Goal: Task Accomplishment & Management: Manage account settings

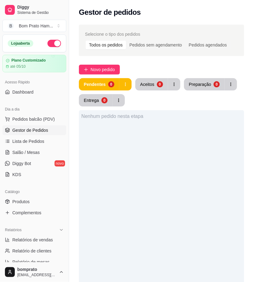
click at [190, 275] on div "Nenhum pedido nesta etapa" at bounding box center [161, 251] width 165 height 282
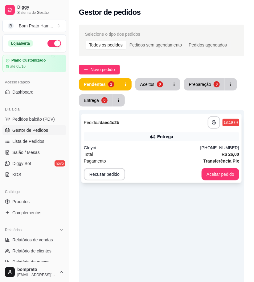
click at [205, 151] on div "Total R$ 26,00" at bounding box center [161, 154] width 155 height 7
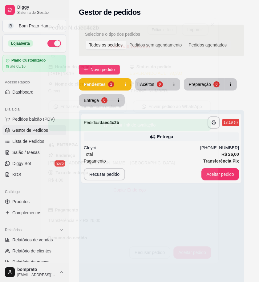
scroll to position [44, 0]
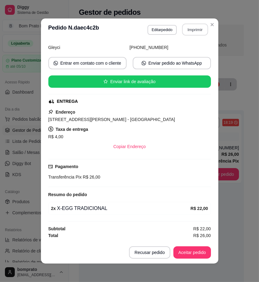
click at [190, 31] on button "Imprimir" at bounding box center [195, 30] width 26 height 12
click at [203, 246] on div "Recusar pedido Aceitar pedido" at bounding box center [170, 252] width 82 height 12
click at [200, 253] on button "Aceitar pedido" at bounding box center [192, 253] width 36 height 12
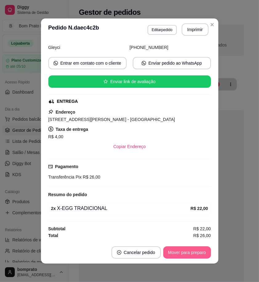
click at [200, 253] on button "Mover para preparo" at bounding box center [187, 252] width 48 height 12
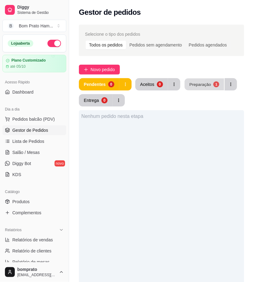
click at [200, 83] on div "Preparação" at bounding box center [200, 84] width 22 height 6
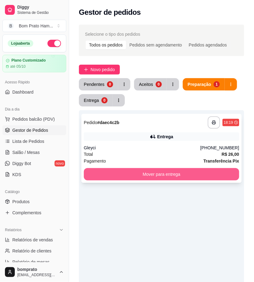
click at [193, 174] on button "Mover para entrega" at bounding box center [161, 174] width 155 height 12
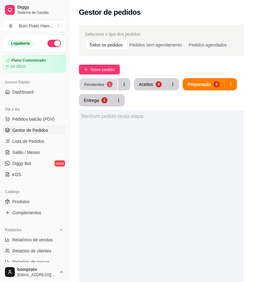
click at [93, 84] on div "Pendentes" at bounding box center [94, 84] width 20 height 6
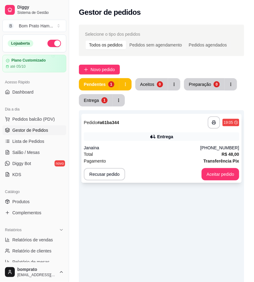
click at [144, 146] on div "Janaína" at bounding box center [142, 148] width 116 height 6
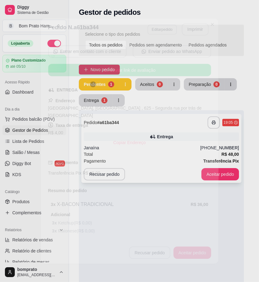
scroll to position [114, 0]
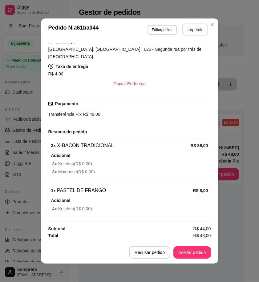
click at [189, 31] on button "Imprimir" at bounding box center [195, 30] width 26 height 12
click at [193, 260] on footer "Recusar pedido Aceitar pedido" at bounding box center [129, 253] width 177 height 22
click at [193, 251] on button "Aceitar pedido" at bounding box center [192, 252] width 38 height 12
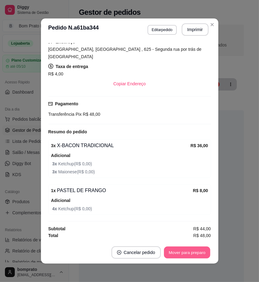
click at [193, 251] on button "Mover para preparo" at bounding box center [187, 253] width 46 height 12
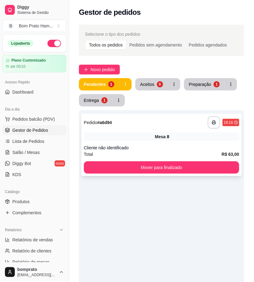
click at [180, 134] on div "Mesa 8" at bounding box center [161, 136] width 155 height 9
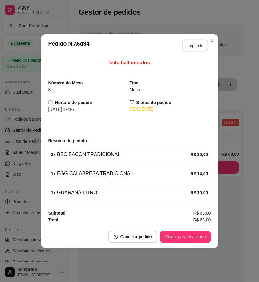
click at [201, 47] on button "Imprimir" at bounding box center [195, 45] width 26 height 12
click at [200, 235] on button "Mover para finalizado" at bounding box center [185, 237] width 51 height 12
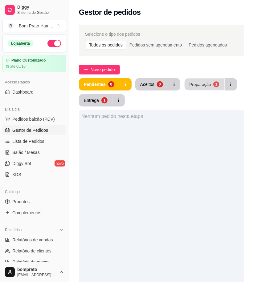
click at [207, 84] on div "Preparação" at bounding box center [200, 84] width 22 height 6
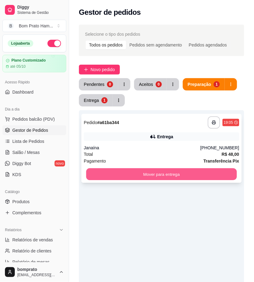
click at [189, 177] on button "Mover para entrega" at bounding box center [161, 175] width 151 height 12
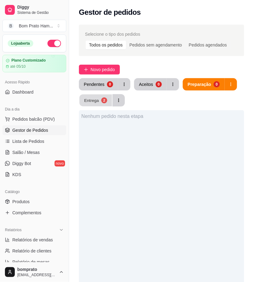
click at [100, 98] on button "Entrega 2" at bounding box center [95, 101] width 33 height 12
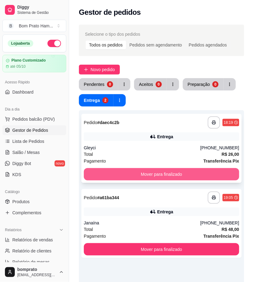
click at [202, 172] on button "Mover para finalizado" at bounding box center [161, 174] width 155 height 12
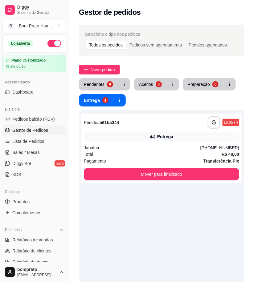
click at [96, 75] on div "**********" at bounding box center [161, 210] width 185 height 379
click at [102, 93] on div "Pendentes 0 Aceitos 0 Preparação 0 Entrega 1" at bounding box center [161, 92] width 165 height 28
click at [101, 86] on div "Pendentes" at bounding box center [94, 84] width 21 height 6
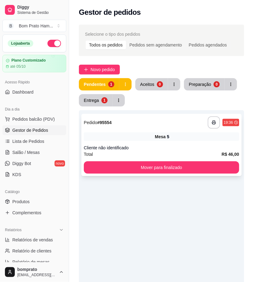
click at [195, 131] on div "**********" at bounding box center [161, 145] width 160 height 62
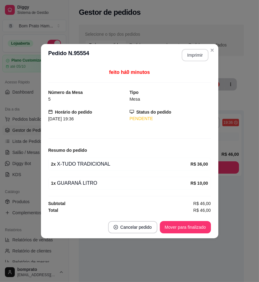
click at [197, 54] on button "Imprimir" at bounding box center [195, 55] width 27 height 12
click at [206, 225] on button "Mover para finalizado" at bounding box center [185, 227] width 51 height 12
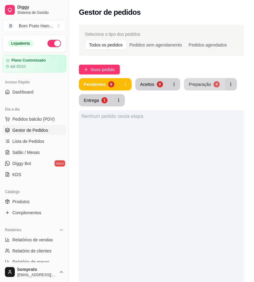
click at [194, 89] on button "Preparação 0" at bounding box center [204, 84] width 41 height 12
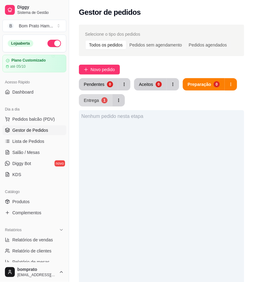
click at [100, 102] on button "Entrega 1" at bounding box center [96, 100] width 34 height 12
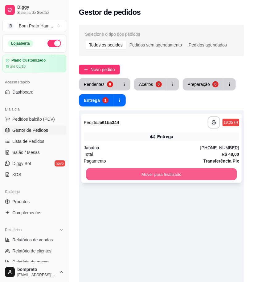
click at [163, 174] on button "Mover para finalizado" at bounding box center [161, 175] width 151 height 12
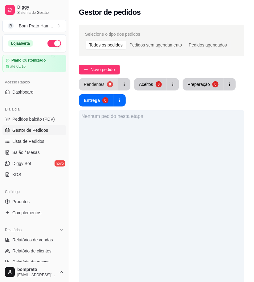
click at [110, 84] on div "0" at bounding box center [110, 84] width 6 height 6
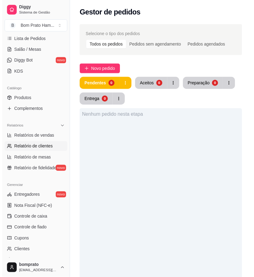
scroll to position [103, 0]
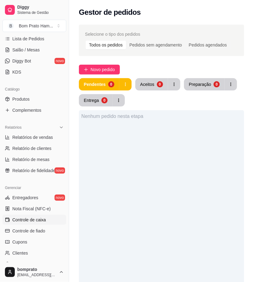
click at [41, 219] on span "Controle de caixa" at bounding box center [29, 220] width 34 height 6
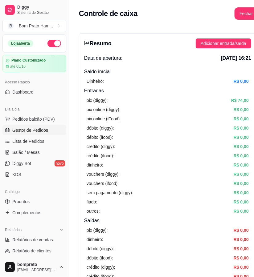
click at [44, 127] on span "Gestor de Pedidos" at bounding box center [30, 130] width 36 height 6
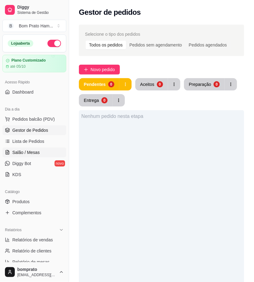
click at [42, 150] on link "Salão / Mesas" at bounding box center [34, 153] width 64 height 10
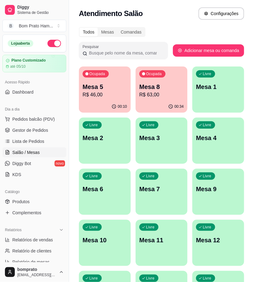
click at [156, 93] on p "R$ 63,00" at bounding box center [161, 94] width 44 height 7
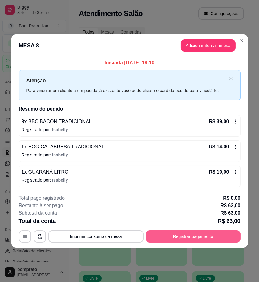
click at [196, 237] on button "Registrar pagamento" at bounding box center [193, 236] width 95 height 12
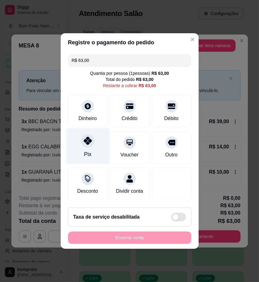
click at [86, 143] on div at bounding box center [88, 141] width 14 height 14
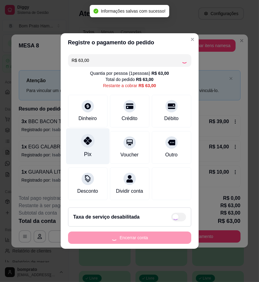
type input "R$ 0,00"
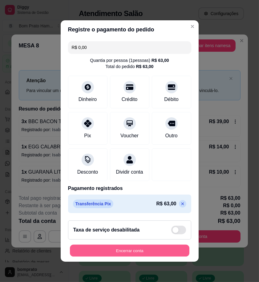
click at [153, 256] on button "Encerrar conta" at bounding box center [130, 251] width 120 height 12
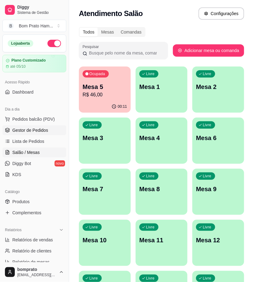
click at [48, 133] on link "Gestor de Pedidos" at bounding box center [34, 130] width 64 height 10
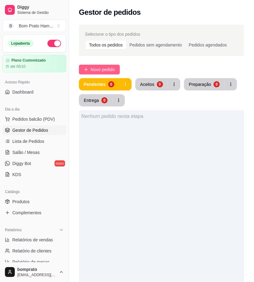
click at [115, 65] on button "Novo pedido" at bounding box center [99, 70] width 41 height 10
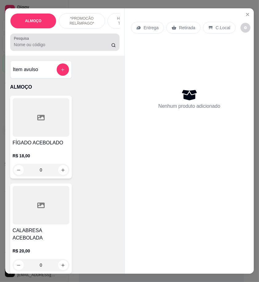
click at [53, 44] on input "Pesquisa" at bounding box center [62, 45] width 97 height 6
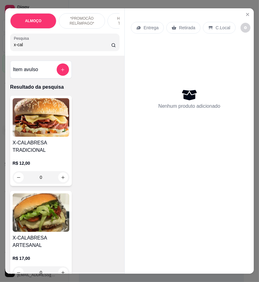
type input "x-cal"
click at [59, 177] on div "0" at bounding box center [41, 177] width 57 height 12
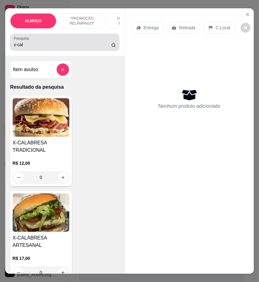
click at [35, 48] on input "x-cal" at bounding box center [62, 45] width 97 height 6
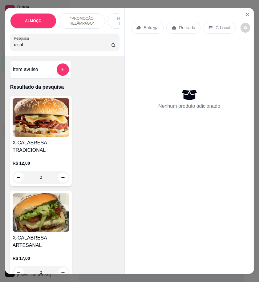
click at [35, 48] on input "x-cal" at bounding box center [62, 45] width 97 height 6
click at [60, 119] on img at bounding box center [41, 117] width 57 height 39
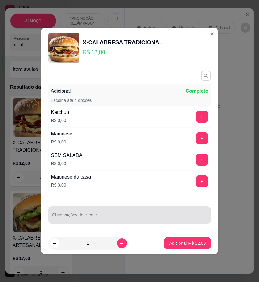
click at [90, 220] on input "Observações do cliente" at bounding box center [129, 217] width 155 height 6
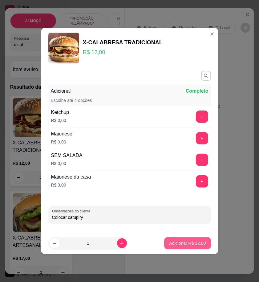
type input "Colocar catupiry"
click at [193, 238] on button "Adicionar R$ 12,00" at bounding box center [187, 244] width 45 height 12
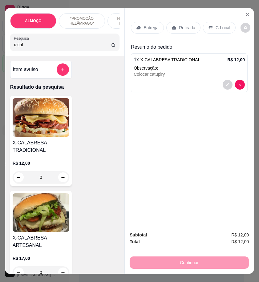
click at [208, 25] on icon at bounding box center [210, 27] width 5 height 5
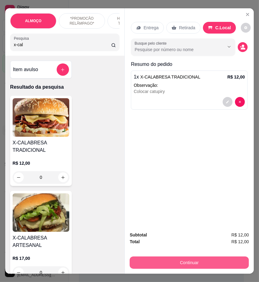
click at [214, 263] on button "Continuar" at bounding box center [189, 263] width 119 height 12
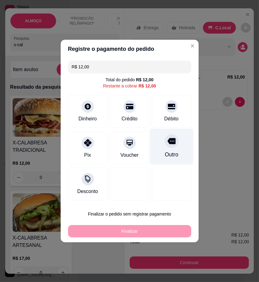
click at [172, 149] on div "Outro" at bounding box center [171, 147] width 43 height 36
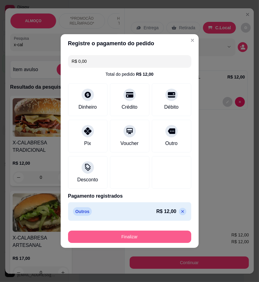
click at [156, 241] on button "Finalizar" at bounding box center [129, 237] width 123 height 12
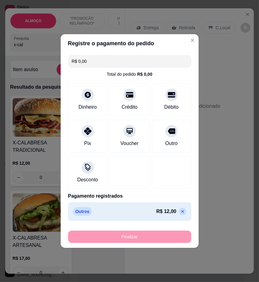
type input "-R$ 12,00"
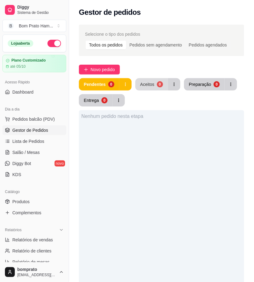
click at [152, 82] on div "Aceitos" at bounding box center [147, 84] width 14 height 6
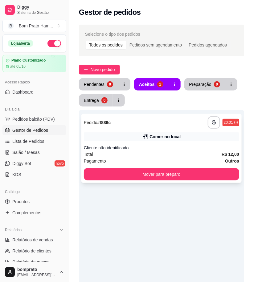
click at [167, 145] on div "Cliente não identificado" at bounding box center [161, 148] width 155 height 6
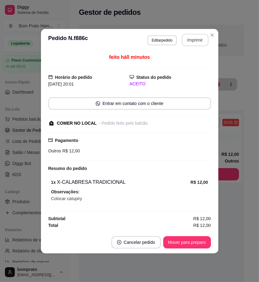
click at [203, 41] on button "Imprimir" at bounding box center [195, 40] width 27 height 12
click at [145, 238] on button "Cancelar pedido" at bounding box center [136, 242] width 48 height 12
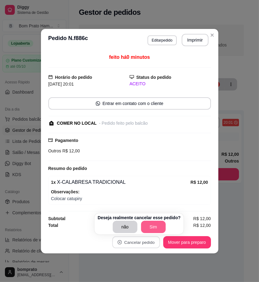
click at [157, 227] on button "Sim" at bounding box center [153, 227] width 25 height 12
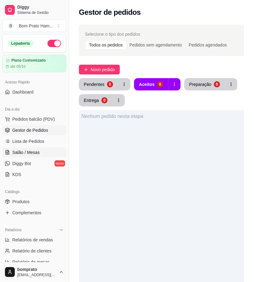
click at [35, 154] on span "Salão / Mesas" at bounding box center [25, 152] width 27 height 6
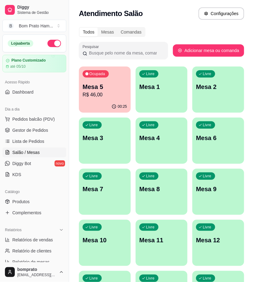
click at [97, 88] on p "Mesa 5" at bounding box center [105, 87] width 44 height 9
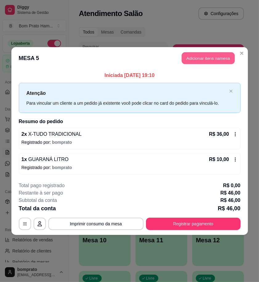
click at [225, 62] on button "Adicionar itens na mesa" at bounding box center [208, 58] width 53 height 12
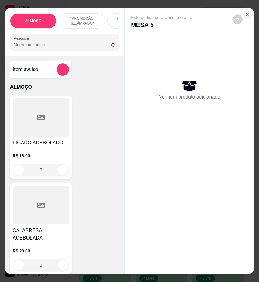
click at [248, 13] on button "Close" at bounding box center [248, 15] width 10 height 10
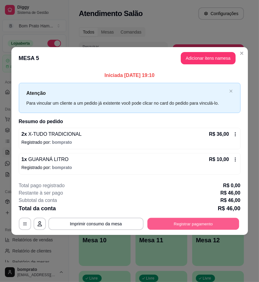
click at [204, 222] on button "Registrar pagamento" at bounding box center [193, 224] width 92 height 12
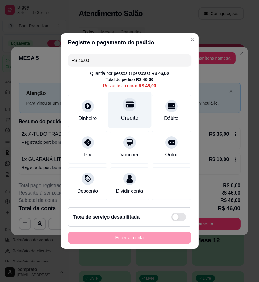
click at [133, 114] on div "Crédito" at bounding box center [130, 118] width 18 height 8
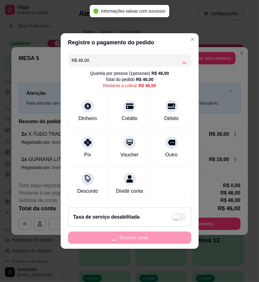
type input "R$ 0,00"
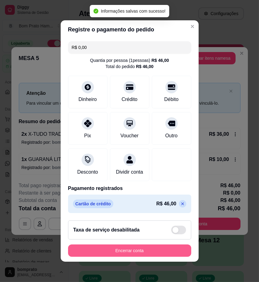
click at [164, 253] on button "Encerrar conta" at bounding box center [129, 251] width 123 height 12
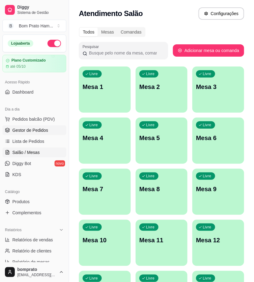
click at [47, 130] on link "Gestor de Pedidos" at bounding box center [34, 130] width 64 height 10
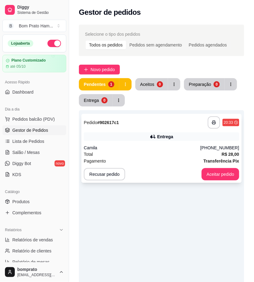
click at [164, 150] on div "Camila" at bounding box center [142, 148] width 116 height 6
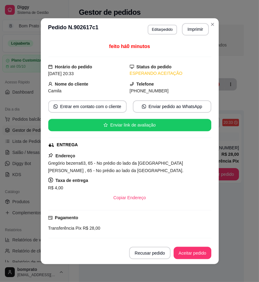
scroll to position [77, 0]
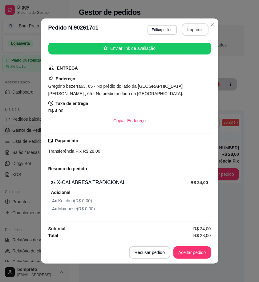
click at [184, 31] on button "Imprimir" at bounding box center [195, 29] width 27 height 12
click at [197, 253] on button "Aceitar pedido" at bounding box center [192, 253] width 36 height 12
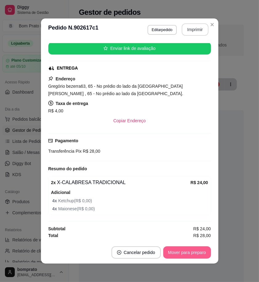
click at [197, 253] on button "Mover para preparo" at bounding box center [187, 252] width 48 height 12
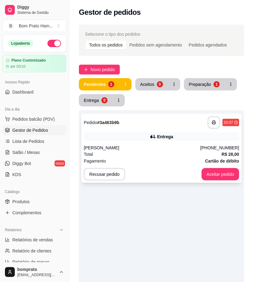
click at [173, 144] on div "**********" at bounding box center [161, 148] width 160 height 69
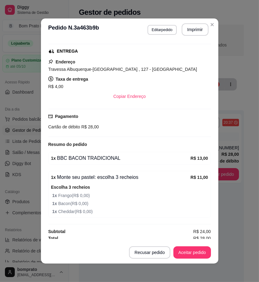
scroll to position [97, 0]
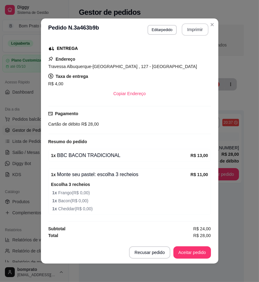
click at [188, 30] on button "Imprimir" at bounding box center [195, 29] width 27 height 12
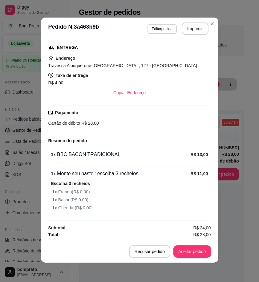
scroll to position [1, 0]
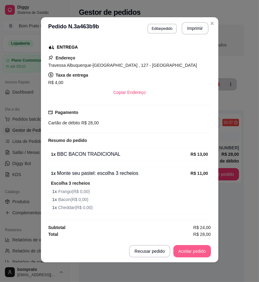
click at [192, 246] on button "Aceitar pedido" at bounding box center [192, 251] width 38 height 12
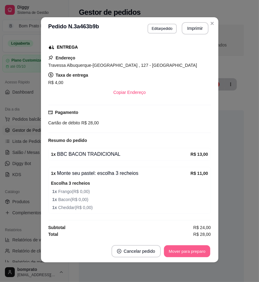
click at [193, 248] on button "Mover para preparo" at bounding box center [187, 252] width 46 height 12
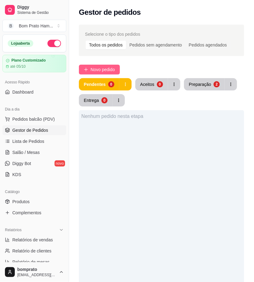
click at [103, 69] on span "Novo pedido" at bounding box center [103, 69] width 24 height 7
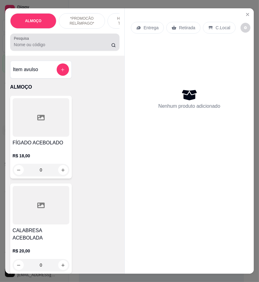
click at [35, 47] on input "Pesquisa" at bounding box center [62, 45] width 97 height 6
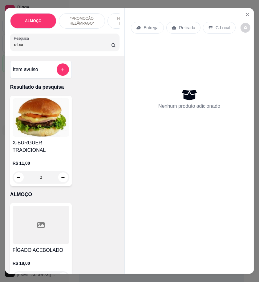
type input "x-bur"
click at [40, 141] on div "X-BURGUER TRADICIONAL R$ 11,00 0" at bounding box center [41, 141] width 62 height 90
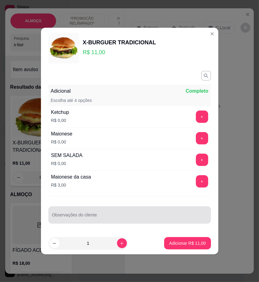
click at [92, 215] on input "Observações do cliente" at bounding box center [129, 217] width 155 height 6
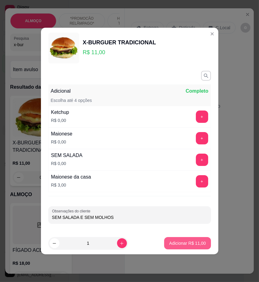
type input "SEM SALADA E SEM MOLHOS"
click at [195, 241] on p "Adicionar R$ 11,00" at bounding box center [188, 243] width 36 height 6
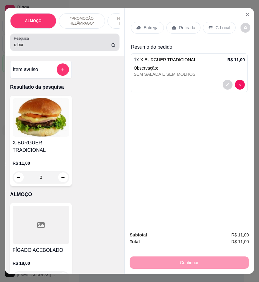
click at [43, 44] on input "x-bur" at bounding box center [62, 45] width 97 height 6
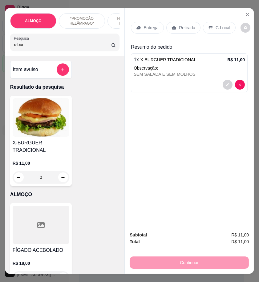
click at [43, 44] on input "x-bur" at bounding box center [62, 45] width 97 height 6
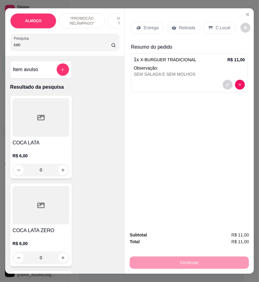
type input "coc"
click at [52, 153] on div "R$ 6,00 0" at bounding box center [41, 162] width 57 height 30
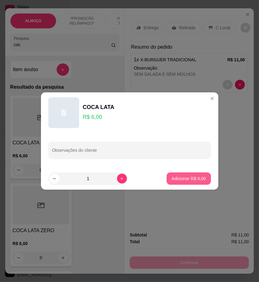
click at [193, 177] on p "Adicionar R$ 6,00" at bounding box center [189, 179] width 34 height 6
type input "1"
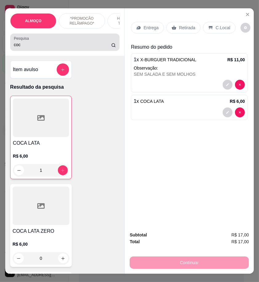
click at [23, 45] on input "coc" at bounding box center [62, 45] width 97 height 6
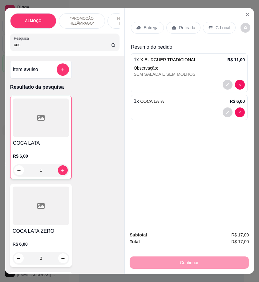
click at [23, 45] on input "coc" at bounding box center [62, 45] width 97 height 6
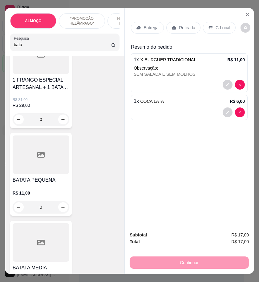
scroll to position [274, 0]
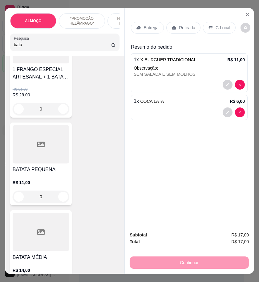
click at [62, 199] on div "0" at bounding box center [41, 197] width 57 height 12
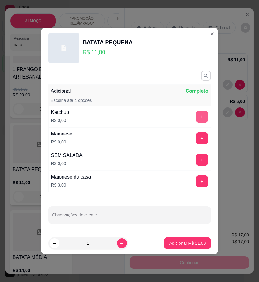
click at [196, 114] on button "+" at bounding box center [202, 117] width 12 height 12
click at [199, 139] on button "+" at bounding box center [202, 138] width 12 height 12
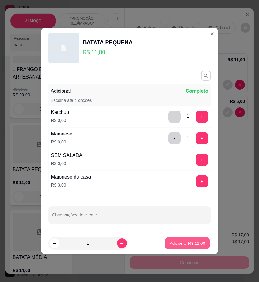
click at [192, 247] on button "Adicionar R$ 11,00" at bounding box center [187, 244] width 45 height 12
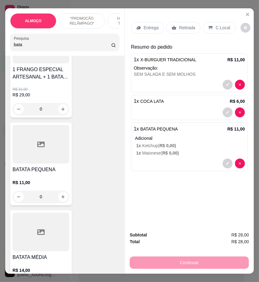
click at [44, 47] on input "bata" at bounding box center [62, 45] width 97 height 6
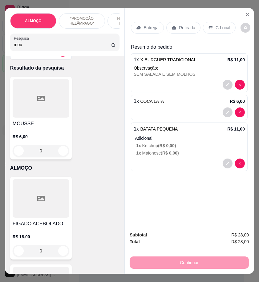
scroll to position [0, 0]
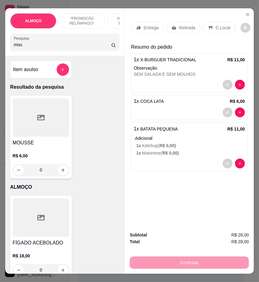
type input "mou"
click at [50, 137] on div at bounding box center [41, 117] width 57 height 39
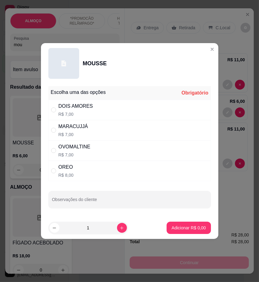
click at [89, 111] on p "R$ 7,00" at bounding box center [76, 114] width 35 height 6
radio input "true"
click at [183, 231] on p "Adicionar R$ 7,00" at bounding box center [188, 228] width 33 height 6
type input "1"
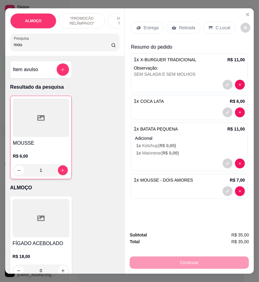
click at [152, 26] on p "Entrega" at bounding box center [151, 28] width 15 height 6
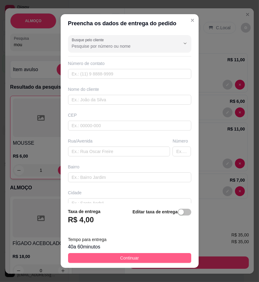
click at [183, 255] on button "Continuar" at bounding box center [129, 258] width 123 height 10
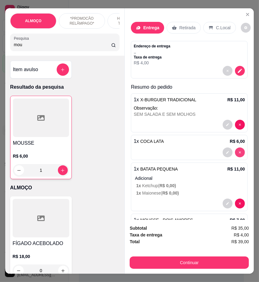
type input "0"
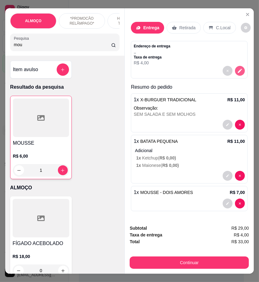
click at [238, 69] on icon "decrease-product-quantity" at bounding box center [240, 71] width 4 height 4
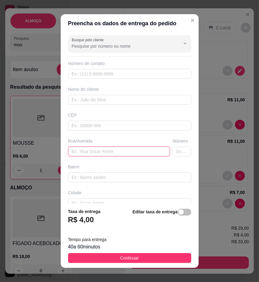
paste input "Rua João Arruda Filho número 44"
type input "Rua João Arruda Filho número 44"
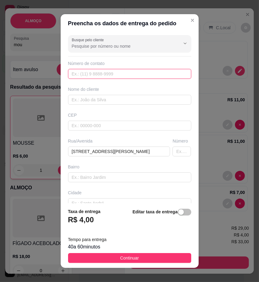
paste input "558 78868-2414"
type input "558 78868-2414"
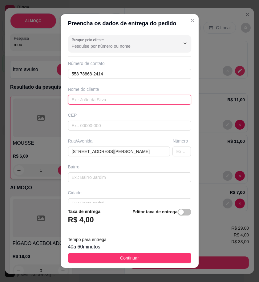
paste input "Jefferson"
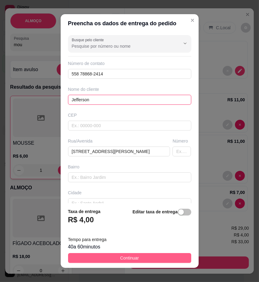
type input "Jefferson"
click at [156, 259] on button "Continuar" at bounding box center [129, 258] width 123 height 10
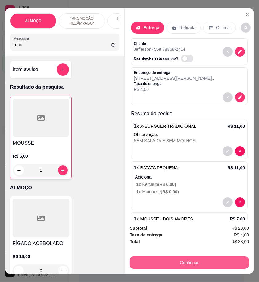
click at [195, 259] on button "Continuar" at bounding box center [189, 263] width 119 height 12
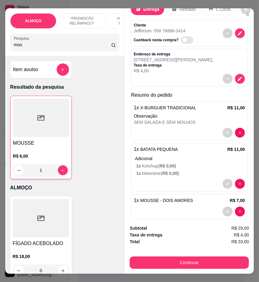
scroll to position [27, 0]
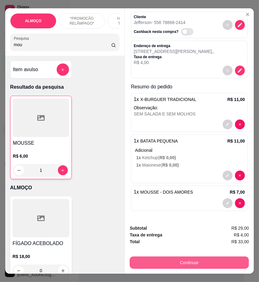
click at [207, 264] on button "Continuar" at bounding box center [189, 263] width 119 height 12
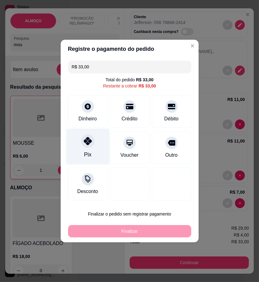
click at [93, 153] on div "Pix" at bounding box center [87, 147] width 43 height 36
type input "R$ 0,00"
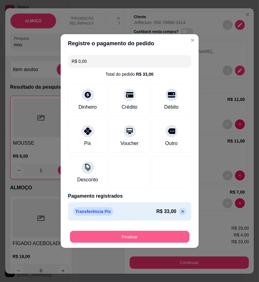
click at [174, 238] on button "Finalizar" at bounding box center [130, 237] width 120 height 12
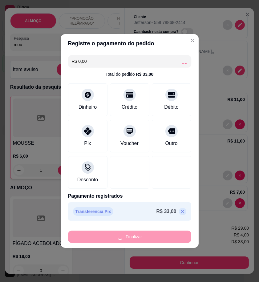
type input "0"
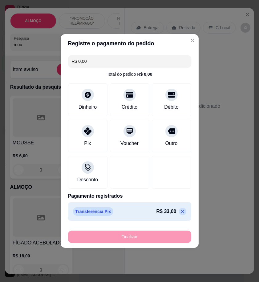
type input "-R$ 33,00"
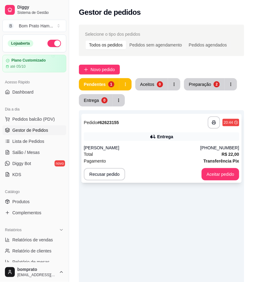
click at [152, 139] on icon at bounding box center [153, 137] width 6 height 6
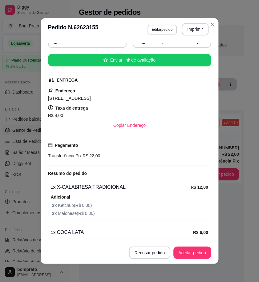
scroll to position [89, 0]
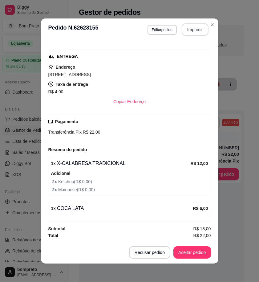
click at [188, 31] on button "Imprimir" at bounding box center [195, 29] width 27 height 12
click at [199, 250] on button "Aceitar pedido" at bounding box center [192, 252] width 38 height 12
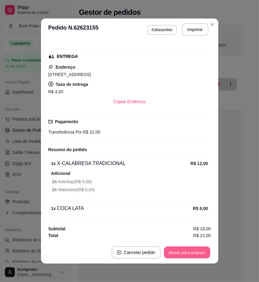
click at [199, 250] on button "Mover para preparo" at bounding box center [187, 253] width 46 height 12
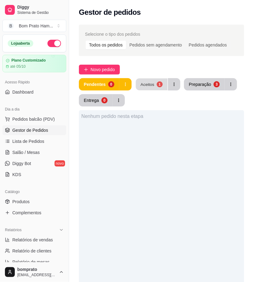
click at [150, 87] on div "Aceitos" at bounding box center [147, 84] width 14 height 6
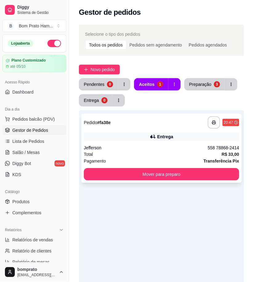
click at [156, 140] on div "Entrega" at bounding box center [161, 136] width 155 height 9
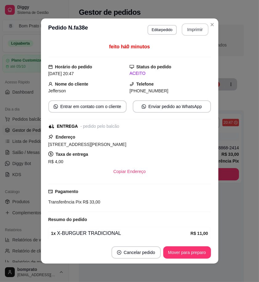
click at [200, 25] on button "Imprimir" at bounding box center [195, 29] width 27 height 12
click at [201, 252] on button "Mover para preparo" at bounding box center [187, 252] width 48 height 12
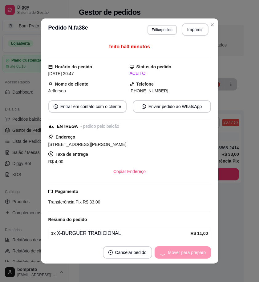
click at [214, 249] on footer "Cancelar pedido Mover para preparo" at bounding box center [129, 253] width 177 height 22
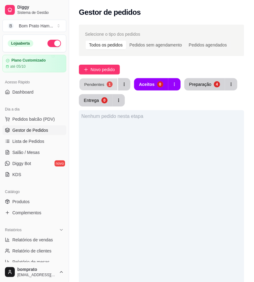
click at [100, 81] on button "Pendentes 1" at bounding box center [98, 85] width 38 height 12
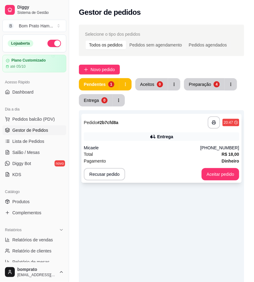
click at [169, 135] on div "Entrega" at bounding box center [165, 137] width 16 height 6
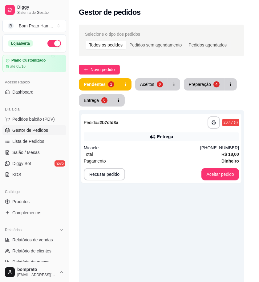
scroll to position [75, 0]
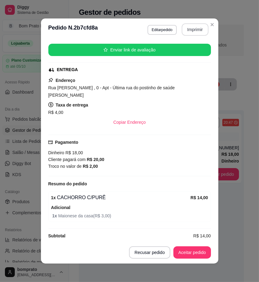
click at [184, 26] on button "Imprimir" at bounding box center [195, 29] width 27 height 12
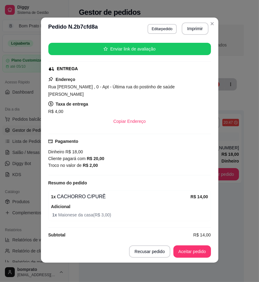
scroll to position [1, 0]
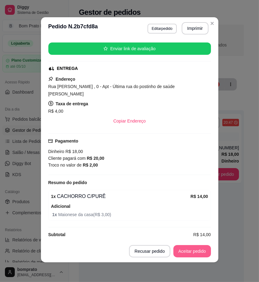
click at [192, 256] on button "Aceitar pedido" at bounding box center [192, 251] width 38 height 12
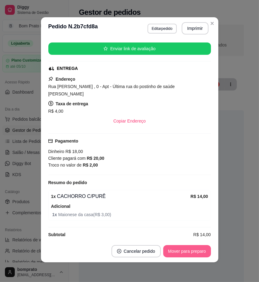
click at [194, 254] on button "Mover para preparo" at bounding box center [187, 251] width 48 height 12
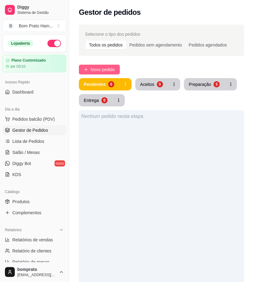
click at [116, 70] on button "Novo pedido" at bounding box center [99, 70] width 41 height 10
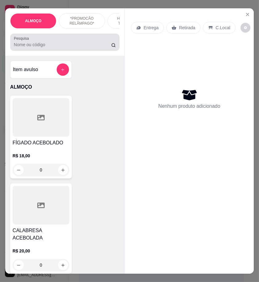
click at [48, 48] on div at bounding box center [65, 42] width 102 height 12
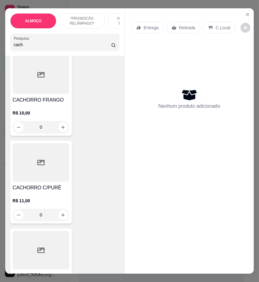
scroll to position [239, 0]
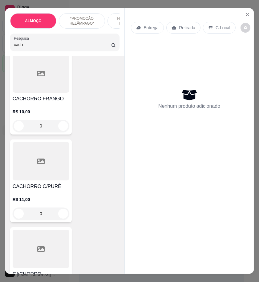
type input "cach"
click at [43, 175] on div at bounding box center [41, 161] width 57 height 39
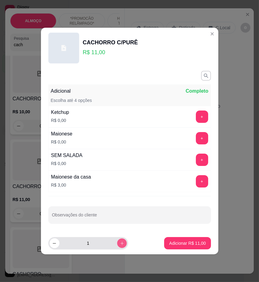
click at [120, 243] on icon "increase-product-quantity" at bounding box center [122, 243] width 5 height 5
type input "2"
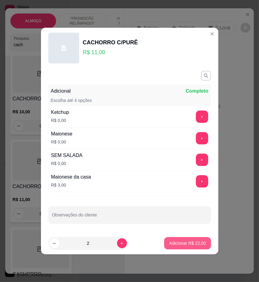
click at [182, 245] on p "Adicionar R$ 22,00" at bounding box center [187, 243] width 37 height 6
type input "2"
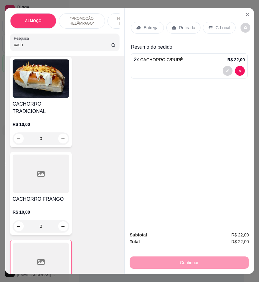
scroll to position [137, 0]
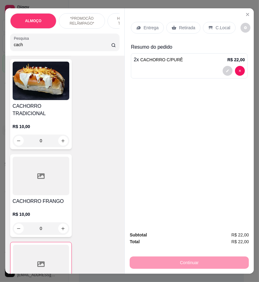
click at [61, 227] on div "0" at bounding box center [41, 228] width 57 height 12
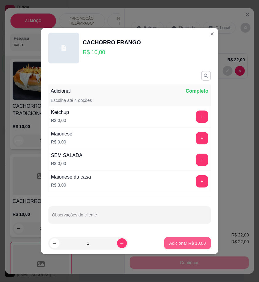
click at [182, 242] on p "Adicionar R$ 10,00" at bounding box center [187, 243] width 37 height 6
type input "1"
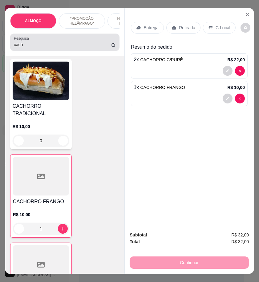
click at [45, 47] on input "cach" at bounding box center [62, 45] width 97 height 6
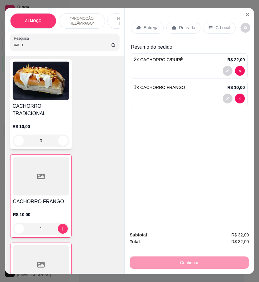
click at [45, 47] on input "cach" at bounding box center [62, 45] width 97 height 6
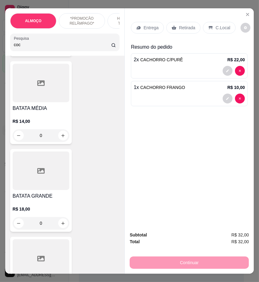
scroll to position [5423, 0]
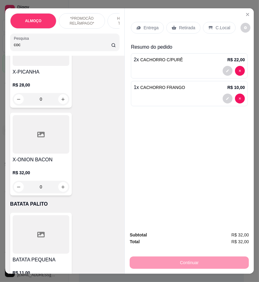
type input "coc"
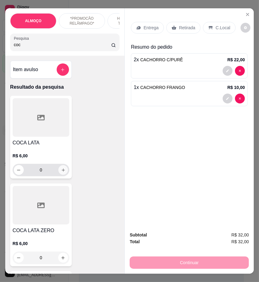
click at [61, 173] on icon "increase-product-quantity" at bounding box center [63, 170] width 5 height 5
type input "1"
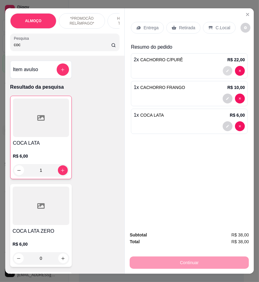
click at [226, 69] on icon "decrease-product-quantity" at bounding box center [228, 71] width 4 height 4
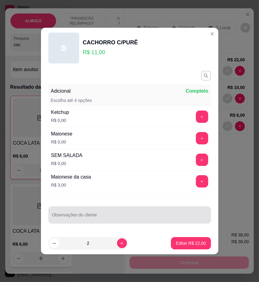
click at [93, 211] on div at bounding box center [129, 215] width 155 height 12
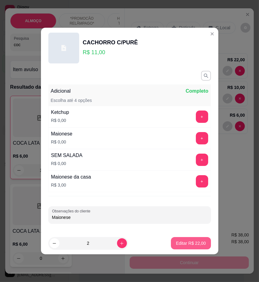
type input "Maionese"
click at [190, 247] on button "Editar R$ 22,00" at bounding box center [191, 244] width 39 height 12
type input "0"
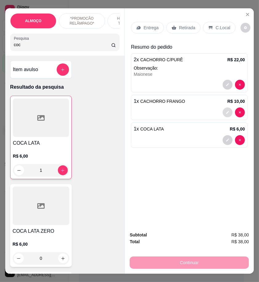
click at [229, 109] on button "decrease-product-quantity" at bounding box center [228, 113] width 10 height 10
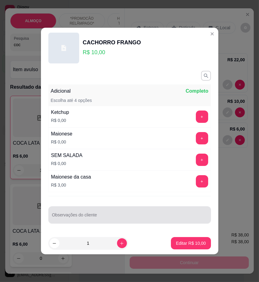
click at [106, 217] on input "Observações do cliente" at bounding box center [129, 217] width 155 height 6
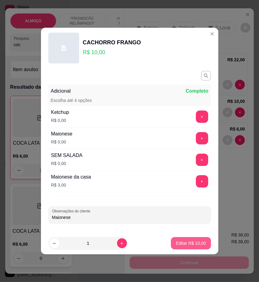
type input "Maionese"
click at [192, 241] on p "Editar R$ 10,00" at bounding box center [191, 243] width 30 height 6
type input "0"
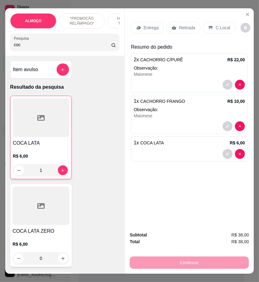
click at [149, 25] on p "Entrega" at bounding box center [151, 28] width 15 height 6
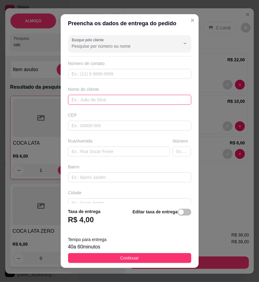
paste input "Tainy"
type input "Tainy"
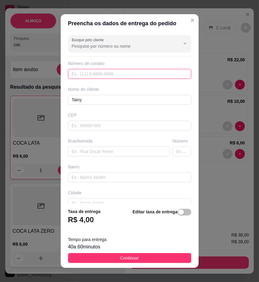
paste input "558 79190-4985"
type input "558 79190-4985"
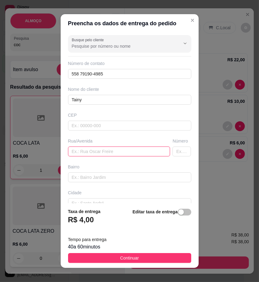
drag, startPoint x: 118, startPoint y: 154, endPoint x: 81, endPoint y: 149, distance: 37.4
paste input "Em frente a rodoviária do lado do bar de Edson"
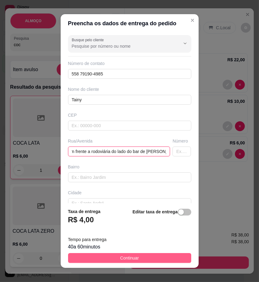
type input "Em frente a rodoviária do lado do bar de Edson"
click at [168, 258] on button "Continuar" at bounding box center [129, 258] width 123 height 10
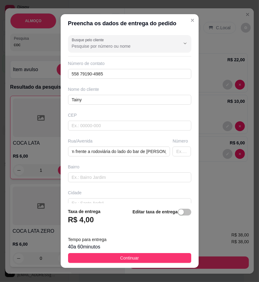
scroll to position [0, 0]
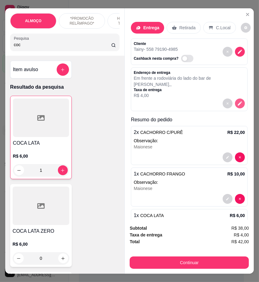
click at [237, 101] on icon "decrease-product-quantity" at bounding box center [240, 104] width 6 height 6
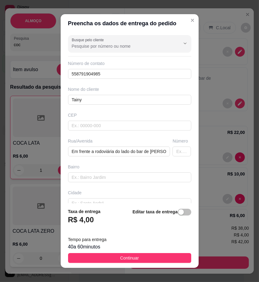
scroll to position [37, 0]
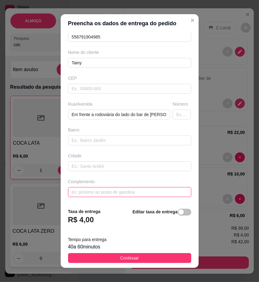
paste input "Em um primeiro andar azul"
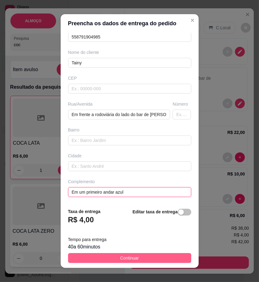
type input "Em um primeiro andar azul"
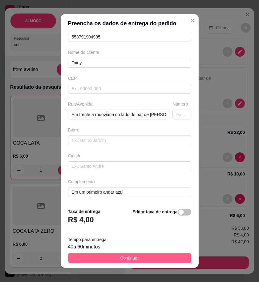
click at [171, 261] on button "Continuar" at bounding box center [129, 258] width 123 height 10
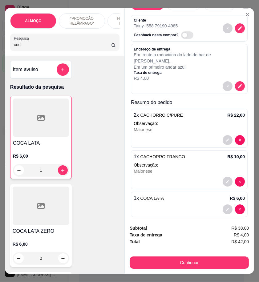
scroll to position [0, 0]
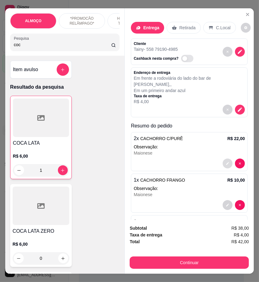
click at [226, 162] on icon "decrease-product-quantity" at bounding box center [228, 164] width 4 height 4
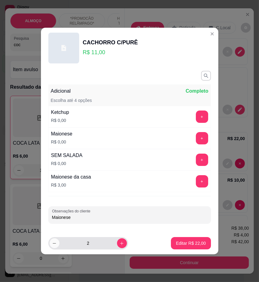
click at [53, 244] on icon "decrease-product-quantity" at bounding box center [54, 243] width 5 height 5
type input "1"
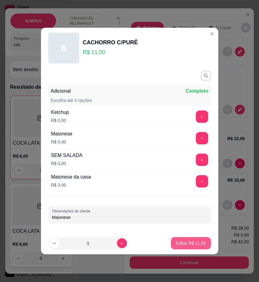
click at [185, 242] on p "Editar R$ 11,00" at bounding box center [191, 243] width 30 height 6
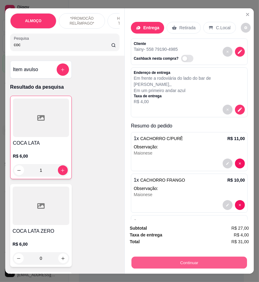
click at [195, 263] on button "Continuar" at bounding box center [190, 263] width 116 height 12
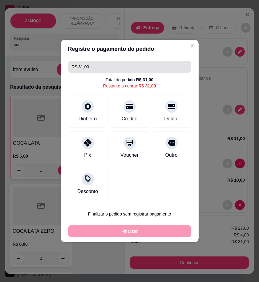
click at [100, 70] on input "R$ 31,00" at bounding box center [130, 67] width 116 height 12
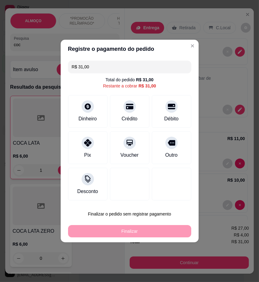
click at [100, 70] on input "R$ 31,00" at bounding box center [130, 67] width 116 height 12
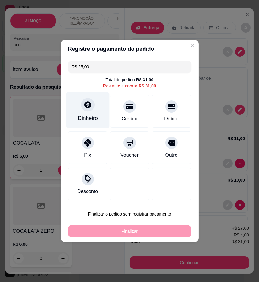
click at [88, 108] on icon at bounding box center [87, 105] width 8 height 8
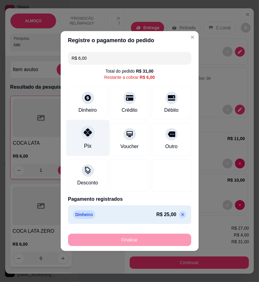
click at [88, 131] on icon at bounding box center [87, 132] width 8 height 8
type input "R$ 0,00"
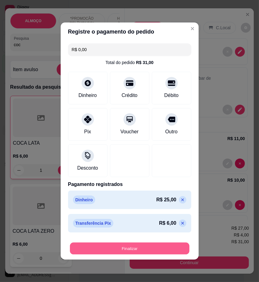
click at [154, 250] on button "Finalizar" at bounding box center [130, 249] width 120 height 12
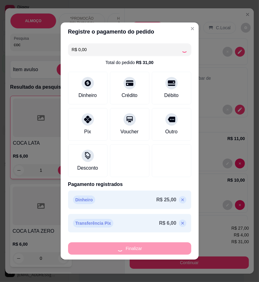
type input "0"
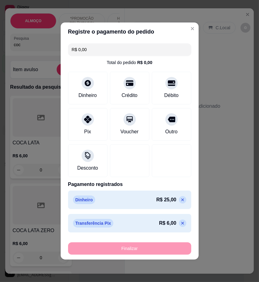
type input "-R$ 31,00"
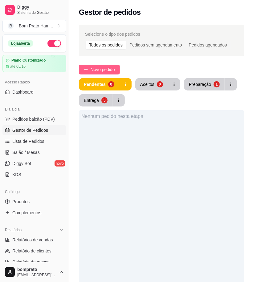
click at [116, 72] on button "Novo pedido" at bounding box center [99, 70] width 41 height 10
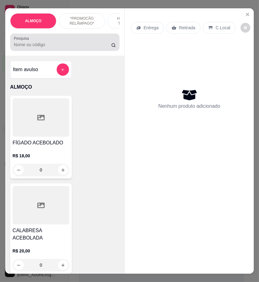
drag, startPoint x: 52, startPoint y: 42, endPoint x: 48, endPoint y: 42, distance: 3.4
click at [52, 42] on div at bounding box center [65, 42] width 102 height 12
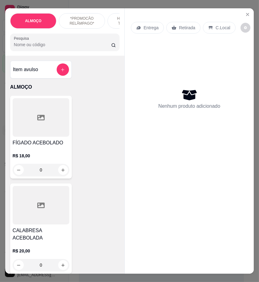
click at [48, 42] on div at bounding box center [65, 42] width 102 height 12
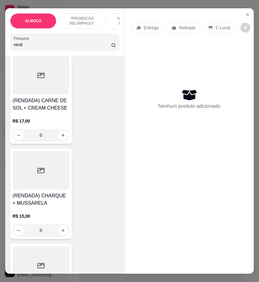
scroll to position [103, 0]
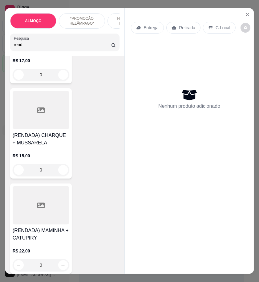
type input "rend"
click at [54, 128] on div at bounding box center [41, 110] width 57 height 39
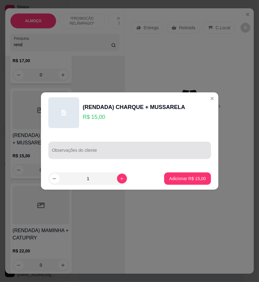
click at [99, 147] on div at bounding box center [129, 150] width 155 height 12
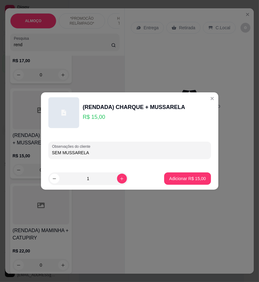
type input "SEM MUSSARELA"
click at [189, 184] on button "Adicionar R$ 15,00" at bounding box center [187, 179] width 45 height 12
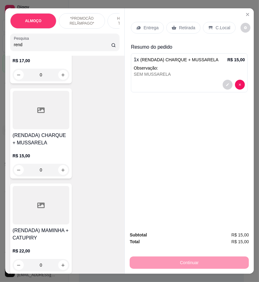
click at [26, 48] on input "rend" at bounding box center [62, 45] width 97 height 6
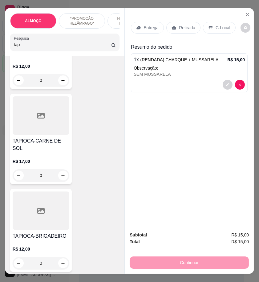
scroll to position [396, 0]
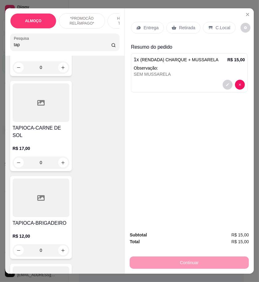
click at [31, 45] on input "tap" at bounding box center [62, 45] width 97 height 6
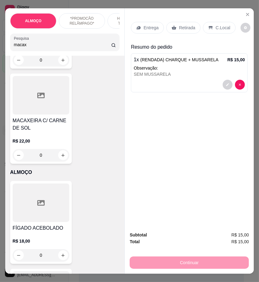
scroll to position [2291, 0]
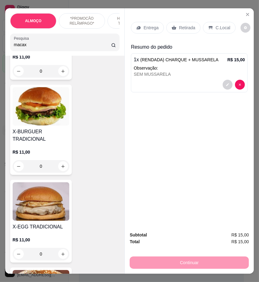
type input "macax"
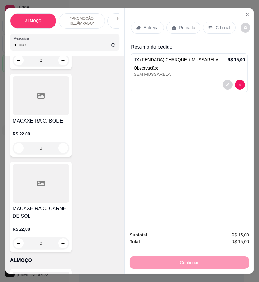
scroll to position [308, 0]
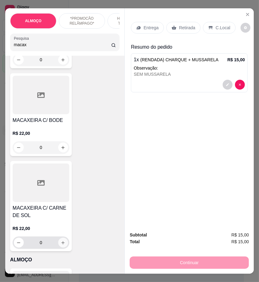
click at [63, 241] on icon "increase-product-quantity" at bounding box center [63, 243] width 5 height 5
type input "1"
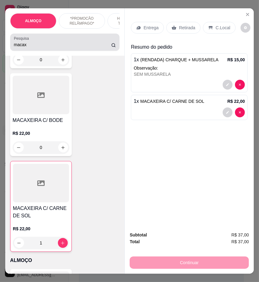
click at [30, 46] on input "macax" at bounding box center [62, 45] width 97 height 6
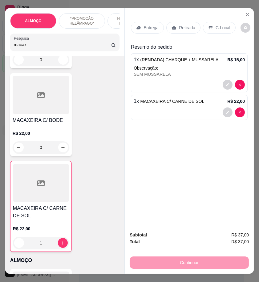
click at [30, 46] on input "macax" at bounding box center [62, 45] width 97 height 6
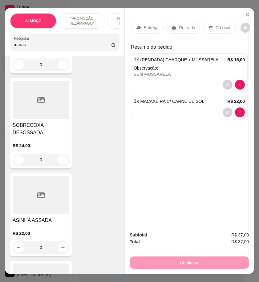
scroll to position [30, 0]
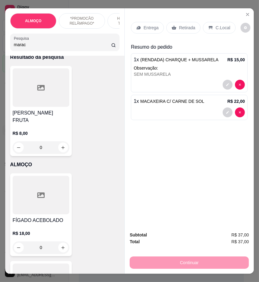
type input "marac"
click at [60, 124] on div "R$ 8,00 0" at bounding box center [41, 139] width 57 height 30
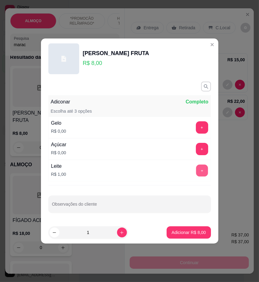
click at [201, 170] on button "+" at bounding box center [202, 171] width 12 height 12
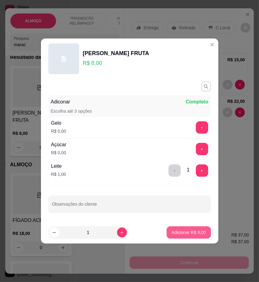
click at [190, 238] on button "Adicionar R$ 9,00" at bounding box center [189, 232] width 44 height 12
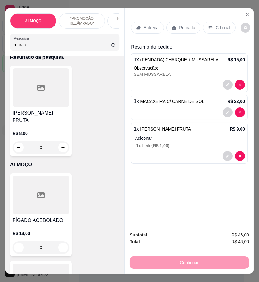
click at [154, 25] on p "Entrega" at bounding box center [151, 28] width 15 height 6
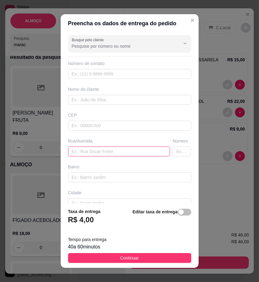
drag, startPoint x: 121, startPoint y: 149, endPoint x: 89, endPoint y: 152, distance: 32.2
paste input "ao lado do fórum no apartamento so buzinar que eu vou"
type input "ao lado do fórum no apartamento so buzinar que eu vou"
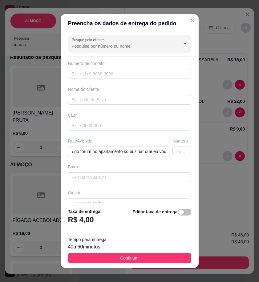
scroll to position [0, 0]
paste input "Junior Torres"
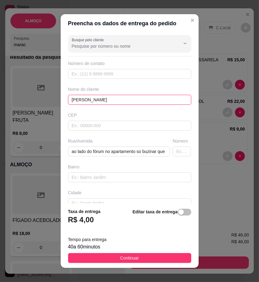
type input "Junior Torres"
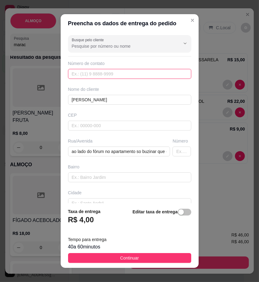
drag, startPoint x: 108, startPoint y: 76, endPoint x: 96, endPoint y: 73, distance: 12.0
paste input "558 78815-1211"
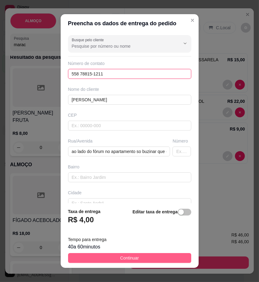
type input "558 78815-1211"
click at [179, 260] on button "Continuar" at bounding box center [129, 258] width 123 height 10
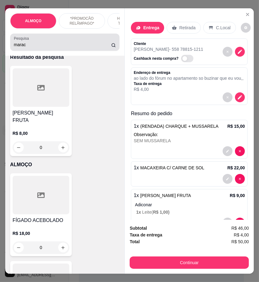
click at [46, 44] on input "marac" at bounding box center [62, 45] width 97 height 6
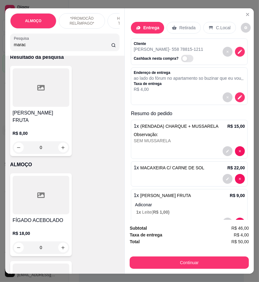
click at [46, 44] on input "marac" at bounding box center [62, 45] width 97 height 6
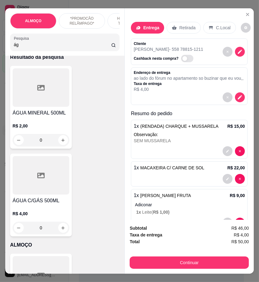
type input "ág"
click at [43, 114] on h4 "ÁGUA MINERAL 500ML" at bounding box center [41, 112] width 57 height 7
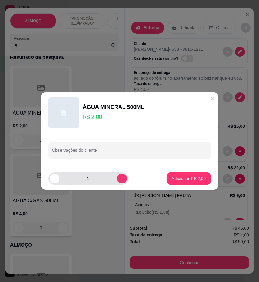
click at [117, 182] on button "increase-product-quantity" at bounding box center [122, 179] width 10 height 10
type input "2"
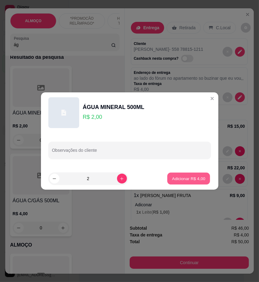
click at [167, 182] on button "Adicionar R$ 4,00" at bounding box center [188, 179] width 43 height 12
type input "2"
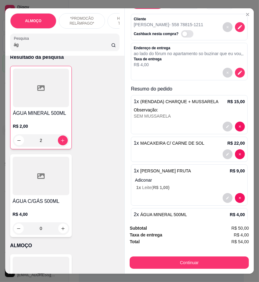
scroll to position [53, 0]
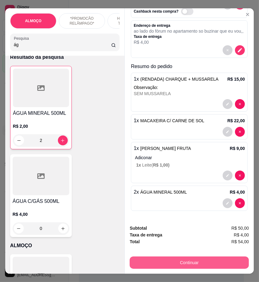
click at [210, 257] on button "Continuar" at bounding box center [189, 263] width 119 height 12
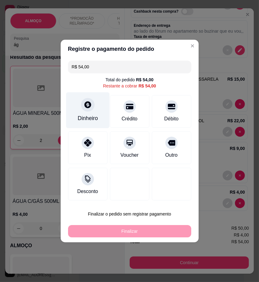
click at [91, 109] on div at bounding box center [88, 105] width 14 height 14
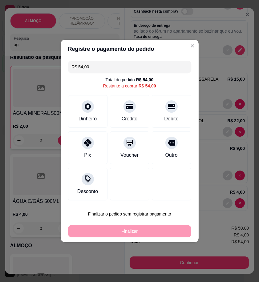
click at [139, 131] on input "0,00" at bounding box center [129, 135] width 123 height 12
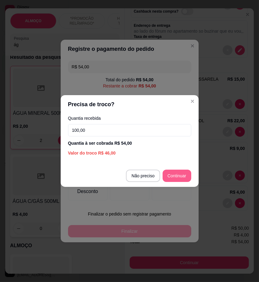
type input "100,00"
type input "R$ 0,00"
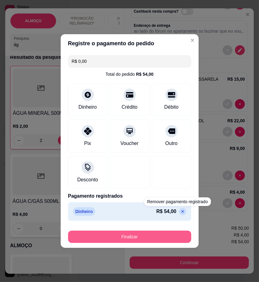
click at [171, 237] on button "Finalizar" at bounding box center [129, 237] width 123 height 12
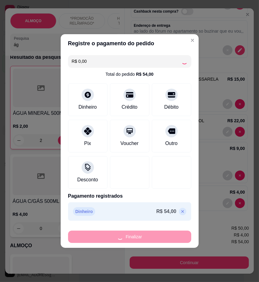
type input "0"
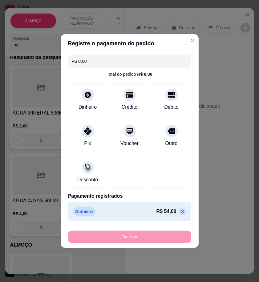
type input "-R$ 54,00"
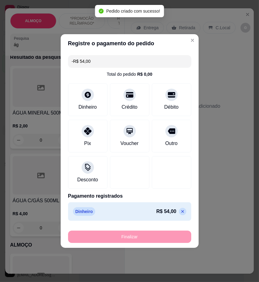
scroll to position [0, 0]
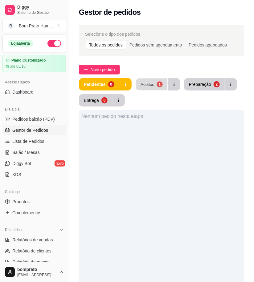
click at [153, 88] on button "Aceitos 1" at bounding box center [152, 85] width 32 height 12
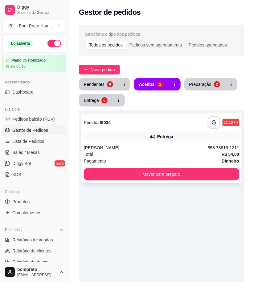
click at [175, 151] on div "Total R$ 54,00" at bounding box center [161, 154] width 155 height 7
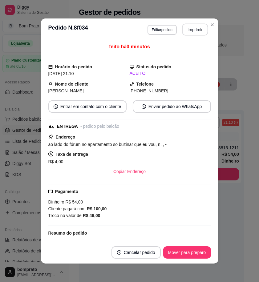
click at [192, 29] on button "Imprimir" at bounding box center [195, 30] width 26 height 12
click at [198, 248] on button "Mover para preparo" at bounding box center [187, 252] width 48 height 12
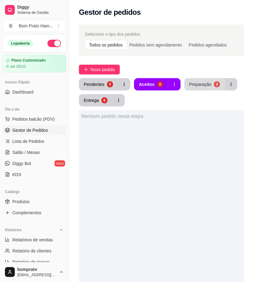
click at [204, 88] on button "Preparação 3" at bounding box center [204, 84] width 41 height 12
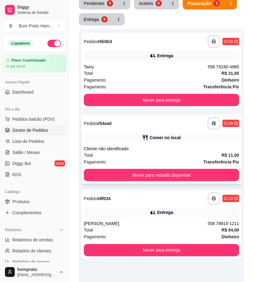
scroll to position [103, 0]
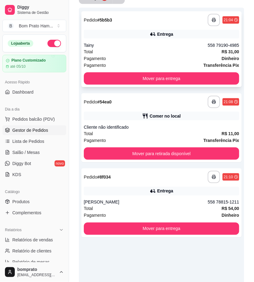
click at [145, 55] on div "Pagamento Dinheiro" at bounding box center [161, 58] width 155 height 7
click at [178, 128] on div "Cliente não identificado" at bounding box center [161, 127] width 155 height 6
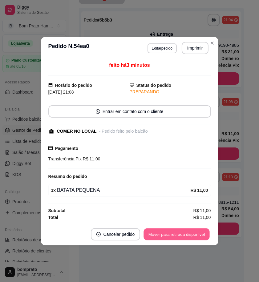
click at [188, 237] on button "Mover para retirada disponível" at bounding box center [177, 234] width 66 height 12
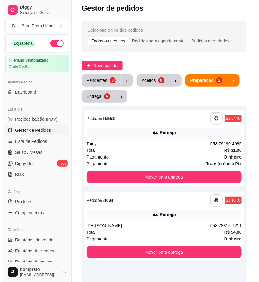
scroll to position [0, 0]
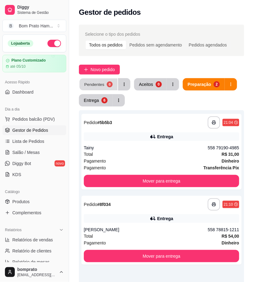
click at [103, 85] on div "Pendentes" at bounding box center [94, 84] width 20 height 6
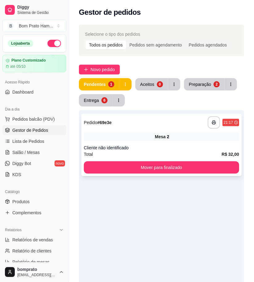
click at [185, 145] on div "Cliente não identificado" at bounding box center [161, 148] width 155 height 6
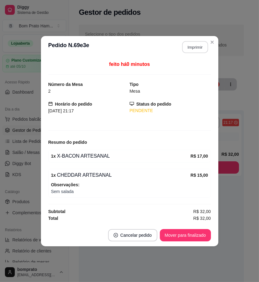
click at [195, 43] on button "Imprimir" at bounding box center [195, 47] width 26 height 12
click at [184, 239] on button "Mover para finalizado" at bounding box center [185, 235] width 51 height 12
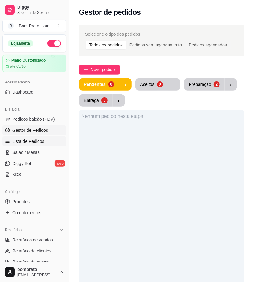
click at [50, 143] on link "Lista de Pedidos" at bounding box center [34, 141] width 64 height 10
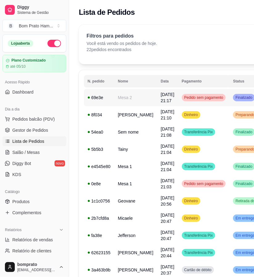
click at [160, 100] on td "03/10/25 às 21:17" at bounding box center [167, 97] width 21 height 17
click at [40, 125] on link "Gestor de Pedidos" at bounding box center [34, 130] width 64 height 10
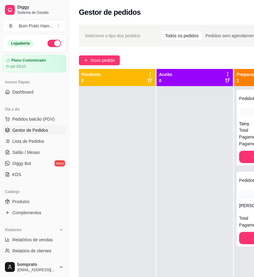
click at [89, 124] on div at bounding box center [117, 224] width 76 height 277
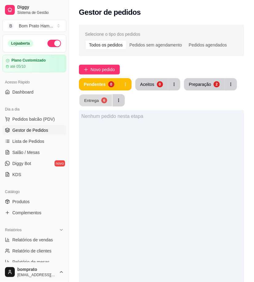
click at [97, 100] on div "Entrega" at bounding box center [91, 100] width 15 height 6
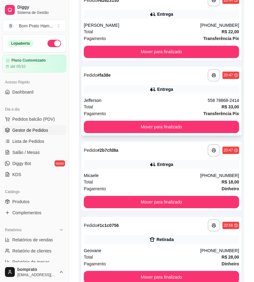
scroll to position [310, 0]
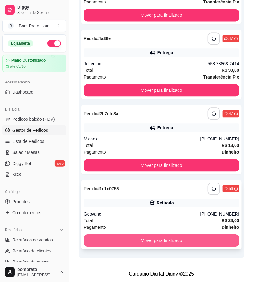
click at [161, 242] on button "Mover para finalizado" at bounding box center [161, 240] width 155 height 12
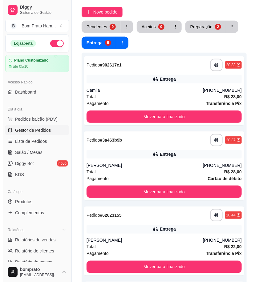
scroll to position [0, 0]
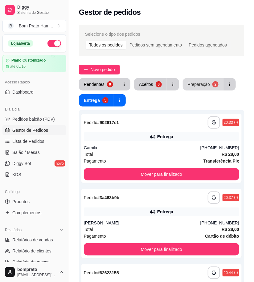
click at [198, 90] on button "Preparação 2" at bounding box center [203, 84] width 41 height 12
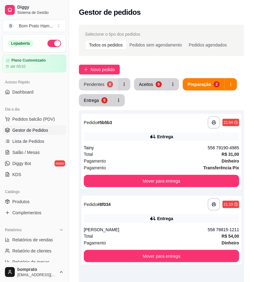
click at [95, 84] on div "Pendentes" at bounding box center [94, 84] width 21 height 6
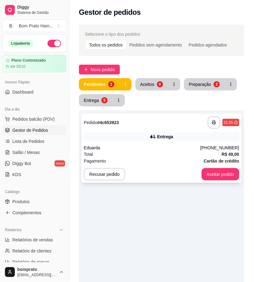
click at [142, 143] on div "**********" at bounding box center [161, 148] width 160 height 69
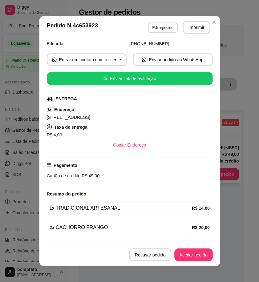
scroll to position [108, 0]
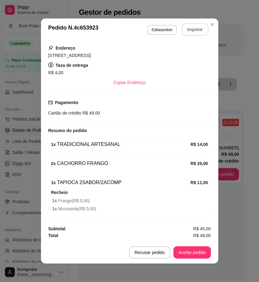
click at [189, 31] on button "Imprimir" at bounding box center [195, 29] width 27 height 12
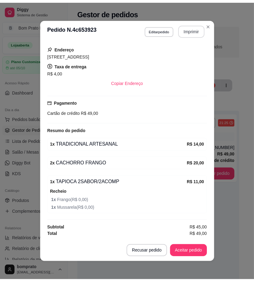
scroll to position [0, 0]
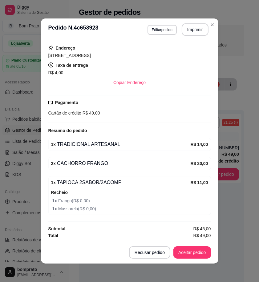
click at [197, 247] on footer "Recusar pedido Aceitar pedido" at bounding box center [129, 253] width 177 height 22
click at [197, 248] on button "Aceitar pedido" at bounding box center [192, 252] width 38 height 12
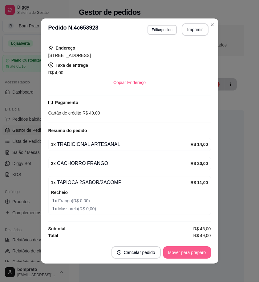
click at [199, 250] on button "Mover para preparo" at bounding box center [187, 252] width 48 height 12
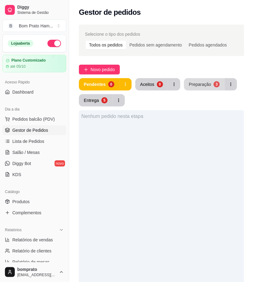
click at [206, 88] on button "Preparação 3" at bounding box center [204, 84] width 41 height 12
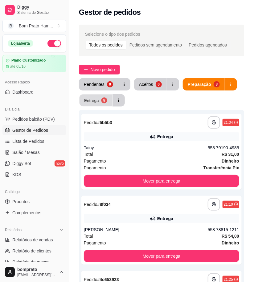
click at [83, 97] on button "Entrega 5" at bounding box center [95, 101] width 33 height 12
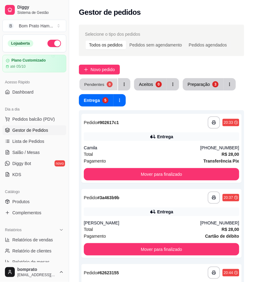
click at [114, 84] on button "Pendentes 0" at bounding box center [98, 85] width 38 height 12
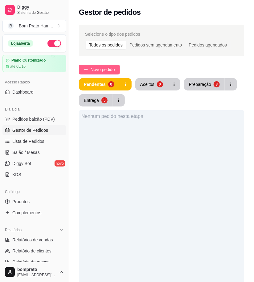
click at [105, 73] on button "Novo pedido" at bounding box center [99, 70] width 41 height 10
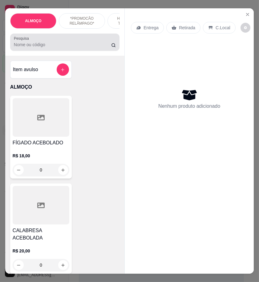
click at [57, 45] on div at bounding box center [65, 42] width 102 height 12
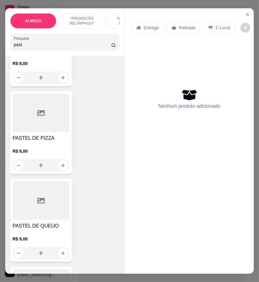
scroll to position [308, 0]
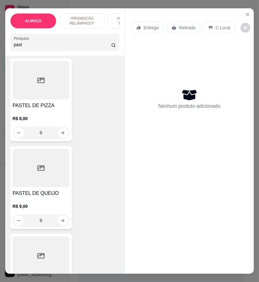
type input "past"
click at [59, 138] on div "0" at bounding box center [41, 133] width 57 height 12
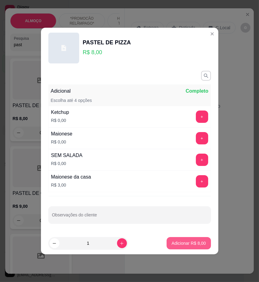
click at [190, 242] on p "Adicionar R$ 8,00" at bounding box center [189, 243] width 34 height 6
type input "1"
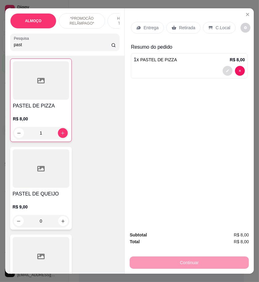
click at [227, 67] on button "decrease-product-quantity" at bounding box center [228, 71] width 10 height 10
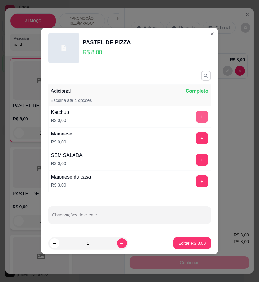
click at [196, 118] on button "+" at bounding box center [202, 117] width 12 height 12
click at [199, 139] on button "+" at bounding box center [202, 138] width 12 height 12
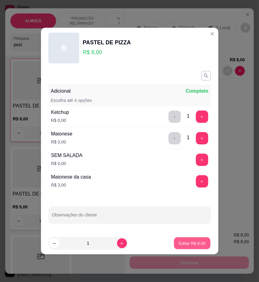
click at [201, 240] on button "Editar R$ 8,00" at bounding box center [192, 244] width 36 height 12
type input "0"
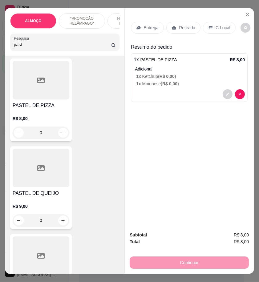
click at [144, 26] on p "Entrega" at bounding box center [151, 28] width 15 height 6
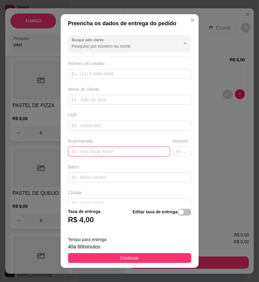
paste input "Rua treze de maio n:130, perto de Lúcia cabeleireira"
type input "Rua treze de maio n:130, perto de Lúcia cabeleireira"
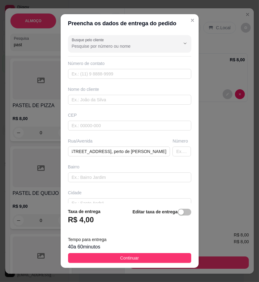
scroll to position [0, 0]
paste input "558 79164-0414"
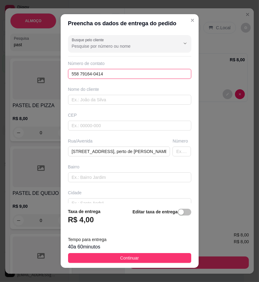
type input "558 79164-0414"
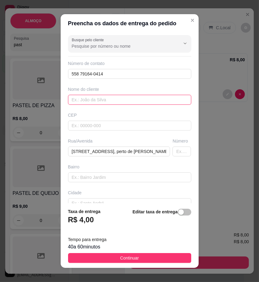
paste input "Clara"
type input "Clara"
drag, startPoint x: 160, startPoint y: 261, endPoint x: 178, endPoint y: 252, distance: 20.8
click at [160, 261] on button "Continuar" at bounding box center [129, 258] width 123 height 10
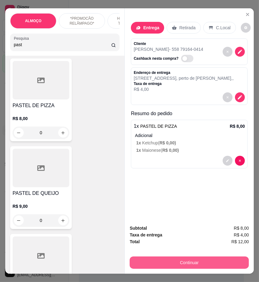
click at [231, 258] on button "Continuar" at bounding box center [189, 263] width 119 height 12
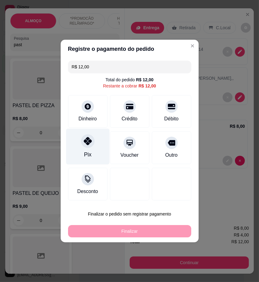
click at [91, 150] on div "Pix" at bounding box center [87, 147] width 43 height 36
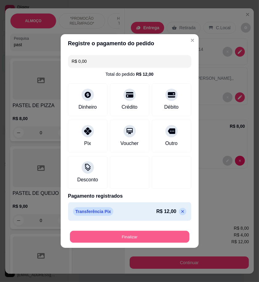
click at [173, 233] on button "Finalizar" at bounding box center [130, 237] width 120 height 12
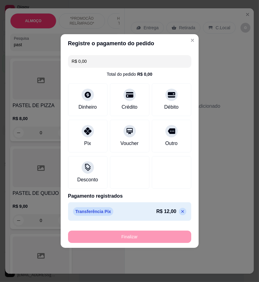
type input "-R$ 12,00"
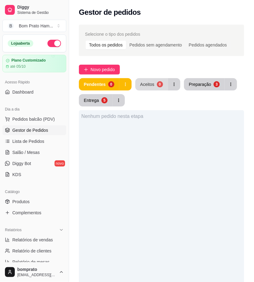
click at [151, 87] on div "Aceitos" at bounding box center [147, 84] width 14 height 6
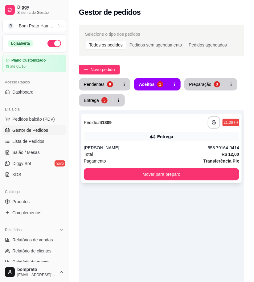
click at [155, 147] on div "Clara" at bounding box center [146, 148] width 124 height 6
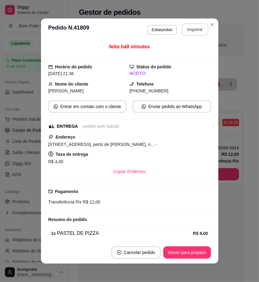
click at [190, 35] on div "**********" at bounding box center [178, 29] width 61 height 12
click at [196, 250] on button "Mover para preparo" at bounding box center [187, 253] width 46 height 12
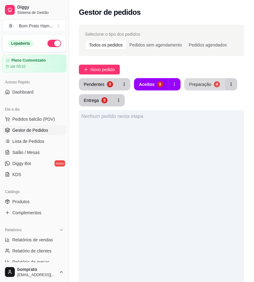
click at [208, 81] on div "Preparação" at bounding box center [200, 84] width 22 height 6
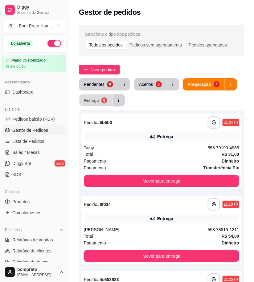
click at [88, 103] on div "Entrega" at bounding box center [91, 100] width 15 height 6
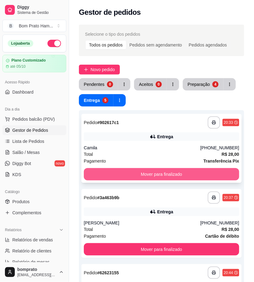
click at [166, 171] on button "Mover para finalizado" at bounding box center [161, 174] width 155 height 12
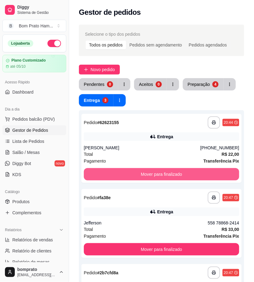
click at [166, 171] on button "Mover para finalizado" at bounding box center [161, 174] width 155 height 12
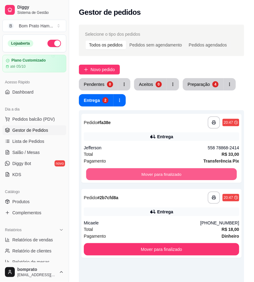
click at [166, 171] on button "Mover para finalizado" at bounding box center [161, 175] width 151 height 12
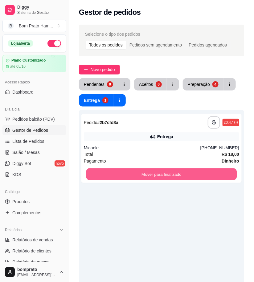
click at [166, 171] on button "Mover para finalizado" at bounding box center [161, 175] width 151 height 12
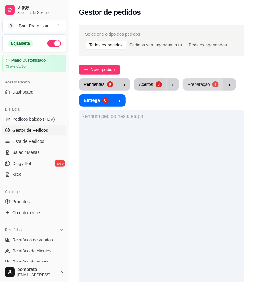
click at [209, 87] on button "Preparação 4" at bounding box center [203, 84] width 41 height 12
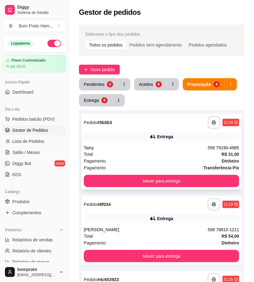
click at [130, 140] on div "Entrega" at bounding box center [161, 136] width 155 height 9
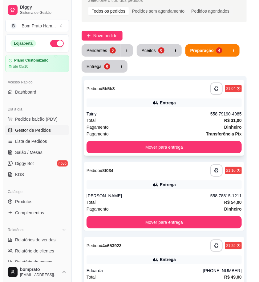
scroll to position [34, 0]
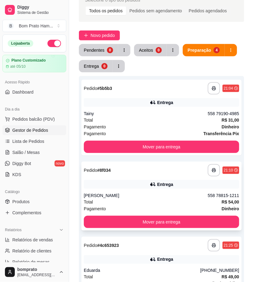
click at [159, 175] on div "**********" at bounding box center [161, 170] width 155 height 12
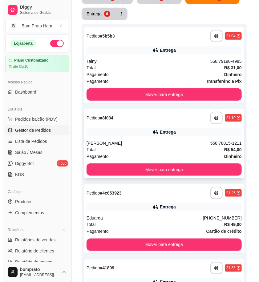
scroll to position [103, 0]
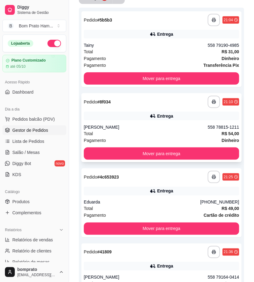
click at [180, 128] on div "Junior Torres" at bounding box center [146, 127] width 124 height 6
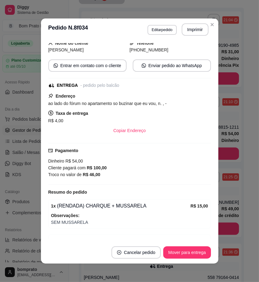
scroll to position [68, 0]
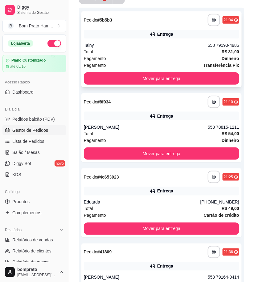
click at [169, 52] on div "Total R$ 31,00" at bounding box center [161, 51] width 155 height 7
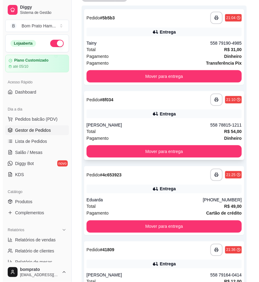
scroll to position [98, 0]
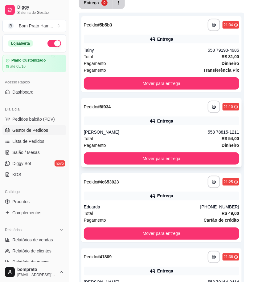
click at [149, 128] on div "**********" at bounding box center [161, 132] width 160 height 69
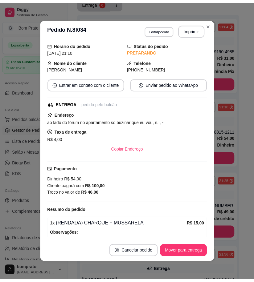
scroll to position [34, 0]
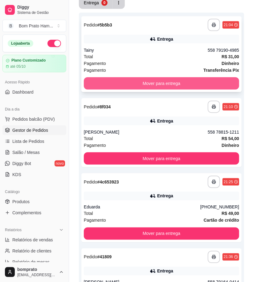
click at [174, 81] on button "Mover para entrega" at bounding box center [161, 83] width 155 height 12
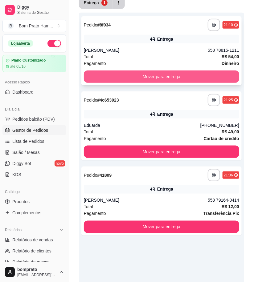
click at [172, 76] on button "Mover para entrega" at bounding box center [161, 77] width 155 height 12
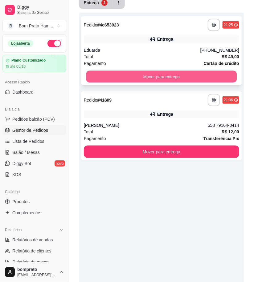
click at [177, 74] on button "Mover para entrega" at bounding box center [161, 77] width 151 height 12
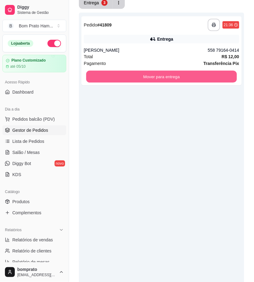
click at [177, 74] on button "Mover para entrega" at bounding box center [161, 77] width 151 height 12
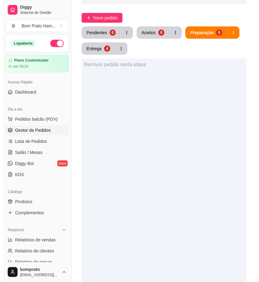
scroll to position [0, 0]
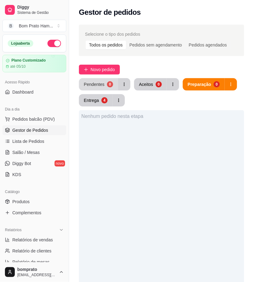
click at [94, 83] on div "Pendentes" at bounding box center [94, 84] width 21 height 6
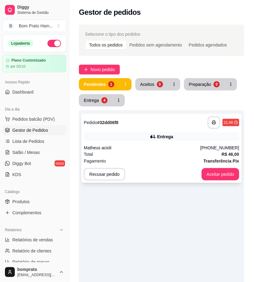
click at [153, 149] on div "Matheus acioli" at bounding box center [142, 148] width 116 height 6
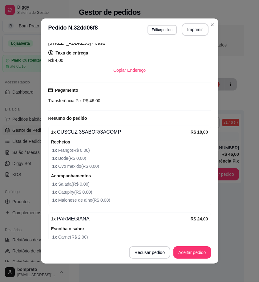
scroll to position [137, 0]
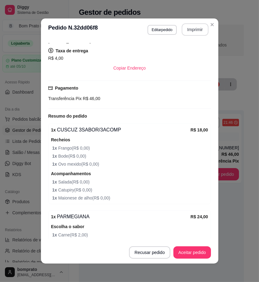
click at [189, 28] on button "Imprimir" at bounding box center [195, 29] width 27 height 12
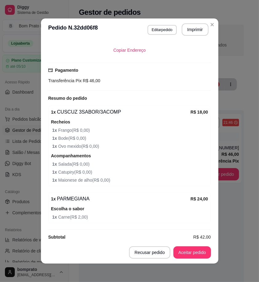
scroll to position [163, 0]
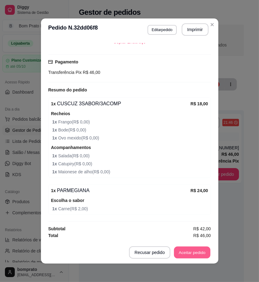
click at [196, 252] on button "Aceitar pedido" at bounding box center [192, 253] width 36 height 12
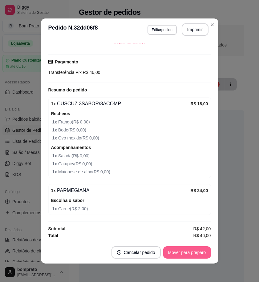
click at [196, 252] on button "Mover para preparo" at bounding box center [187, 252] width 48 height 12
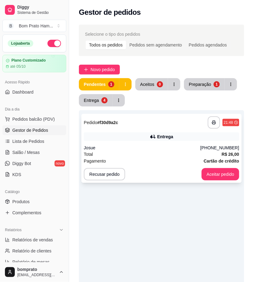
click at [147, 173] on div "Recusar pedido Aceitar pedido" at bounding box center [161, 174] width 155 height 12
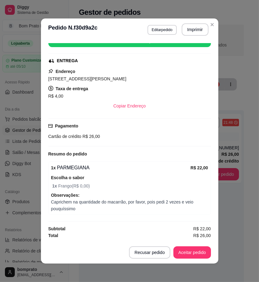
scroll to position [1, 0]
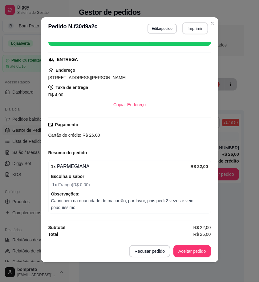
click at [195, 31] on button "Imprimir" at bounding box center [195, 28] width 26 height 12
click at [196, 252] on button "Aceitar pedido" at bounding box center [192, 251] width 38 height 12
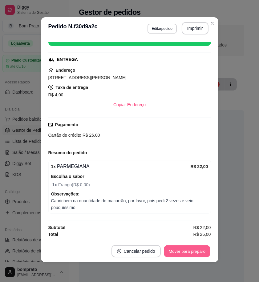
click at [196, 252] on button "Mover para preparo" at bounding box center [187, 252] width 46 height 12
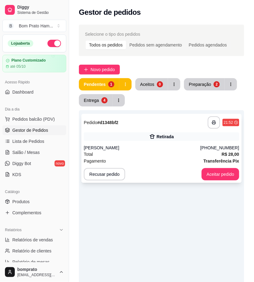
click at [187, 139] on div "Retirada" at bounding box center [161, 136] width 155 height 9
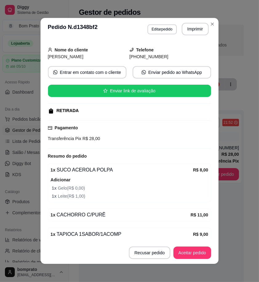
scroll to position [96, 0]
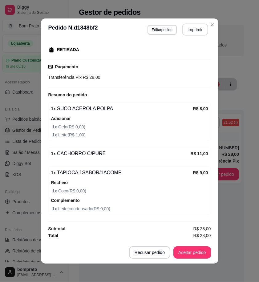
click at [200, 30] on button "Imprimir" at bounding box center [195, 30] width 26 height 12
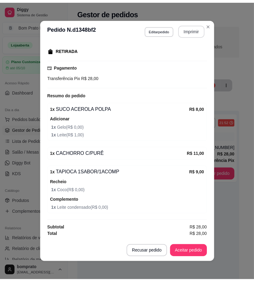
scroll to position [0, 0]
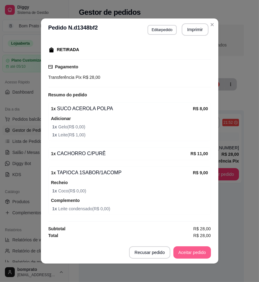
click at [199, 250] on button "Aceitar pedido" at bounding box center [192, 252] width 38 height 12
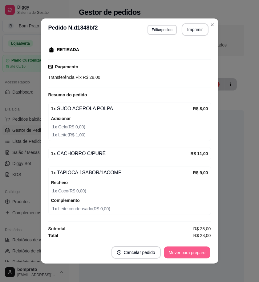
click at [199, 251] on button "Mover para preparo" at bounding box center [187, 253] width 46 height 12
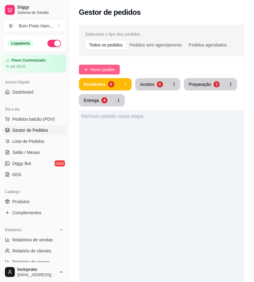
click at [116, 66] on button "Novo pedido" at bounding box center [99, 70] width 41 height 10
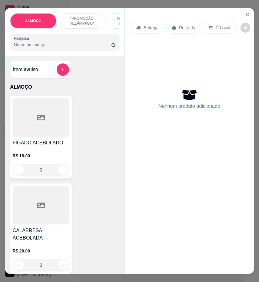
drag, startPoint x: 45, startPoint y: 50, endPoint x: 61, endPoint y: 47, distance: 15.6
click at [47, 48] on input "Pesquisa" at bounding box center [62, 45] width 97 height 6
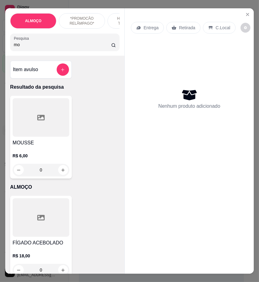
type input "m"
type input "del"
click at [46, 124] on div at bounding box center [41, 117] width 57 height 39
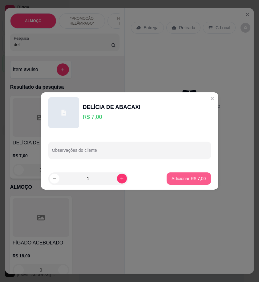
click at [187, 179] on p "Adicionar R$ 7,00" at bounding box center [189, 179] width 34 height 6
type input "1"
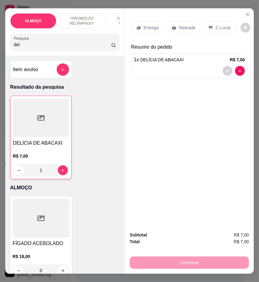
click at [186, 29] on div "Retirada" at bounding box center [183, 28] width 34 height 12
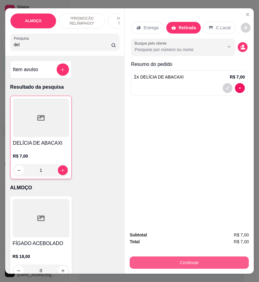
click at [181, 258] on button "Continuar" at bounding box center [189, 263] width 119 height 12
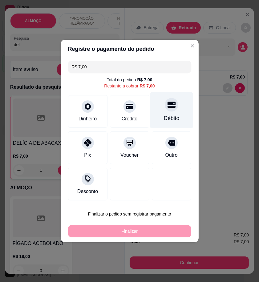
click at [182, 120] on div "Débito" at bounding box center [171, 110] width 43 height 36
type input "R$ 0,00"
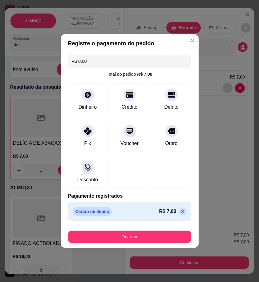
click at [162, 225] on footer "Finalizar" at bounding box center [130, 235] width 138 height 25
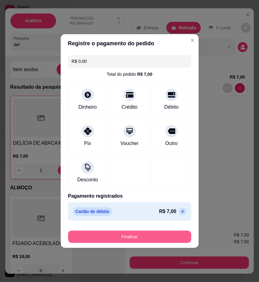
click at [164, 235] on div "Finalizar" at bounding box center [129, 235] width 123 height 15
click at [164, 235] on button "Finalizar" at bounding box center [130, 237] width 120 height 12
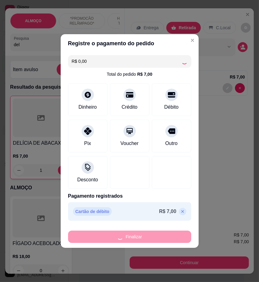
type input "0"
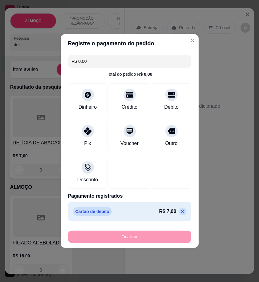
type input "-R$ 7,00"
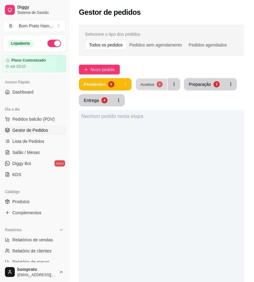
click at [149, 83] on div "Aceitos" at bounding box center [147, 84] width 14 height 6
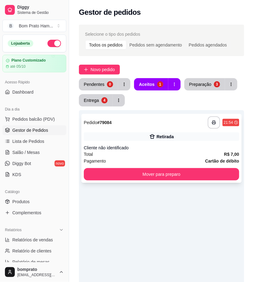
click at [163, 144] on div "**********" at bounding box center [161, 148] width 160 height 69
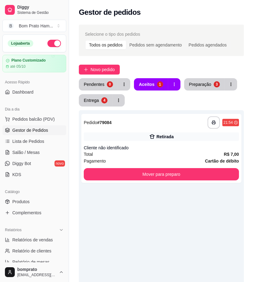
click at [198, 40] on header "**********" at bounding box center [130, 48] width 178 height 22
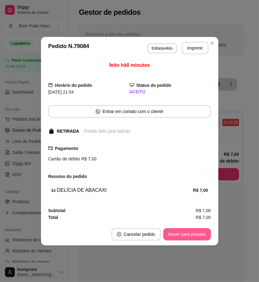
click at [195, 230] on button "Mover para preparo" at bounding box center [187, 234] width 48 height 12
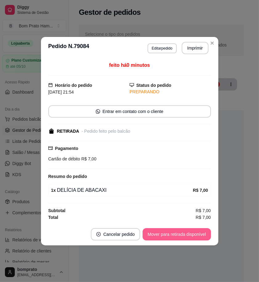
click at [195, 233] on button "Mover para retirada disponível" at bounding box center [177, 234] width 68 height 12
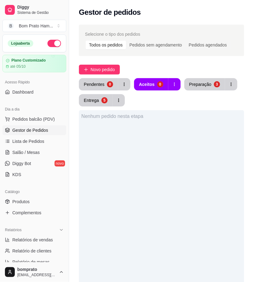
drag, startPoint x: 196, startPoint y: 73, endPoint x: 196, endPoint y: 85, distance: 11.7
click at [196, 74] on div "Novo pedido" at bounding box center [161, 70] width 165 height 10
click at [196, 85] on div "Preparação" at bounding box center [200, 84] width 22 height 6
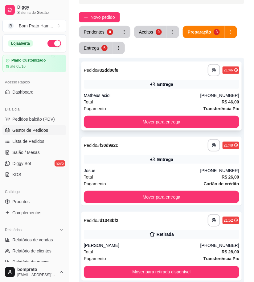
scroll to position [135, 0]
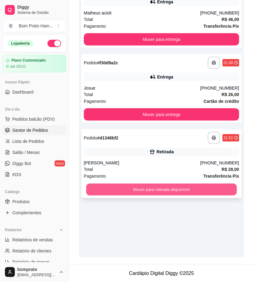
click at [166, 191] on button "Mover para retirada disponível" at bounding box center [161, 190] width 151 height 12
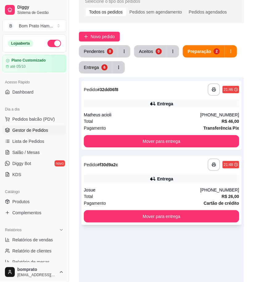
scroll to position [32, 0]
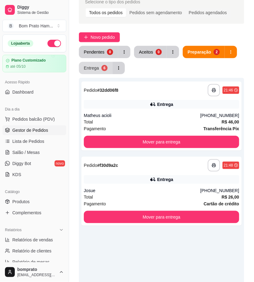
click at [100, 67] on button "Entrega 6" at bounding box center [96, 68] width 34 height 12
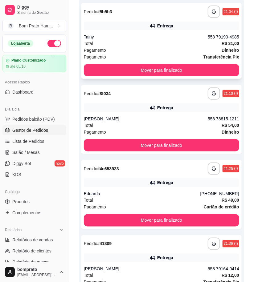
scroll to position [0, 0]
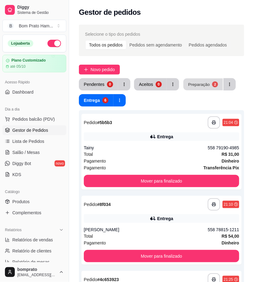
click at [201, 84] on div "Preparação" at bounding box center [199, 84] width 22 height 6
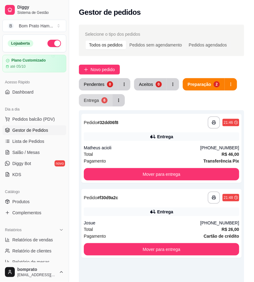
click at [99, 97] on button "Entrega 6" at bounding box center [96, 100] width 34 height 12
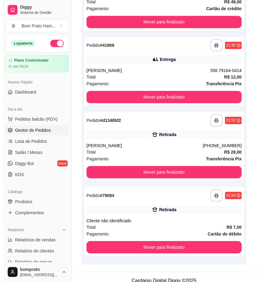
scroll to position [316, 0]
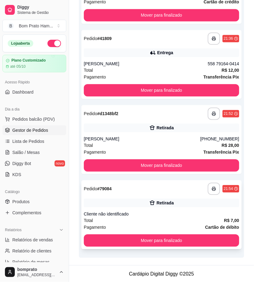
click at [144, 202] on div "Retirada" at bounding box center [161, 203] width 155 height 9
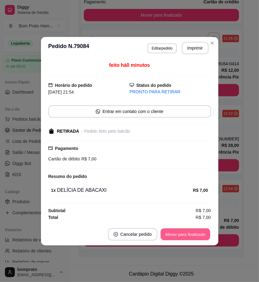
click at [181, 239] on button "Mover para finalizado" at bounding box center [186, 234] width 50 height 12
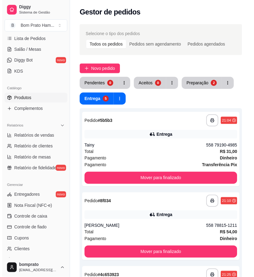
scroll to position [103, 0]
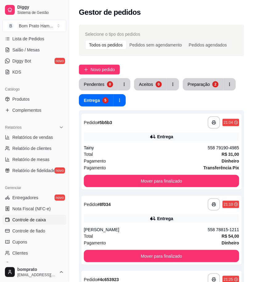
click at [51, 223] on link "Controle de caixa" at bounding box center [34, 220] width 64 height 10
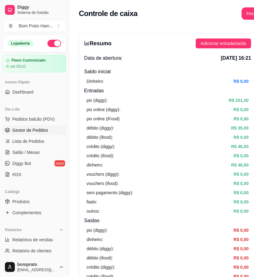
click at [34, 134] on link "Gestor de Pedidos" at bounding box center [34, 130] width 64 height 10
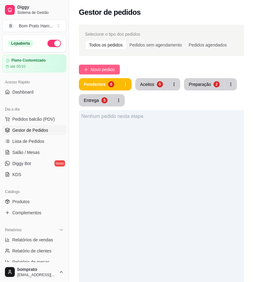
click at [106, 70] on span "Novo pedido" at bounding box center [103, 69] width 24 height 7
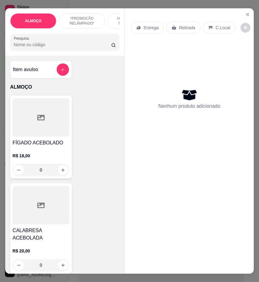
click at [38, 47] on input "Pesquisa" at bounding box center [62, 45] width 97 height 6
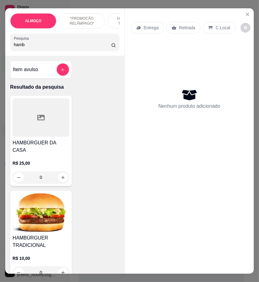
type input "hamb"
click at [58, 226] on img at bounding box center [41, 212] width 57 height 39
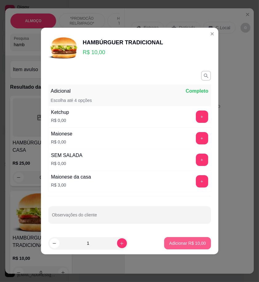
click at [177, 244] on p "Adicionar R$ 10,00" at bounding box center [187, 243] width 37 height 6
type input "1"
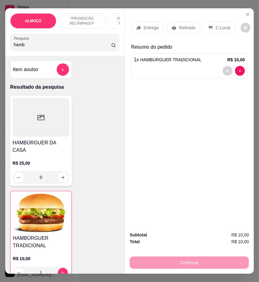
click at [181, 25] on p "Retirada" at bounding box center [187, 28] width 16 height 6
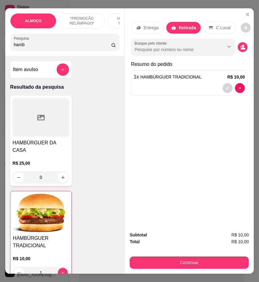
click at [238, 48] on button "decrease-product-quantity" at bounding box center [243, 47] width 10 height 10
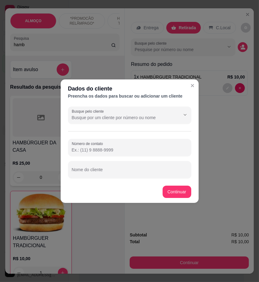
paste input "558 79132-1467"
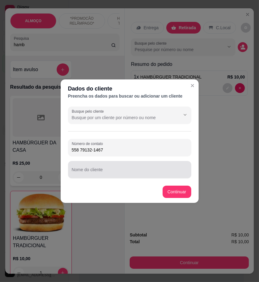
type input "558 79132-1467"
click at [96, 174] on input "Nome do cliente" at bounding box center [130, 172] width 116 height 6
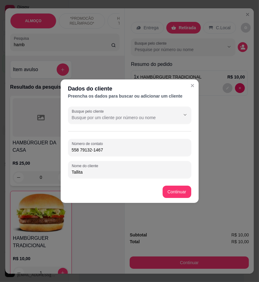
type input "Tallita"
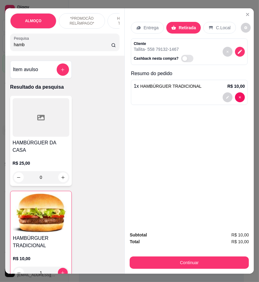
click at [150, 26] on p "Entrega" at bounding box center [151, 28] width 15 height 6
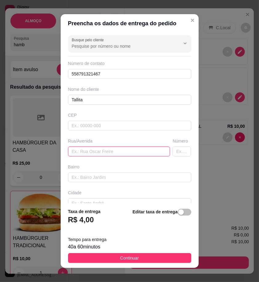
paste input "Rua dos Guararapes, sem número, casa de esquina com portão branco. Como se foss…"
type input "Rua dos Guararapes, sem número, casa de esquina com portão branco. Como se foss…"
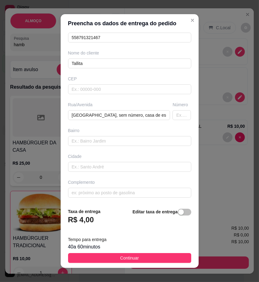
scroll to position [37, 0]
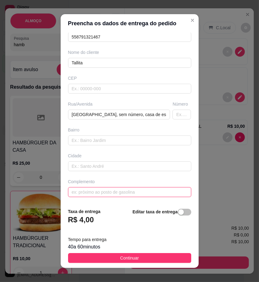
drag, startPoint x: 119, startPoint y: 192, endPoint x: 72, endPoint y: 191, distance: 46.5
paste input "Tem uma pop 100 vermelha na garagem"
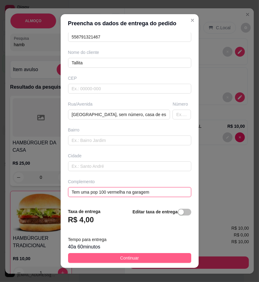
type input "Tem uma pop 100 vermelha na garagem"
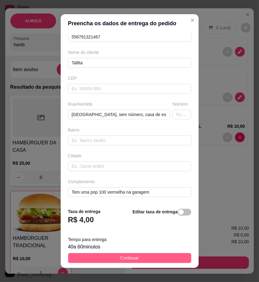
click at [163, 257] on button "Continuar" at bounding box center [129, 258] width 123 height 10
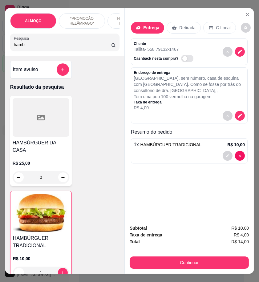
click at [29, 45] on input "hamb" at bounding box center [62, 45] width 97 height 6
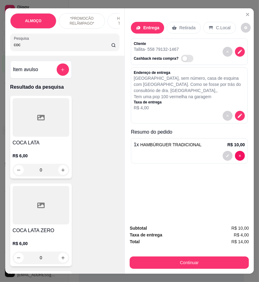
type input "coc"
click at [41, 158] on p "R$ 6,00" at bounding box center [41, 156] width 57 height 6
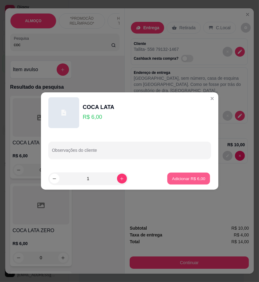
click at [180, 177] on p "Adicionar R$ 6,00" at bounding box center [188, 179] width 33 height 6
type input "1"
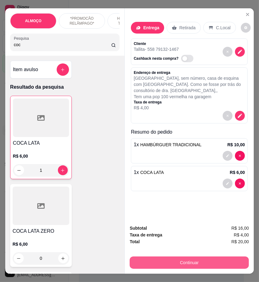
click at [219, 260] on button "Continuar" at bounding box center [189, 263] width 119 height 12
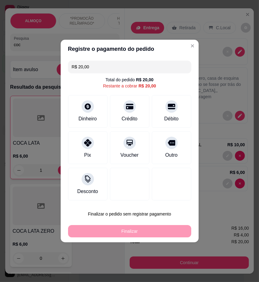
click at [99, 128] on div "R$ 20,00 Total do pedido R$ 20,00 Restante a cobrar R$ 20,00 Dinheiro Crédito D…" at bounding box center [130, 130] width 138 height 145
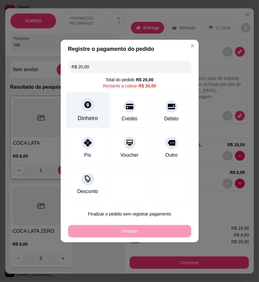
click at [99, 127] on div "Dinheiro" at bounding box center [87, 110] width 43 height 36
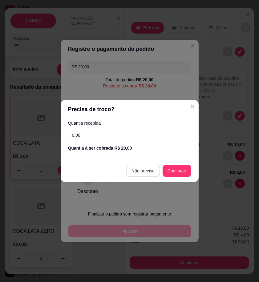
type input "R$ 0,00"
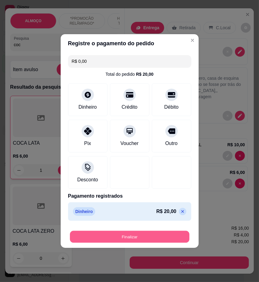
click at [157, 235] on button "Finalizar" at bounding box center [130, 237] width 120 height 12
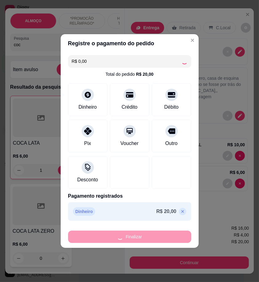
type input "0"
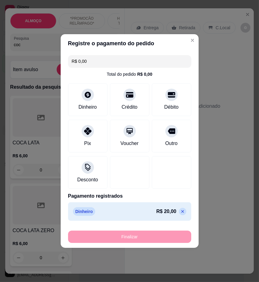
type input "-R$ 20,00"
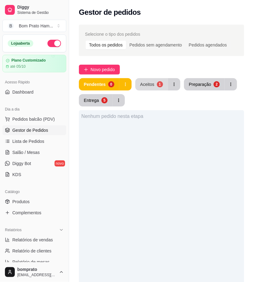
click at [161, 84] on button "Aceitos 1" at bounding box center [151, 84] width 33 height 12
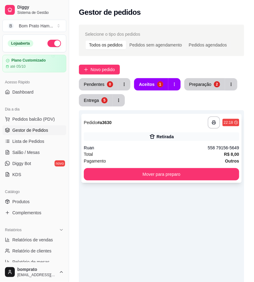
click at [166, 148] on div "Ruan" at bounding box center [146, 148] width 124 height 6
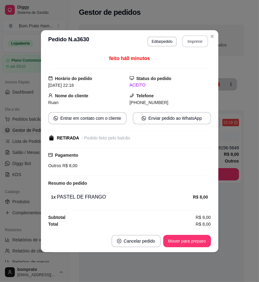
click at [201, 40] on button "Imprimir" at bounding box center [195, 41] width 26 height 12
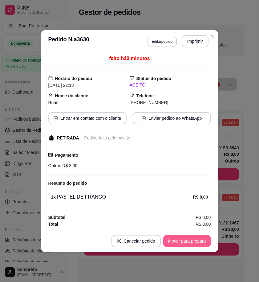
click at [202, 241] on button "Mover para preparo" at bounding box center [187, 241] width 48 height 12
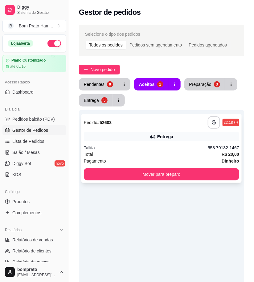
click at [156, 147] on div "Tallita" at bounding box center [146, 148] width 124 height 6
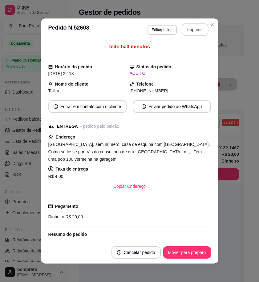
click at [190, 29] on button "Imprimir" at bounding box center [195, 29] width 27 height 12
click at [202, 256] on button "Mover para preparo" at bounding box center [187, 252] width 48 height 12
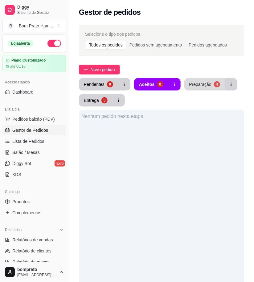
click at [202, 81] on button "Preparação 4" at bounding box center [204, 84] width 41 height 12
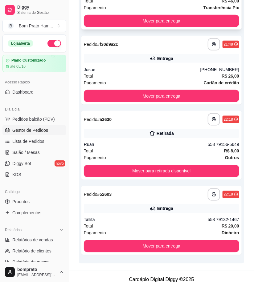
scroll to position [159, 0]
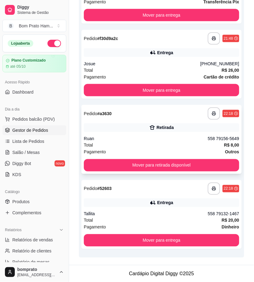
click at [153, 144] on div "Total R$ 8,00" at bounding box center [161, 145] width 155 height 7
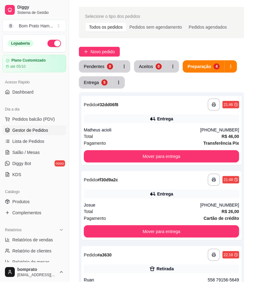
scroll to position [0, 0]
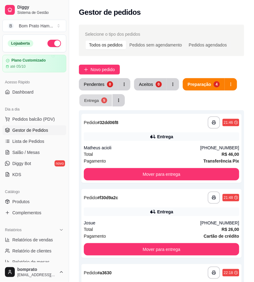
click at [92, 100] on div "Entrega" at bounding box center [91, 100] width 15 height 6
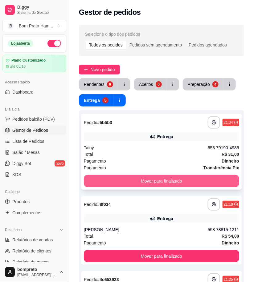
click at [151, 176] on button "Mover para finalizado" at bounding box center [161, 181] width 155 height 12
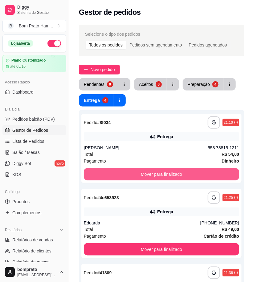
click at [151, 176] on button "Mover para finalizado" at bounding box center [161, 174] width 155 height 12
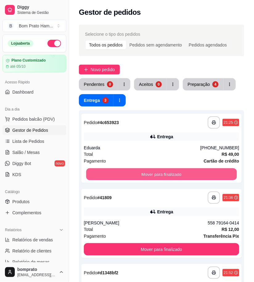
click at [151, 176] on button "Mover para finalizado" at bounding box center [161, 175] width 151 height 12
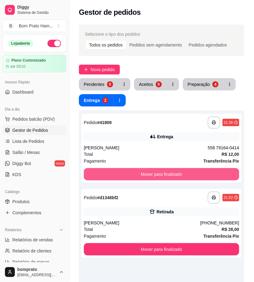
click at [151, 176] on button "Mover para finalizado" at bounding box center [161, 174] width 155 height 12
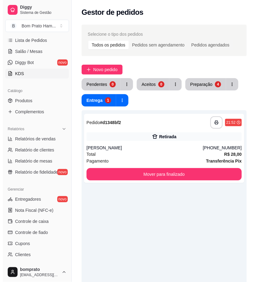
scroll to position [161, 0]
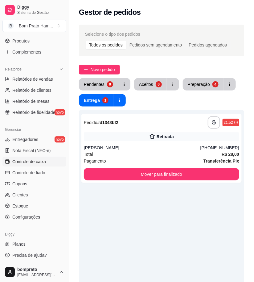
click at [44, 160] on span "Controle de caixa" at bounding box center [29, 162] width 34 height 6
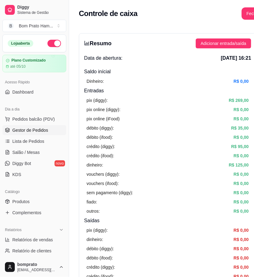
click at [46, 128] on span "Gestor de Pedidos" at bounding box center [30, 130] width 36 height 6
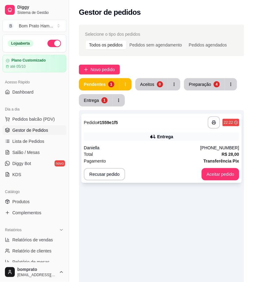
click at [152, 140] on div "Entrega" at bounding box center [161, 136] width 155 height 9
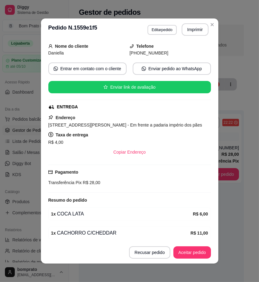
scroll to position [82, 0]
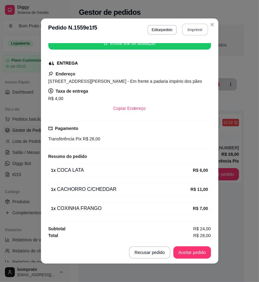
click at [193, 28] on button "Imprimir" at bounding box center [195, 30] width 26 height 12
click at [195, 250] on button "Aceitar pedido" at bounding box center [192, 253] width 36 height 12
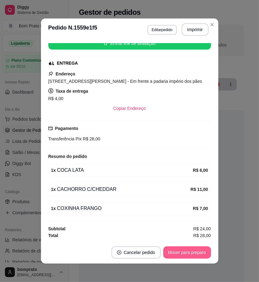
click at [195, 251] on button "Mover para preparo" at bounding box center [187, 252] width 48 height 12
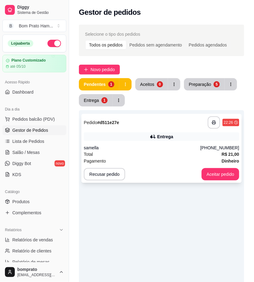
click at [162, 125] on div "**********" at bounding box center [161, 122] width 155 height 12
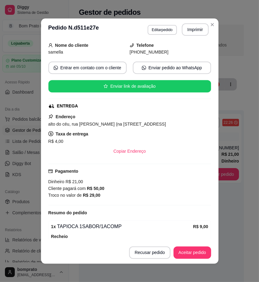
scroll to position [102, 0]
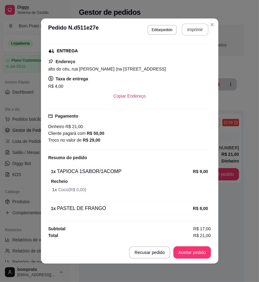
click at [193, 32] on button "Imprimir" at bounding box center [195, 29] width 27 height 12
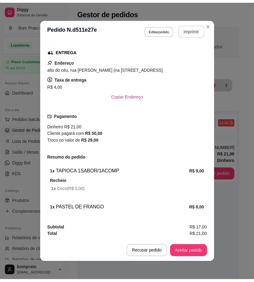
scroll to position [0, 0]
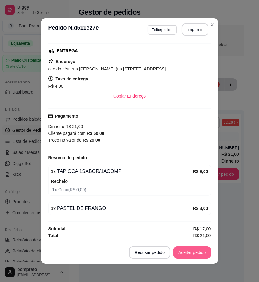
click at [195, 249] on button "Aceitar pedido" at bounding box center [192, 252] width 38 height 12
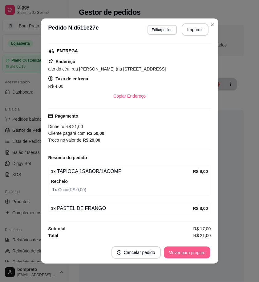
click at [195, 249] on button "Mover para preparo" at bounding box center [187, 253] width 46 height 12
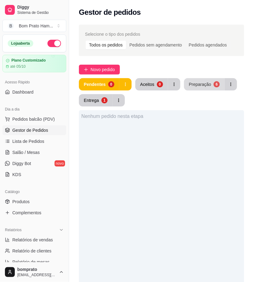
click at [199, 87] on div "Preparação" at bounding box center [200, 84] width 22 height 6
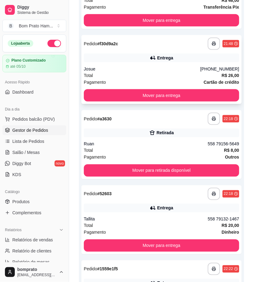
scroll to position [171, 0]
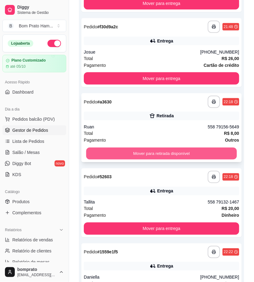
click at [164, 152] on button "Mover para retirada disponível" at bounding box center [161, 154] width 151 height 12
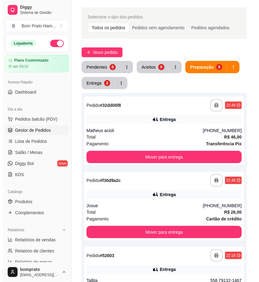
scroll to position [0, 0]
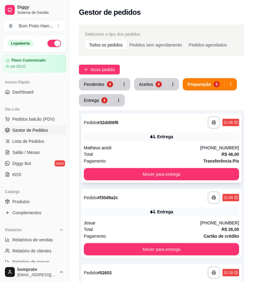
click at [160, 146] on div "Matheus acioli" at bounding box center [142, 148] width 116 height 6
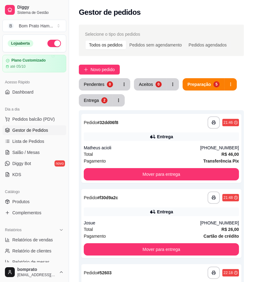
scroll to position [103, 0]
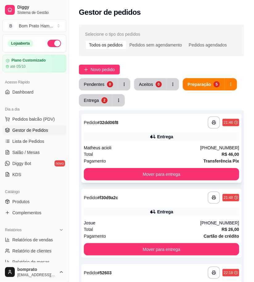
click at [159, 153] on div "Total R$ 46,00" at bounding box center [161, 154] width 155 height 7
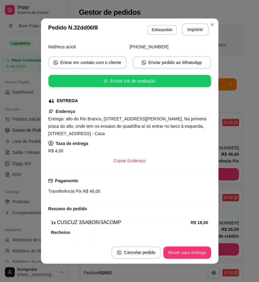
scroll to position [163, 0]
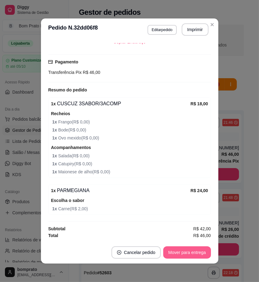
click at [193, 254] on button "Mover para entrega" at bounding box center [186, 252] width 47 height 12
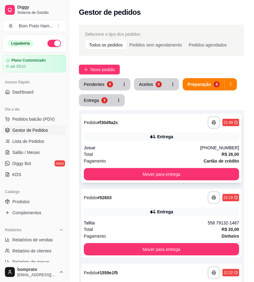
click at [174, 158] on div "Pagamento Cartão de crédito" at bounding box center [161, 161] width 155 height 7
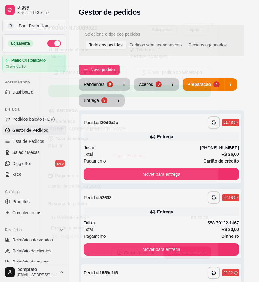
scroll to position [84, 0]
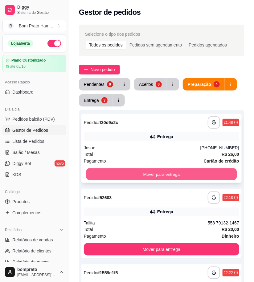
click at [173, 173] on button "Mover para entrega" at bounding box center [161, 175] width 151 height 12
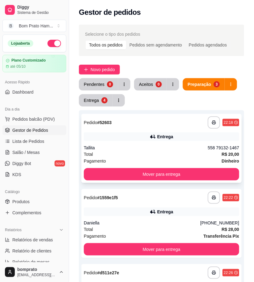
click at [163, 140] on div "Entrega" at bounding box center [161, 136] width 155 height 9
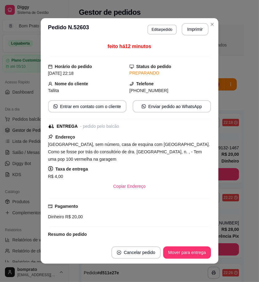
scroll to position [59, 0]
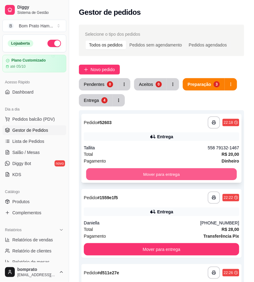
click at [199, 173] on button "Mover para entrega" at bounding box center [161, 175] width 151 height 12
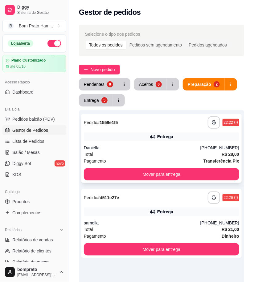
click at [182, 152] on div "Total R$ 28,00" at bounding box center [161, 154] width 155 height 7
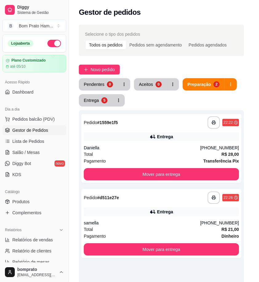
scroll to position [82, 0]
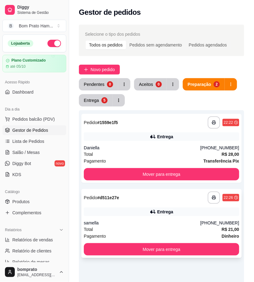
click at [155, 204] on div "**********" at bounding box center [161, 223] width 160 height 69
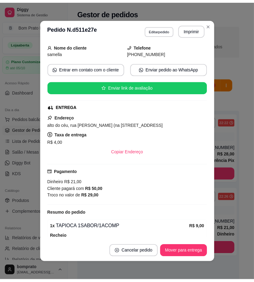
scroll to position [102, 0]
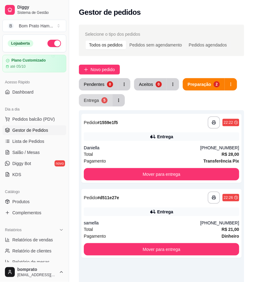
click at [87, 103] on div "Entrega" at bounding box center [91, 100] width 15 height 6
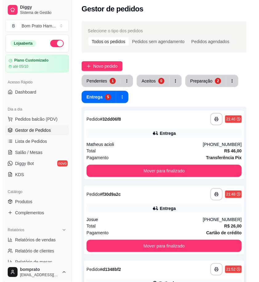
scroll to position [0, 0]
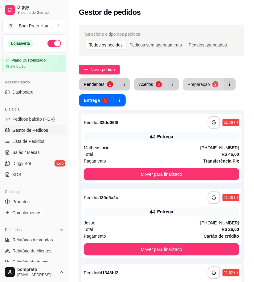
click at [198, 79] on button "Preparação 2" at bounding box center [203, 84] width 41 height 12
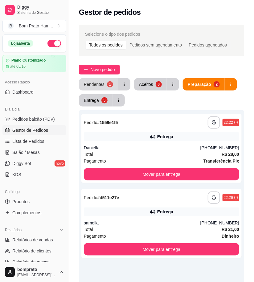
click at [96, 86] on div "Pendentes" at bounding box center [94, 84] width 21 height 6
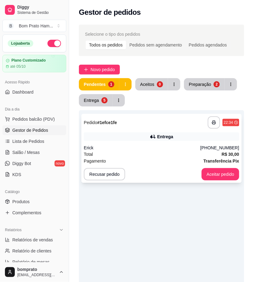
click at [135, 131] on div "**********" at bounding box center [161, 148] width 160 height 69
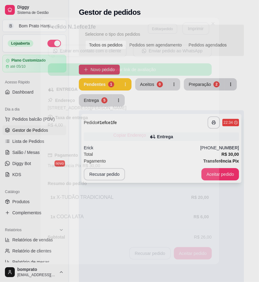
scroll to position [63, 0]
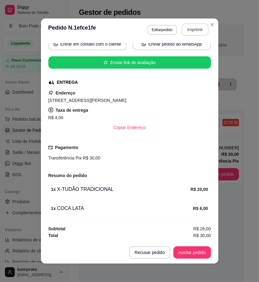
click at [202, 28] on button "Imprimir" at bounding box center [195, 29] width 27 height 12
click at [195, 253] on button "Aceitar pedido" at bounding box center [192, 252] width 38 height 12
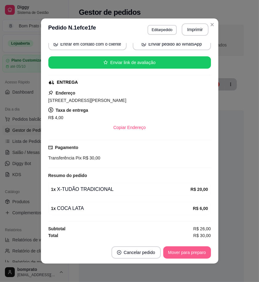
click at [195, 254] on button "Mover para preparo" at bounding box center [187, 252] width 48 height 12
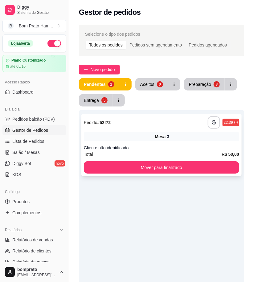
click at [148, 136] on div "Mesa 3" at bounding box center [161, 136] width 155 height 9
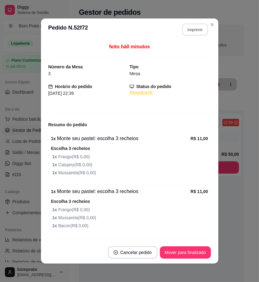
click at [193, 28] on button "Imprimir" at bounding box center [195, 30] width 26 height 12
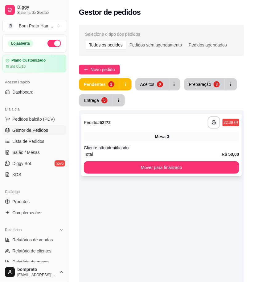
click at [156, 137] on span "Mesa" at bounding box center [160, 137] width 11 height 6
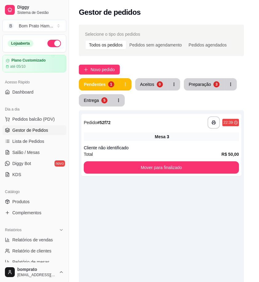
scroll to position [108, 0]
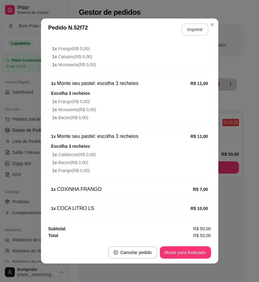
click at [198, 29] on button "Imprimir" at bounding box center [195, 29] width 27 height 12
click at [201, 250] on button "Mover para finalizado" at bounding box center [185, 252] width 51 height 12
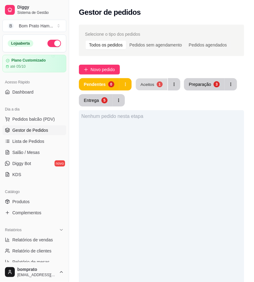
click at [153, 88] on button "Aceitos 1" at bounding box center [152, 85] width 32 height 12
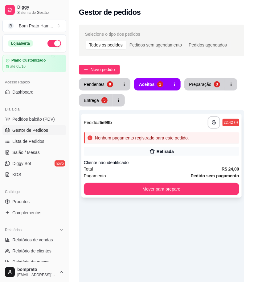
click at [157, 142] on div "Nenhum pagamento registrado para este pedido." at bounding box center [161, 137] width 155 height 11
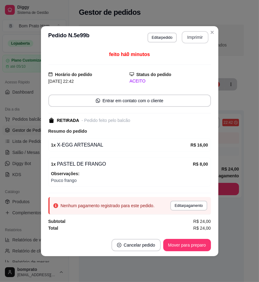
click at [186, 38] on button "Imprimir" at bounding box center [195, 37] width 27 height 12
click at [203, 245] on button "Mover para preparo" at bounding box center [187, 245] width 48 height 12
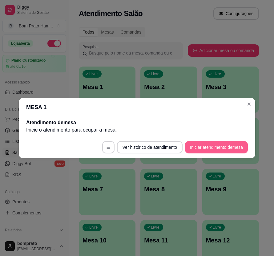
click at [226, 140] on footer "Ver histórico de atendimento Iniciar atendimento de mesa" at bounding box center [137, 147] width 237 height 22
click at [227, 144] on button "Iniciar atendimento de mesa" at bounding box center [216, 147] width 61 height 12
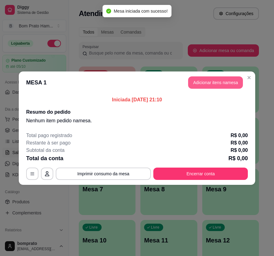
click at [230, 77] on button "Adicionar itens na mesa" at bounding box center [215, 82] width 55 height 12
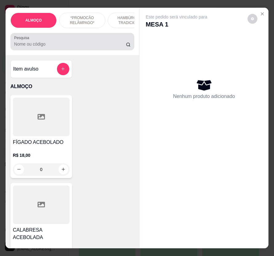
drag, startPoint x: 93, startPoint y: 47, endPoint x: 106, endPoint y: 39, distance: 15.9
click at [93, 47] on input "Pesquisa" at bounding box center [70, 44] width 112 height 6
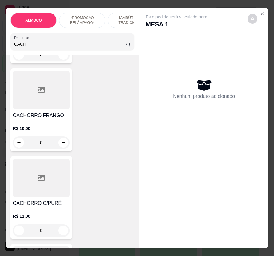
scroll to position [239, 0]
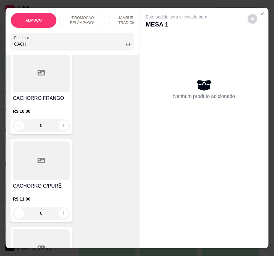
type input "CACH"
click at [47, 100] on h4 "CACHORRO FRANGO" at bounding box center [41, 98] width 57 height 7
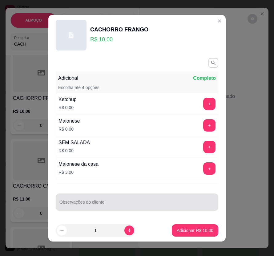
click at [130, 204] on input "Observações do cliente" at bounding box center [136, 204] width 155 height 6
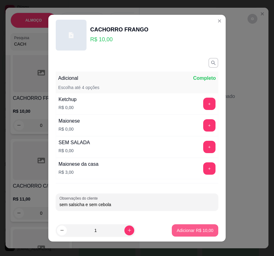
type input "sem salsicha e sem cebola"
click at [197, 234] on button "Adicionar R$ 10,00" at bounding box center [195, 230] width 47 height 12
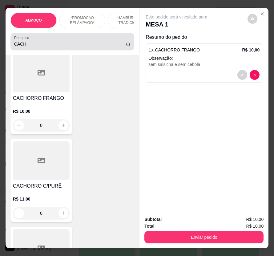
click at [22, 44] on input "CACH" at bounding box center [70, 44] width 112 height 6
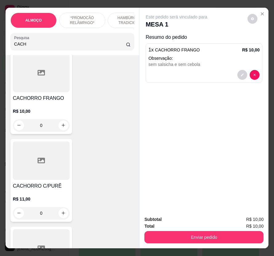
click at [22, 44] on input "CACH" at bounding box center [70, 44] width 112 height 6
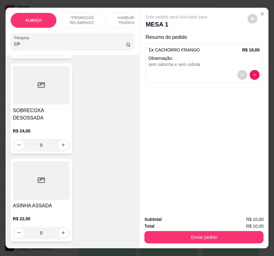
scroll to position [5765, 0]
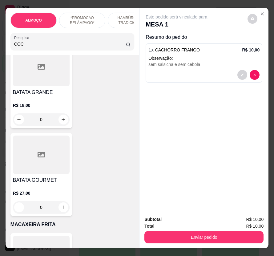
type input "COC"
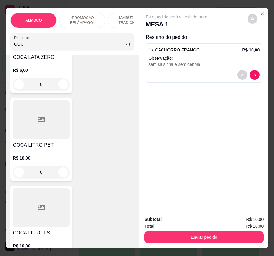
scroll to position [205, 0]
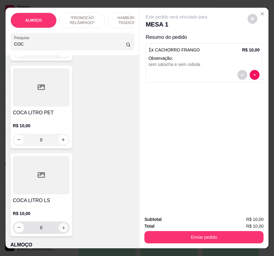
click at [62, 229] on icon "increase-product-quantity" at bounding box center [63, 227] width 3 height 3
type input "1"
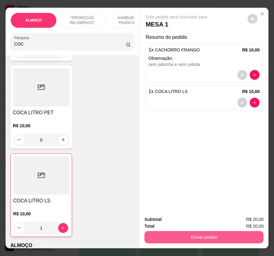
click at [193, 233] on button "Enviar pedido" at bounding box center [203, 237] width 119 height 12
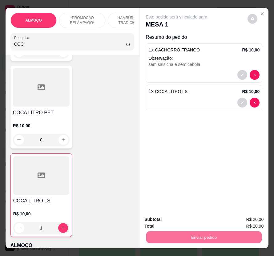
click at [242, 219] on button "Enviar pedido" at bounding box center [247, 219] width 34 height 11
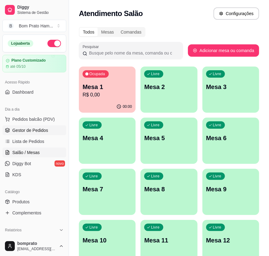
click at [43, 133] on span "Gestor de Pedidos" at bounding box center [30, 130] width 36 height 6
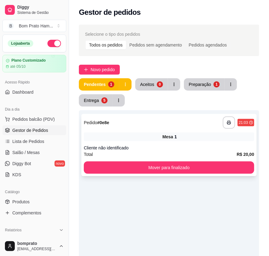
click at [177, 148] on div "Cliente não identificado" at bounding box center [169, 148] width 170 height 6
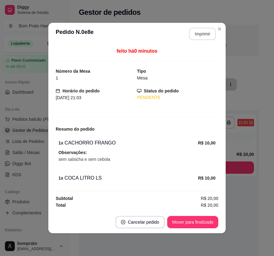
click at [199, 33] on button "Imprimir" at bounding box center [202, 34] width 27 height 12
click at [207, 220] on button "Mover para finalizado" at bounding box center [192, 222] width 51 height 12
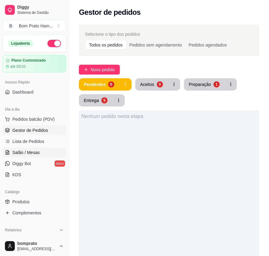
click at [50, 152] on link "Salão / Mesas" at bounding box center [34, 153] width 64 height 10
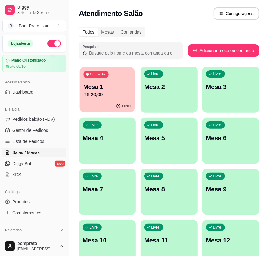
click at [109, 84] on p "Mesa 1" at bounding box center [107, 87] width 48 height 8
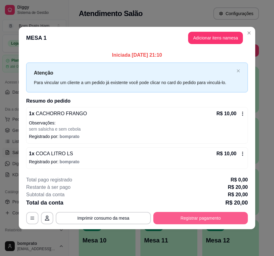
click at [222, 220] on button "Registrar pagamento" at bounding box center [200, 218] width 95 height 12
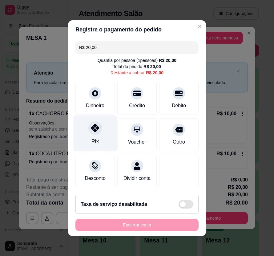
click at [84, 127] on div "Pix" at bounding box center [95, 133] width 43 height 36
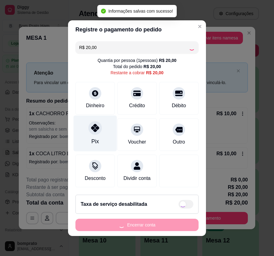
type input "R$ 0,00"
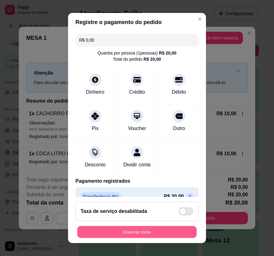
click at [170, 235] on button "Encerrar conta" at bounding box center [137, 232] width 120 height 12
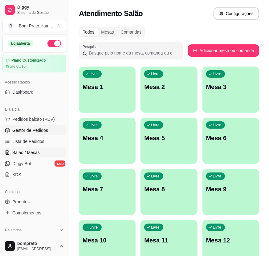
click at [47, 130] on span "Gestor de Pedidos" at bounding box center [30, 130] width 36 height 6
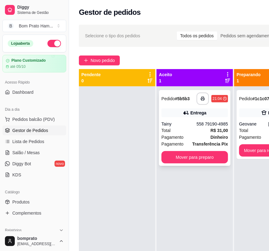
click at [201, 107] on div "**********" at bounding box center [194, 128] width 71 height 76
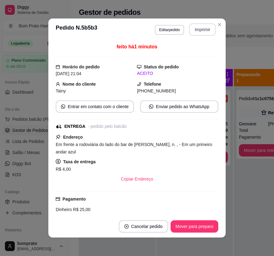
click at [202, 30] on button "Imprimir" at bounding box center [202, 29] width 27 height 12
click at [204, 230] on button "Mover para preparo" at bounding box center [195, 226] width 48 height 12
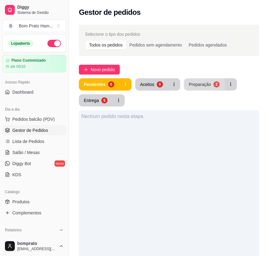
click at [210, 85] on button "Preparação 2" at bounding box center [204, 84] width 41 height 12
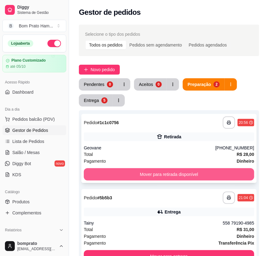
click at [199, 174] on button "Mover para retirada disponível" at bounding box center [169, 174] width 170 height 12
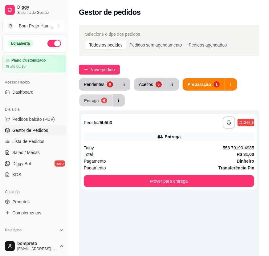
click at [105, 102] on div "6" at bounding box center [104, 100] width 6 height 6
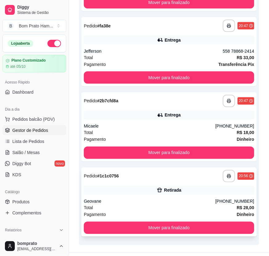
scroll to position [336, 0]
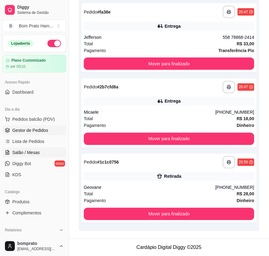
click at [22, 153] on span "Salão / Mesas" at bounding box center [25, 152] width 27 height 6
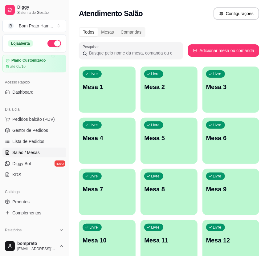
click at [117, 89] on p "Mesa 1" at bounding box center [107, 87] width 49 height 9
click at [39, 132] on span "Gestor de Pedidos" at bounding box center [30, 130] width 36 height 6
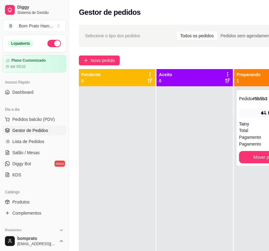
click at [96, 54] on div "**********" at bounding box center [203, 174] width 269 height 306
click at [97, 58] on span "Novo pedido" at bounding box center [103, 60] width 24 height 7
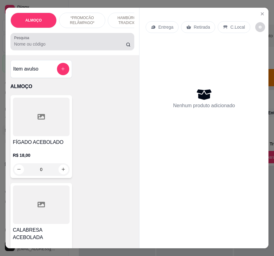
drag, startPoint x: 32, startPoint y: 50, endPoint x: 34, endPoint y: 46, distance: 4.7
click at [32, 48] on div at bounding box center [72, 41] width 116 height 12
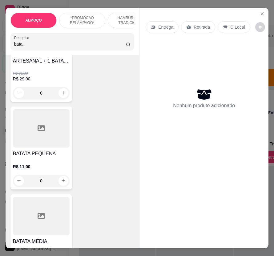
scroll to position [308, 0]
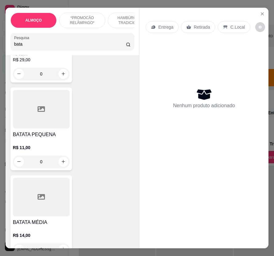
type input "bata"
click at [60, 165] on div "0" at bounding box center [41, 162] width 57 height 12
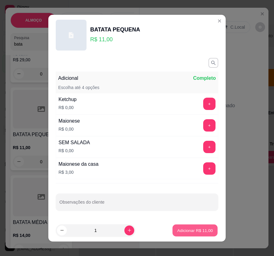
click at [202, 228] on p "Adicionar R$ 11,00" at bounding box center [195, 230] width 36 height 6
type input "1"
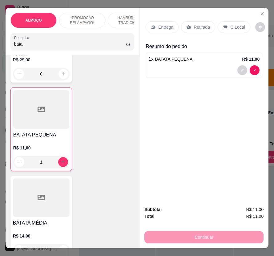
click at [233, 21] on div "C.Local" at bounding box center [234, 27] width 32 height 12
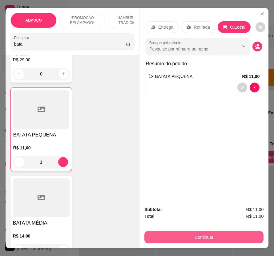
click at [242, 233] on button "Continuar" at bounding box center [203, 237] width 119 height 12
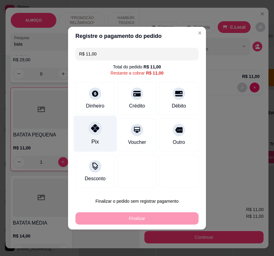
click at [107, 140] on div "Pix" at bounding box center [95, 134] width 43 height 36
type input "R$ 0,00"
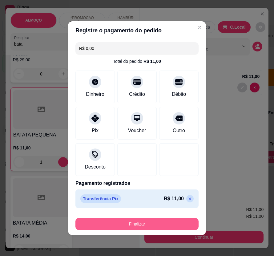
click at [144, 226] on button "Finalizar" at bounding box center [136, 224] width 123 height 12
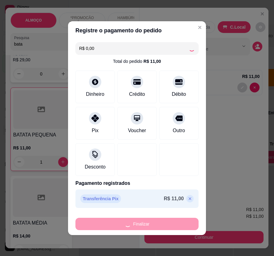
type input "0"
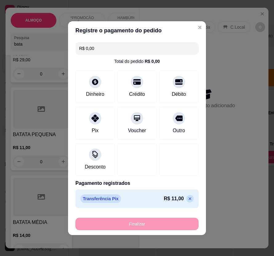
type input "-R$ 11,00"
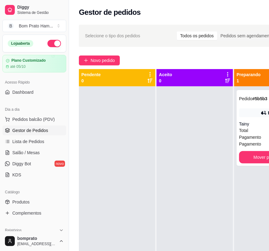
click at [193, 172] on div at bounding box center [195, 211] width 76 height 251
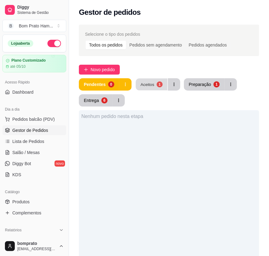
click at [150, 84] on div "Aceitos" at bounding box center [147, 84] width 14 height 6
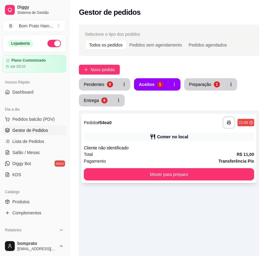
click at [171, 136] on div "Comer no local" at bounding box center [172, 137] width 31 height 6
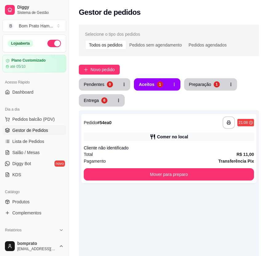
click at [193, 36] on button "Imprimir" at bounding box center [202, 35] width 27 height 12
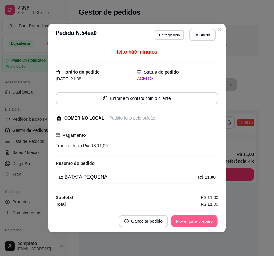
click at [209, 219] on button "Mover para preparo" at bounding box center [194, 221] width 46 height 12
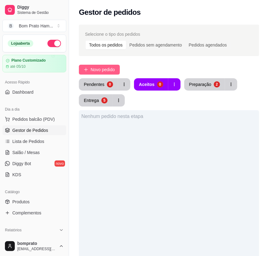
click at [116, 70] on button "Novo pedido" at bounding box center [99, 70] width 41 height 10
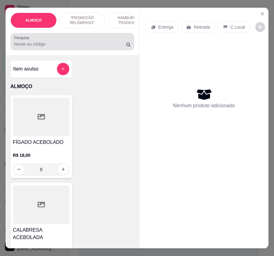
click at [54, 47] on input "Pesquisa" at bounding box center [70, 44] width 112 height 6
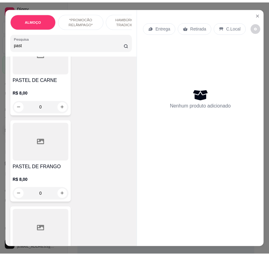
scroll to position [171, 0]
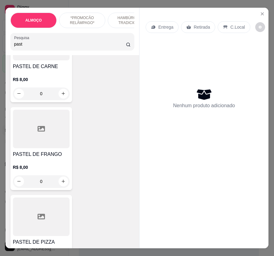
type input "past"
click at [62, 181] on div "0" at bounding box center [41, 181] width 57 height 12
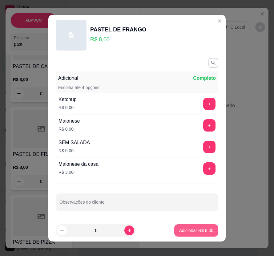
click at [195, 230] on p "Adicionar R$ 8,00" at bounding box center [196, 230] width 34 height 6
type input "1"
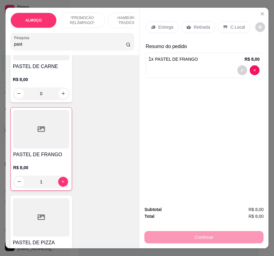
click at [195, 26] on p "Retirada" at bounding box center [202, 27] width 16 height 6
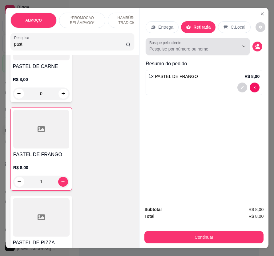
click at [176, 48] on input "Busque pelo cliente" at bounding box center [189, 49] width 80 height 6
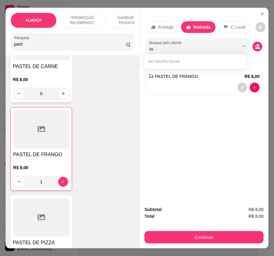
type input "r"
type input "Ruan"
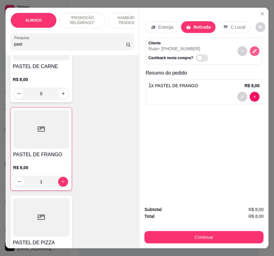
click at [253, 51] on icon "decrease-product-quantity" at bounding box center [254, 50] width 5 height 5
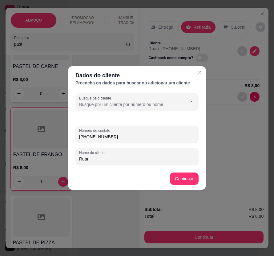
click at [113, 137] on input "(87) 9165-5233" at bounding box center [137, 137] width 116 height 6
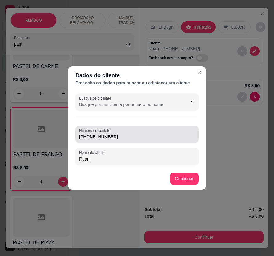
click at [84, 137] on input "(87) 9165-5233" at bounding box center [137, 137] width 116 height 6
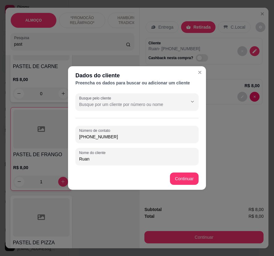
paste input "+87 55 87915-656499165"
type input "+87 55 87915-6564991655233"
drag, startPoint x: 137, startPoint y: 139, endPoint x: 71, endPoint y: 139, distance: 65.9
click at [71, 139] on div "Busque pelo cliente Número de contato +87 55 87915-6564991655233 Nome do client…" at bounding box center [137, 129] width 138 height 77
paste input "558 79156-5649"
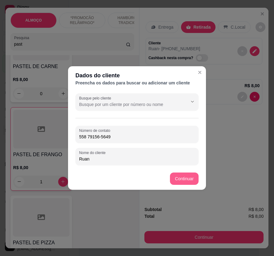
type input "558 79156-5649"
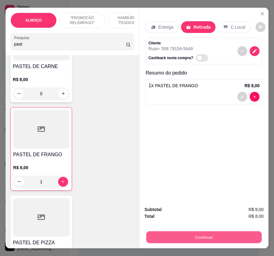
click at [231, 232] on button "Continuar" at bounding box center [204, 237] width 116 height 12
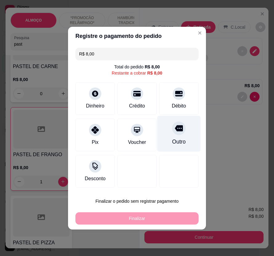
click at [174, 147] on div "Outro" at bounding box center [178, 134] width 43 height 36
type input "R$ 0,00"
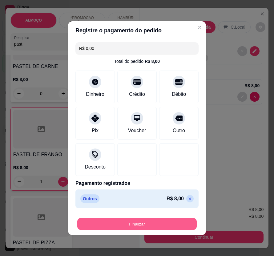
click at [183, 221] on button "Finalizar" at bounding box center [137, 224] width 120 height 12
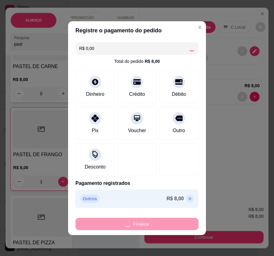
type input "0"
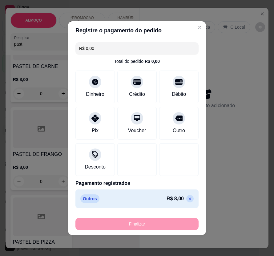
type input "-R$ 8,00"
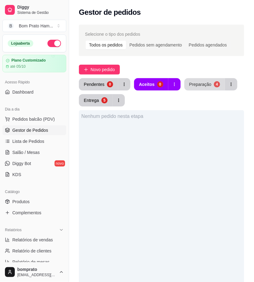
click at [191, 83] on div "Preparação" at bounding box center [200, 84] width 22 height 6
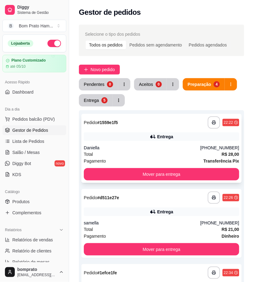
click at [155, 134] on icon at bounding box center [153, 137] width 6 height 6
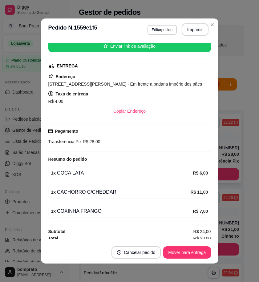
scroll to position [82, 0]
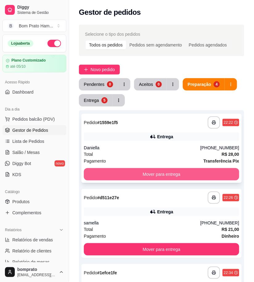
click at [208, 175] on button "Mover para entrega" at bounding box center [161, 174] width 155 height 12
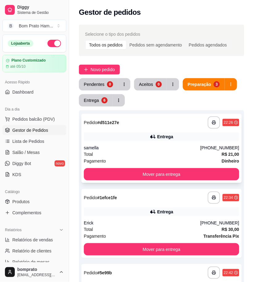
click at [167, 148] on div "samella" at bounding box center [142, 148] width 116 height 6
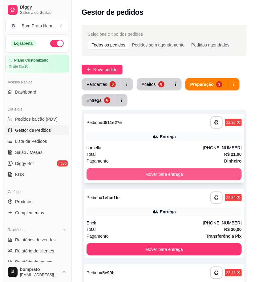
scroll to position [34, 0]
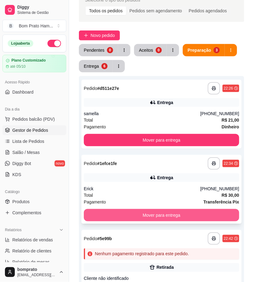
click at [177, 214] on button "Mover para entrega" at bounding box center [161, 215] width 155 height 12
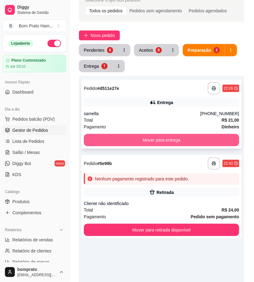
click at [172, 142] on button "Mover para entrega" at bounding box center [161, 140] width 155 height 12
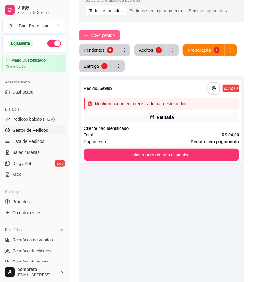
click at [112, 35] on span "Novo pedido" at bounding box center [103, 35] width 24 height 7
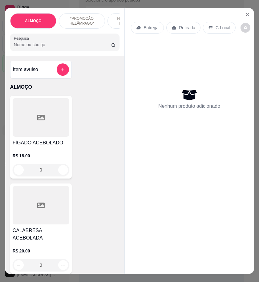
click at [29, 48] on input "Pesquisa" at bounding box center [62, 45] width 97 height 6
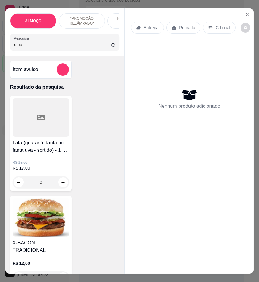
type input "x-ba"
click at [30, 142] on h4 "Lata (guaraná, fanta ou fanta uva - sortido) - 1 X-BACON + LATA" at bounding box center [41, 146] width 57 height 15
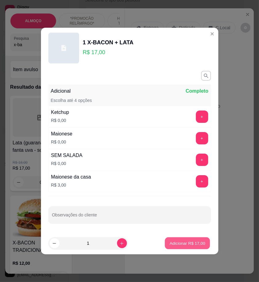
click at [193, 249] on button "Adicionar R$ 17,00" at bounding box center [187, 244] width 45 height 12
type input "1"
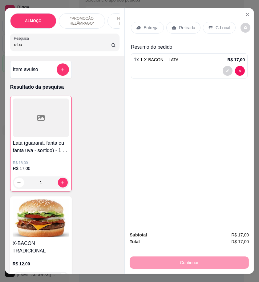
click at [152, 25] on p "Entrega" at bounding box center [151, 28] width 15 height 6
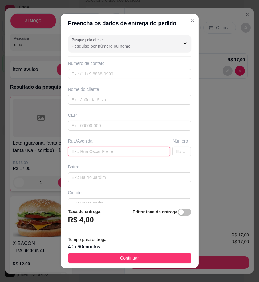
paste input "Rua tenente José Pires -216 , alto do Rio Branco"
type input "Rua tenente José Pires -216 , alto do Rio Branco"
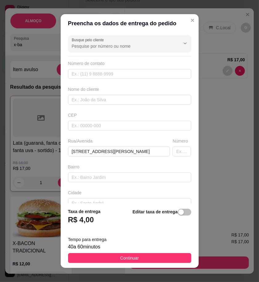
scroll to position [0, 0]
paste input "+55 87 93300-1692"
type input "+55 87 93300-1692"
paste input "Kelly"
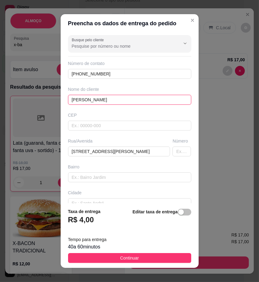
type input "Kelly"
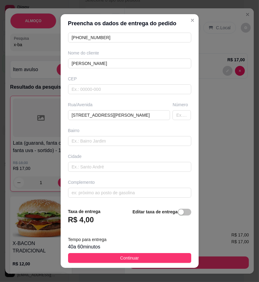
scroll to position [37, 0]
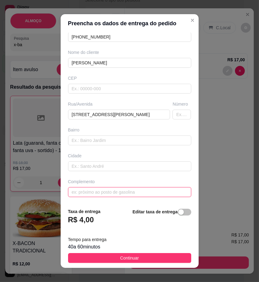
paste input "Antes da segunda praça em frente a padaria"
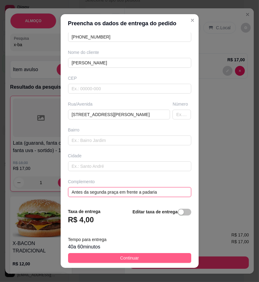
type input "Antes da segunda praça em frente a padaria"
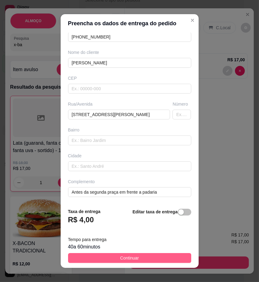
click at [143, 258] on button "Continuar" at bounding box center [129, 258] width 123 height 10
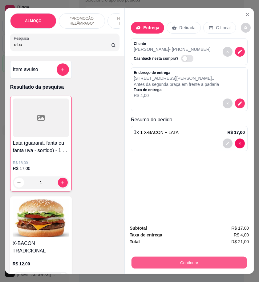
click at [236, 264] on button "Continuar" at bounding box center [190, 263] width 116 height 12
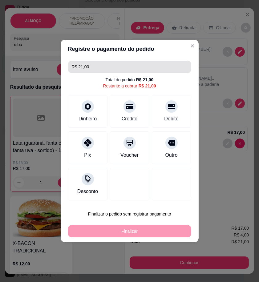
click at [99, 69] on input "R$ 21,00" at bounding box center [130, 67] width 116 height 12
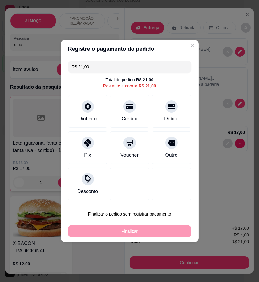
click at [99, 69] on input "R$ 21,00" at bounding box center [130, 67] width 116 height 12
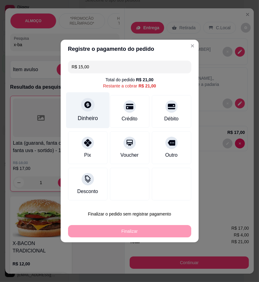
click at [91, 116] on div "Dinheiro" at bounding box center [88, 118] width 20 height 8
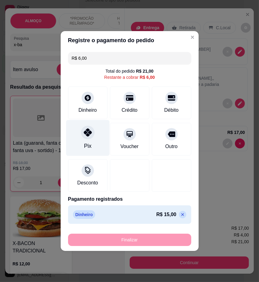
click at [91, 137] on div at bounding box center [88, 133] width 14 height 14
type input "R$ 0,00"
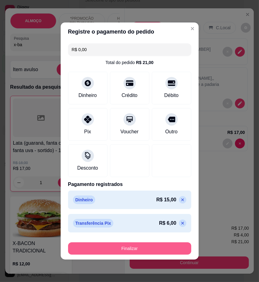
click at [157, 248] on button "Finalizar" at bounding box center [129, 248] width 123 height 12
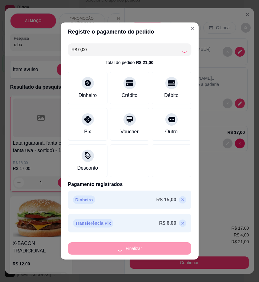
type input "0"
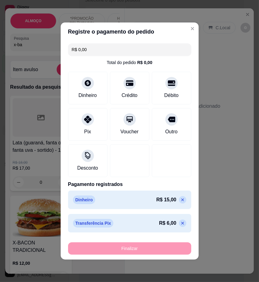
type input "-R$ 21,00"
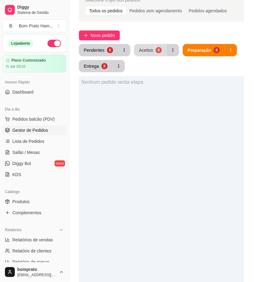
click at [148, 55] on button "Aceitos 0" at bounding box center [150, 50] width 33 height 12
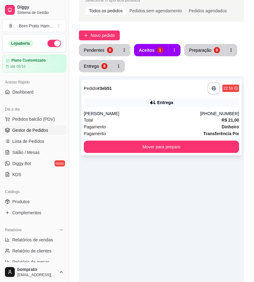
click at [142, 87] on div "**********" at bounding box center [161, 88] width 155 height 12
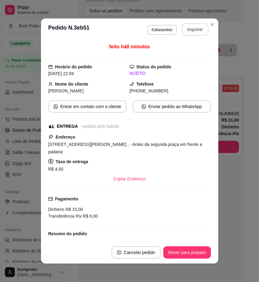
click at [185, 29] on button "Imprimir" at bounding box center [195, 29] width 27 height 12
click at [197, 253] on button "Mover para preparo" at bounding box center [187, 252] width 48 height 12
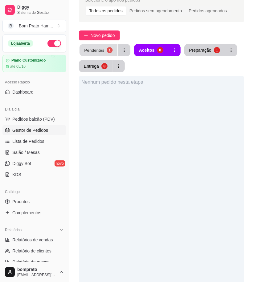
click at [107, 50] on div "1" at bounding box center [110, 50] width 6 height 6
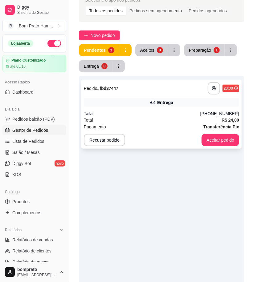
click at [145, 105] on div "Entrega" at bounding box center [161, 102] width 155 height 9
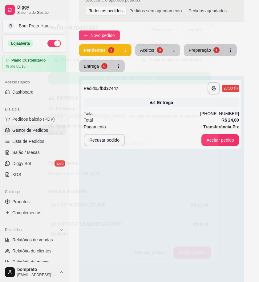
scroll to position [99, 0]
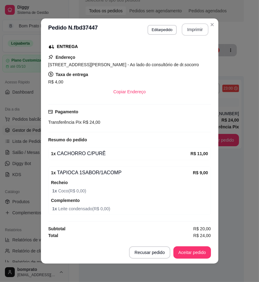
click at [187, 30] on button "Imprimir" at bounding box center [195, 29] width 27 height 12
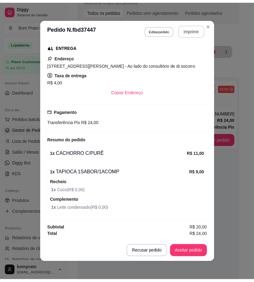
scroll to position [0, 0]
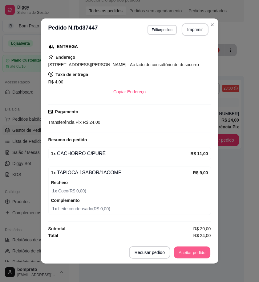
click at [204, 250] on button "Aceitar pedido" at bounding box center [192, 253] width 36 height 12
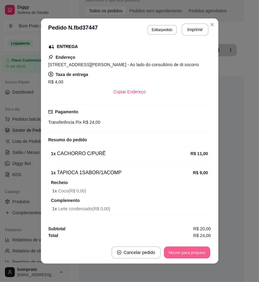
click at [204, 252] on button "Mover para preparo" at bounding box center [187, 253] width 46 height 12
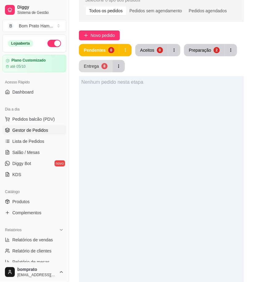
click at [99, 66] on button "Entrega 8" at bounding box center [96, 66] width 34 height 12
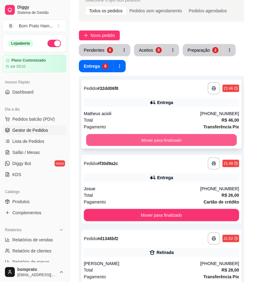
click at [152, 138] on button "Mover para finalizado" at bounding box center [161, 140] width 151 height 12
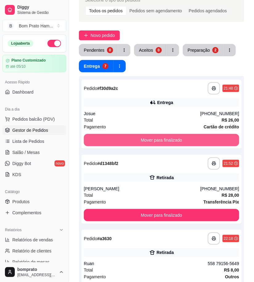
click at [152, 138] on button "Mover para finalizado" at bounding box center [161, 140] width 155 height 12
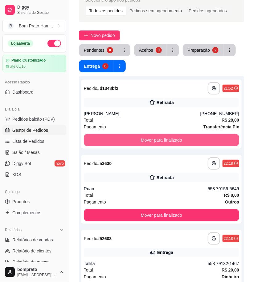
click at [152, 138] on button "Mover para finalizado" at bounding box center [161, 140] width 155 height 12
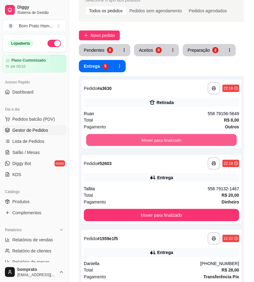
click at [152, 138] on button "Mover para finalizado" at bounding box center [161, 140] width 151 height 12
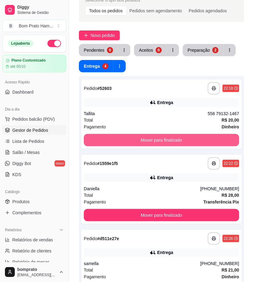
click at [152, 138] on button "Mover para finalizado" at bounding box center [161, 140] width 155 height 12
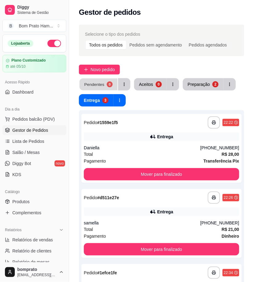
click at [106, 86] on button "Pendentes 0" at bounding box center [98, 85] width 38 height 12
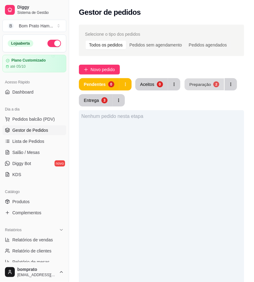
click at [211, 87] on button "Preparação 2" at bounding box center [204, 85] width 39 height 12
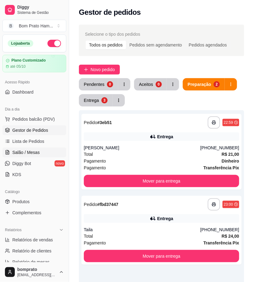
click at [26, 150] on span "Salão / Mesas" at bounding box center [25, 152] width 27 height 6
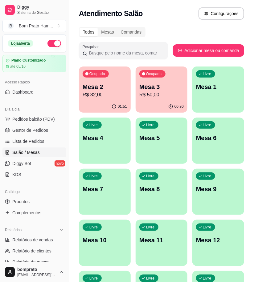
click at [160, 104] on div "00:30" at bounding box center [162, 107] width 52 height 12
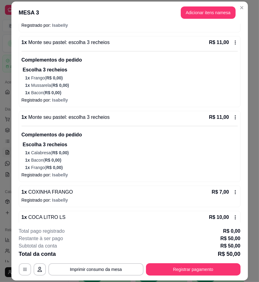
scroll to position [133, 0]
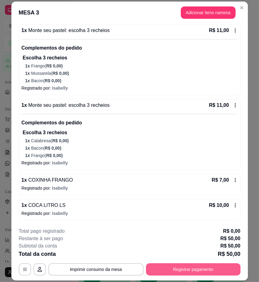
click at [209, 272] on button "Registrar pagamento" at bounding box center [193, 269] width 95 height 12
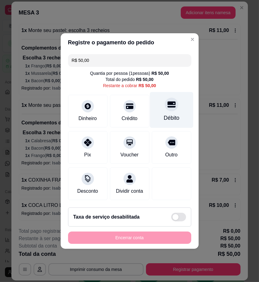
click at [164, 115] on div "Débito" at bounding box center [172, 118] width 16 height 8
type input "R$ 0,00"
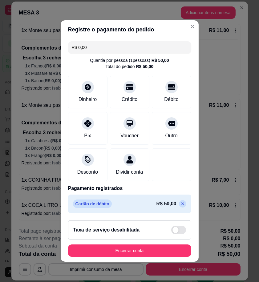
scroll to position [3, 0]
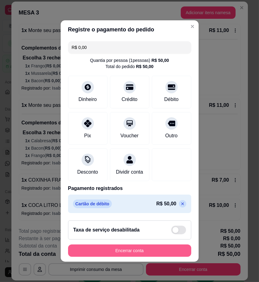
click at [168, 252] on button "Encerrar conta" at bounding box center [129, 251] width 123 height 12
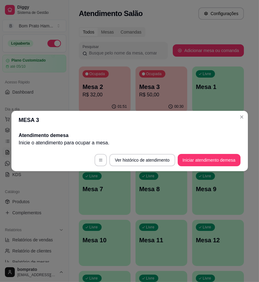
scroll to position [0, 0]
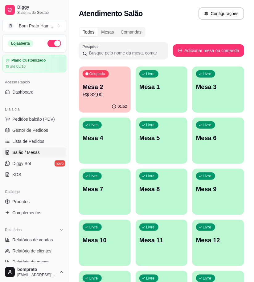
click at [100, 100] on div "Ocupada Mesa 2 R$ 32,00" at bounding box center [105, 84] width 52 height 34
click at [117, 96] on p "R$ 32,00" at bounding box center [104, 94] width 43 height 7
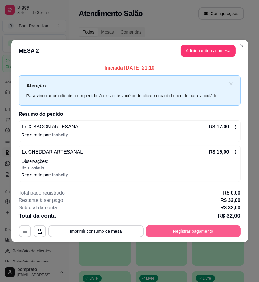
click at [210, 234] on button "Registrar pagamento" at bounding box center [193, 231] width 95 height 12
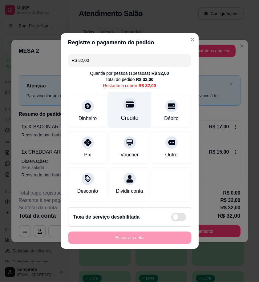
click at [126, 114] on div "Crédito" at bounding box center [130, 118] width 18 height 8
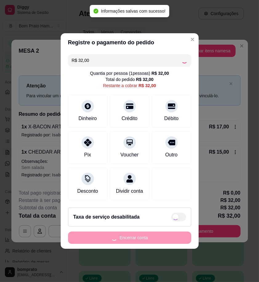
type input "R$ 0,00"
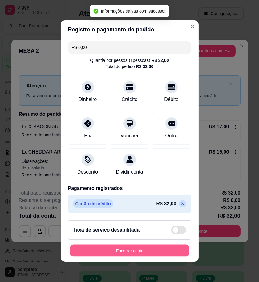
click at [170, 255] on button "Encerrar conta" at bounding box center [130, 251] width 120 height 12
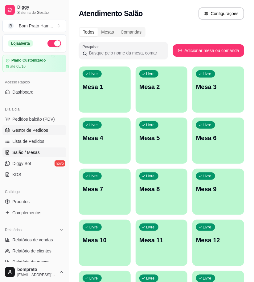
click at [51, 134] on link "Gestor de Pedidos" at bounding box center [34, 130] width 64 height 10
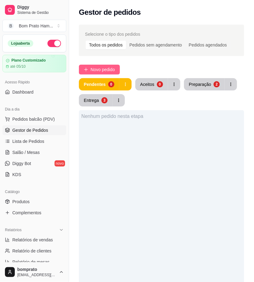
click at [110, 65] on button "Novo pedido" at bounding box center [99, 70] width 41 height 10
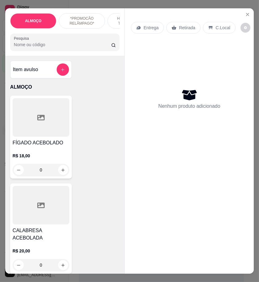
click at [30, 44] on input "Pesquisa" at bounding box center [62, 45] width 97 height 6
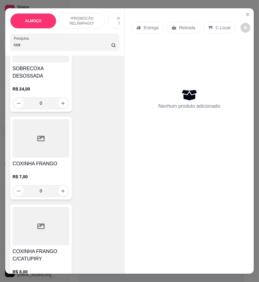
scroll to position [103, 0]
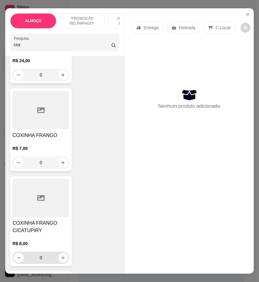
type input "cox"
click at [58, 254] on button "increase-product-quantity" at bounding box center [63, 258] width 10 height 10
type input "1"
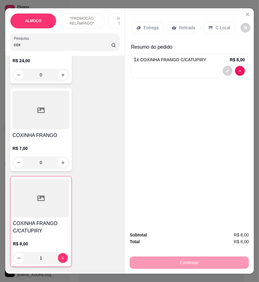
click at [39, 45] on input "cox" at bounding box center [62, 45] width 97 height 6
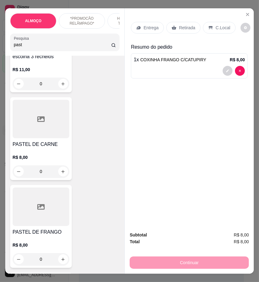
scroll to position [152, 0]
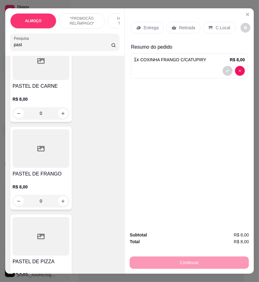
type input "past"
click at [59, 117] on div "0" at bounding box center [41, 113] width 57 height 12
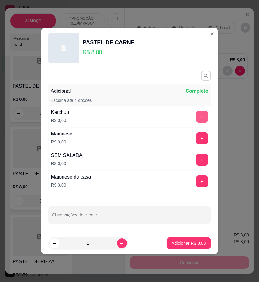
click at [199, 122] on button "+" at bounding box center [202, 117] width 12 height 12
click at [199, 132] on button "+" at bounding box center [202, 138] width 12 height 12
click at [174, 118] on button "-" at bounding box center [175, 117] width 12 height 12
click at [171, 149] on div "Maionese R$ 0,00 - 1 +" at bounding box center [129, 139] width 163 height 22
click at [169, 140] on button "-" at bounding box center [175, 138] width 12 height 12
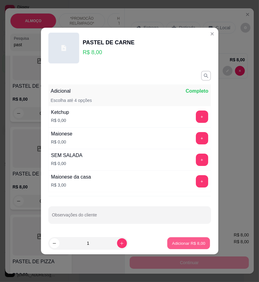
click at [182, 245] on p "Adicionar R$ 8,00" at bounding box center [188, 243] width 33 height 6
type input "1"
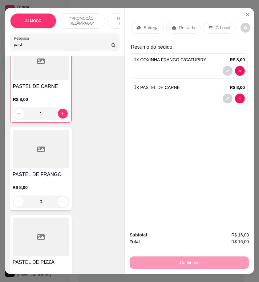
scroll to position [152, 0]
click at [179, 31] on div "Retirada" at bounding box center [183, 28] width 34 height 12
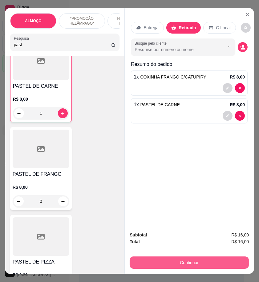
click at [213, 260] on button "Continuar" at bounding box center [189, 263] width 119 height 12
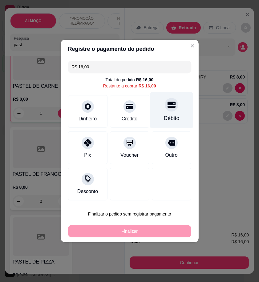
click at [156, 113] on div "Débito" at bounding box center [171, 110] width 43 height 36
type input "R$ 0,00"
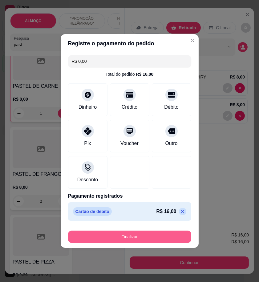
click at [152, 235] on button "Finalizar" at bounding box center [129, 237] width 123 height 12
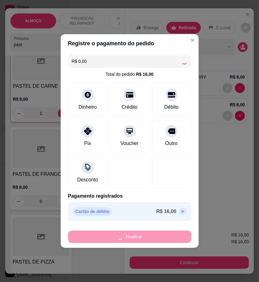
type input "0"
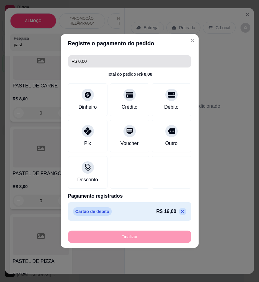
type input "-R$ 16,00"
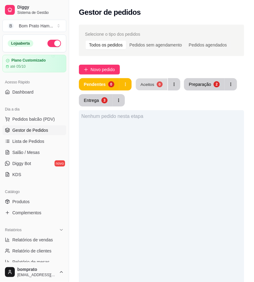
click at [155, 81] on button "Aceitos 0" at bounding box center [152, 85] width 32 height 12
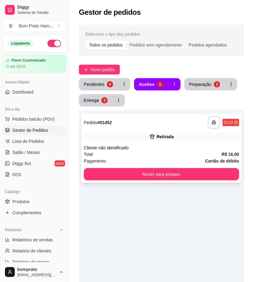
click at [167, 142] on div "**********" at bounding box center [161, 148] width 160 height 69
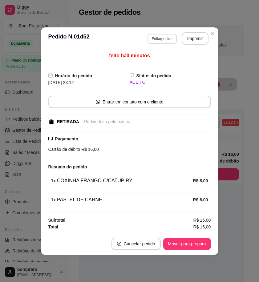
click at [168, 35] on button "Editar pedido" at bounding box center [162, 39] width 29 height 10
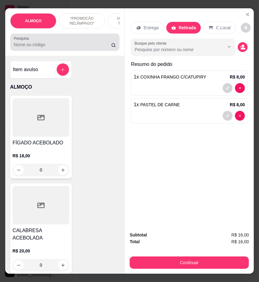
drag, startPoint x: 44, startPoint y: 47, endPoint x: 45, endPoint y: 43, distance: 3.7
click at [44, 46] on input "Pesquisa" at bounding box center [62, 45] width 97 height 6
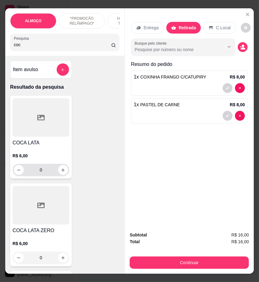
type input "coc"
click at [62, 173] on icon "increase-product-quantity" at bounding box center [63, 170] width 5 height 5
type input "1"
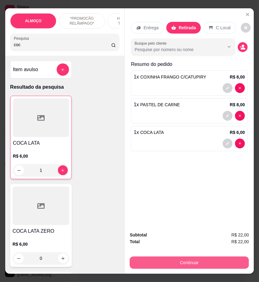
click at [205, 259] on button "Continuar" at bounding box center [189, 263] width 119 height 12
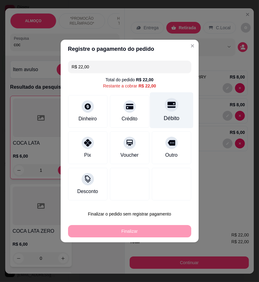
click at [169, 105] on icon at bounding box center [171, 105] width 8 height 6
type input "R$ 0,00"
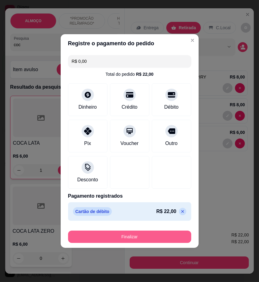
click at [164, 238] on button "Finalizar" at bounding box center [129, 237] width 123 height 12
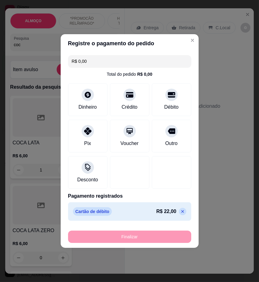
type input "0"
type input "-R$ 22,00"
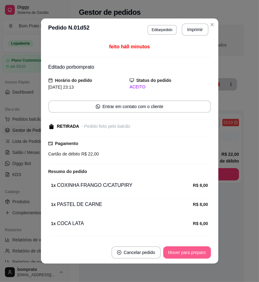
click at [193, 247] on button "Mover para preparo" at bounding box center [187, 252] width 48 height 12
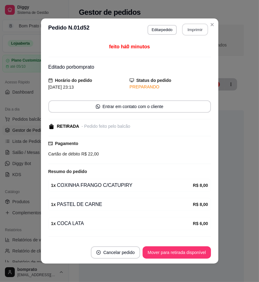
click at [189, 29] on button "Imprimir" at bounding box center [195, 30] width 26 height 12
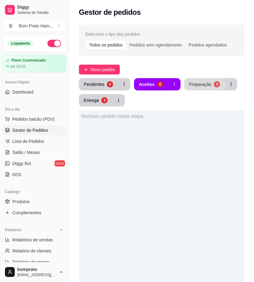
click at [214, 87] on div "3" at bounding box center [217, 84] width 6 height 6
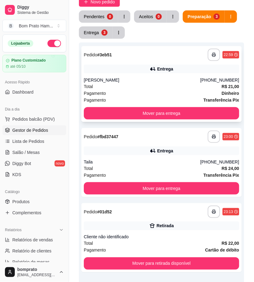
scroll to position [68, 0]
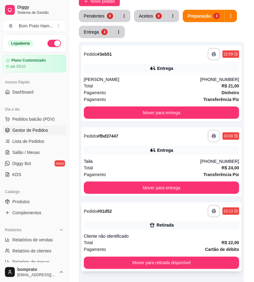
click at [170, 211] on div "**********" at bounding box center [161, 211] width 155 height 12
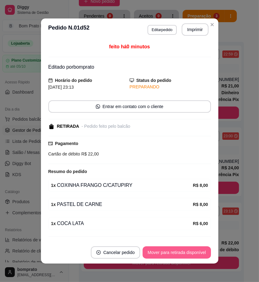
click at [200, 258] on button "Mover para retirada disponível" at bounding box center [177, 252] width 68 height 12
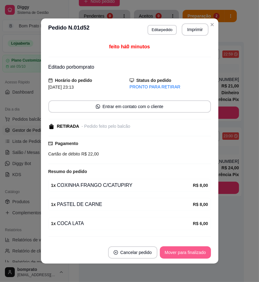
click at [200, 255] on button "Mover para finalizado" at bounding box center [185, 252] width 51 height 12
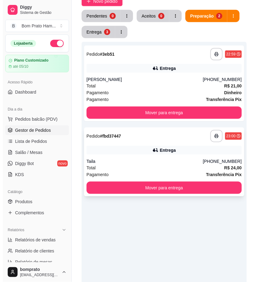
scroll to position [0, 0]
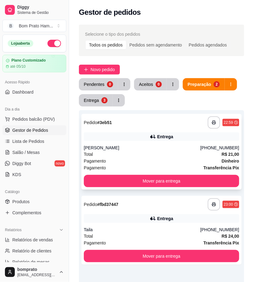
click at [151, 155] on div "Total R$ 21,00" at bounding box center [161, 154] width 155 height 7
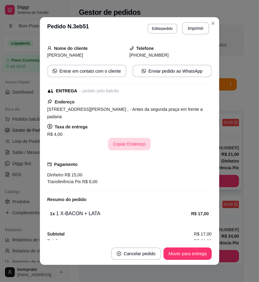
scroll to position [39, 0]
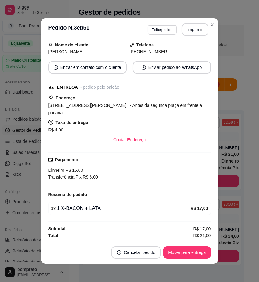
click at [210, 173] on div "feito há 15 minutos Horário do pedido 03/10/2025 22:59 Status do pedido PREPARA…" at bounding box center [129, 141] width 177 height 201
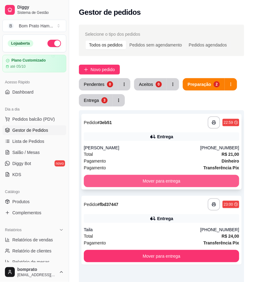
click at [220, 180] on button "Mover para entrega" at bounding box center [161, 181] width 155 height 12
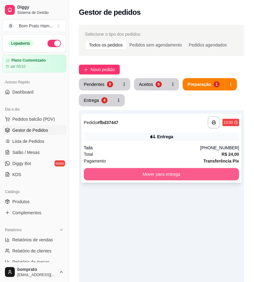
click at [194, 177] on button "Mover para entrega" at bounding box center [161, 174] width 155 height 12
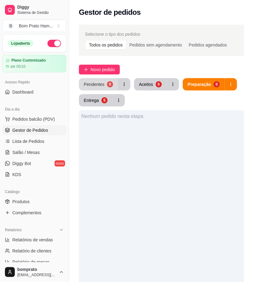
click at [101, 84] on button "Pendentes 0" at bounding box center [98, 84] width 39 height 12
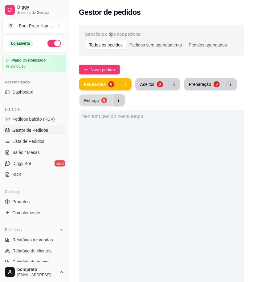
click at [96, 105] on button "Entrega 5" at bounding box center [95, 101] width 33 height 12
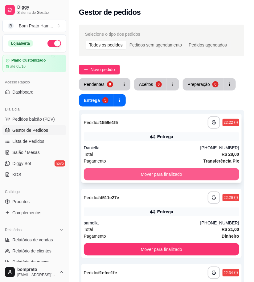
click at [159, 172] on button "Mover para finalizado" at bounding box center [161, 174] width 155 height 12
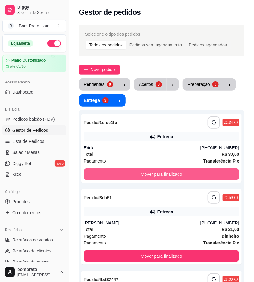
click at [159, 172] on button "Mover para finalizado" at bounding box center [161, 174] width 155 height 12
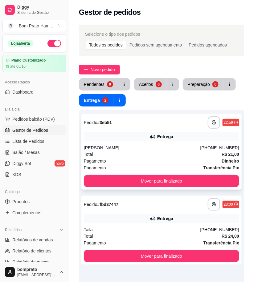
click at [143, 140] on div "Entrega" at bounding box center [161, 136] width 155 height 9
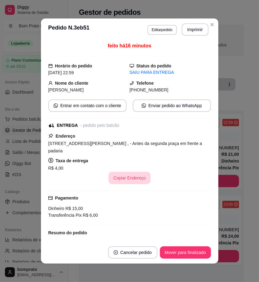
scroll to position [0, 0]
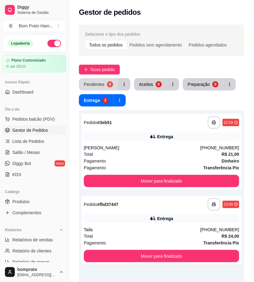
click at [109, 85] on div "0" at bounding box center [110, 84] width 6 height 6
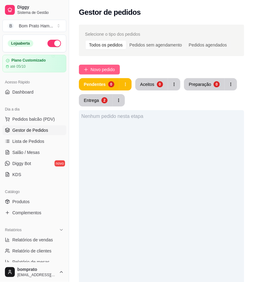
click at [110, 72] on span "Novo pedido" at bounding box center [103, 69] width 24 height 7
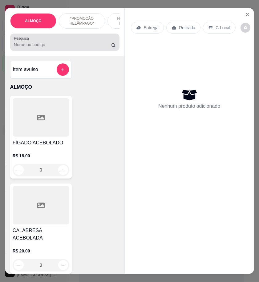
click at [57, 48] on input "Pesquisa" at bounding box center [62, 45] width 97 height 6
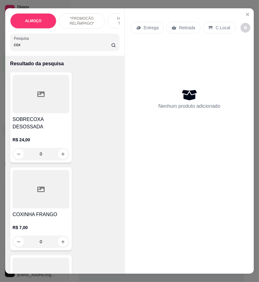
scroll to position [103, 0]
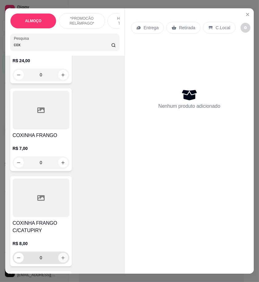
type input "cox"
click at [63, 256] on icon "increase-product-quantity" at bounding box center [63, 258] width 5 height 5
type input "1"
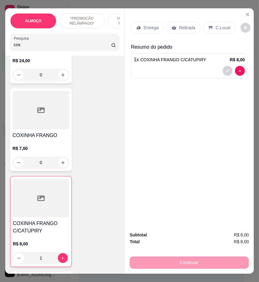
click at [182, 26] on p "Retirada" at bounding box center [187, 28] width 16 height 6
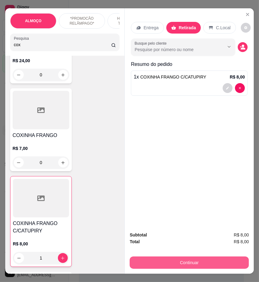
click at [215, 258] on button "Continuar" at bounding box center [189, 263] width 119 height 12
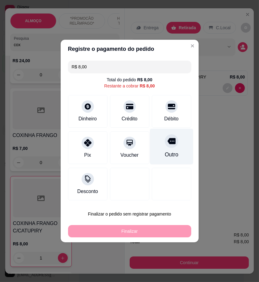
drag, startPoint x: 159, startPoint y: 113, endPoint x: 161, endPoint y: 140, distance: 26.8
click at [159, 113] on div "Débito" at bounding box center [171, 111] width 39 height 33
type input "R$ 0,00"
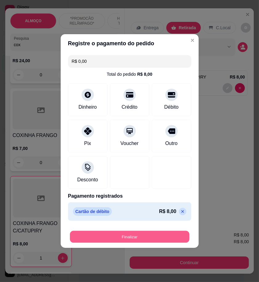
click at [152, 235] on button "Finalizar" at bounding box center [130, 237] width 120 height 12
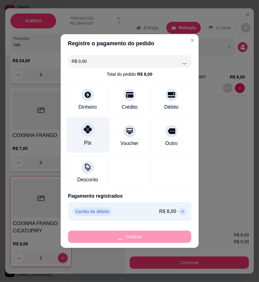
type input "0"
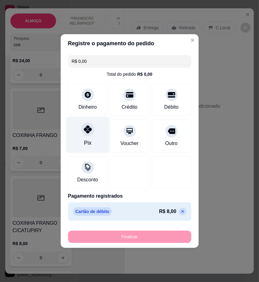
type input "-R$ 8,00"
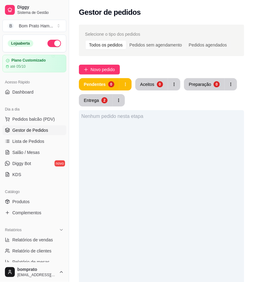
click at [145, 77] on div "Selecione o tipo dos pedidos Todos os pedidos Pedidos sem agendamento Pedidos a…" at bounding box center [161, 210] width 185 height 379
click at [156, 87] on button "Aceitos 0" at bounding box center [151, 84] width 33 height 12
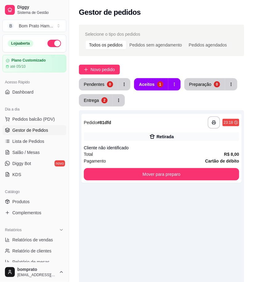
click at [160, 139] on div "Retirada" at bounding box center [165, 137] width 17 height 6
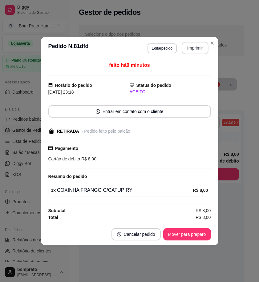
click at [199, 50] on button "Imprimir" at bounding box center [195, 48] width 27 height 12
click at [201, 239] on button "Mover para preparo" at bounding box center [187, 234] width 46 height 12
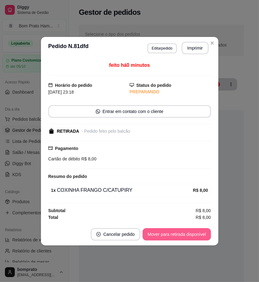
click at [205, 234] on button "Mover para retirada disponível" at bounding box center [177, 234] width 68 height 12
click at [205, 234] on button "Mover para finalizado" at bounding box center [185, 234] width 51 height 12
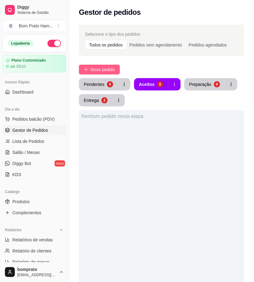
click at [110, 72] on span "Novo pedido" at bounding box center [103, 69] width 24 height 7
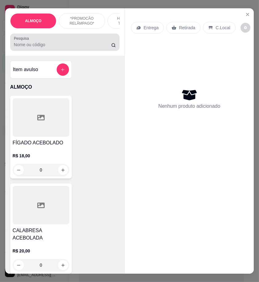
click at [31, 47] on input "Pesquisa" at bounding box center [62, 45] width 97 height 6
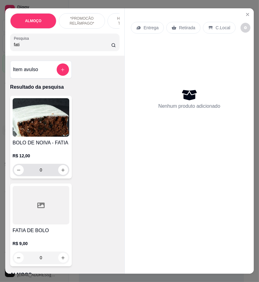
type input "fati"
click at [42, 199] on div at bounding box center [41, 205] width 57 height 39
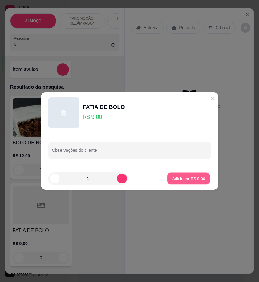
click at [168, 174] on button "Adicionar R$ 9,00" at bounding box center [188, 179] width 43 height 12
type input "1"
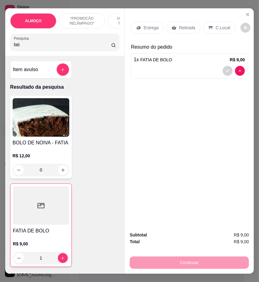
click at [156, 22] on div "Entrega" at bounding box center [147, 28] width 33 height 12
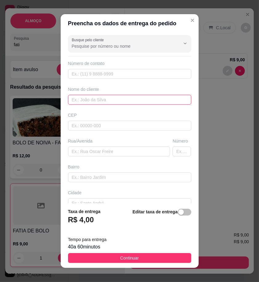
paste input "Erica"
type input "Erica"
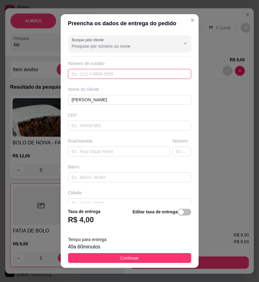
paste input "558 79202-1824"
type input "558 79202-1824"
drag, startPoint x: 157, startPoint y: 257, endPoint x: 190, endPoint y: 187, distance: 77.3
click at [159, 257] on button "Continuar" at bounding box center [129, 258] width 123 height 10
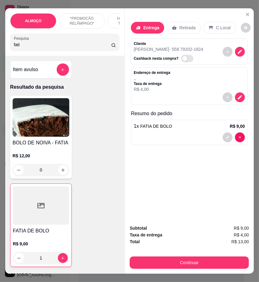
click at [24, 47] on input "fati" at bounding box center [62, 45] width 97 height 6
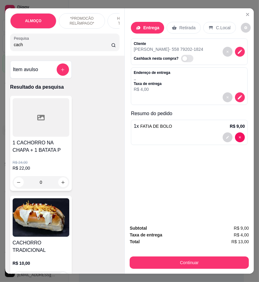
type input "cach"
click at [51, 222] on img at bounding box center [41, 217] width 57 height 39
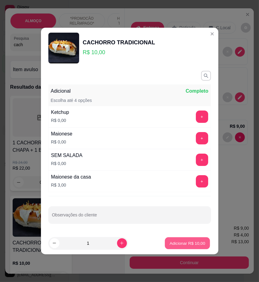
click at [190, 244] on p "Adicionar R$ 10,00" at bounding box center [188, 243] width 36 height 6
type input "1"
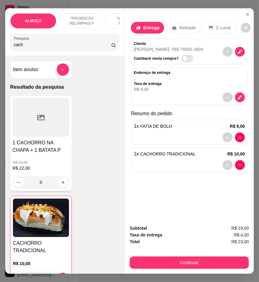
click at [34, 46] on input "cach" at bounding box center [62, 45] width 97 height 6
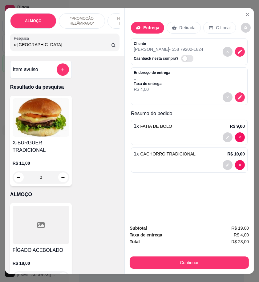
type input "x-burg"
click at [30, 162] on div "R$ 11,00 0" at bounding box center [41, 169] width 57 height 30
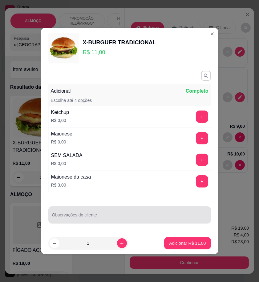
click at [124, 214] on div at bounding box center [129, 215] width 155 height 12
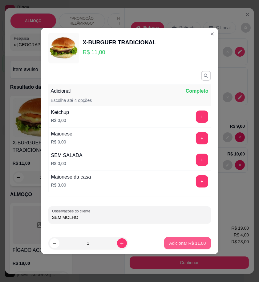
type input "SEM MOLHO"
click at [169, 242] on p "Adicionar R$ 11,00" at bounding box center [187, 243] width 37 height 6
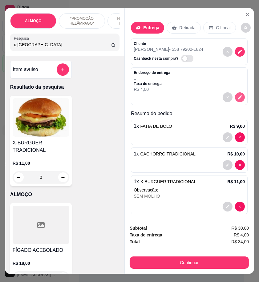
click at [237, 96] on icon "decrease-product-quantity" at bounding box center [240, 98] width 6 height 6
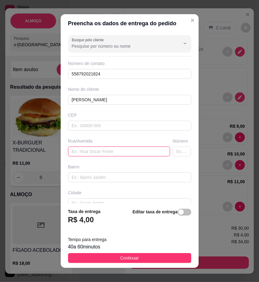
paste input "nova sertania, rua eloide ramos,N•300 na rua de terra próximo ao sacolão"
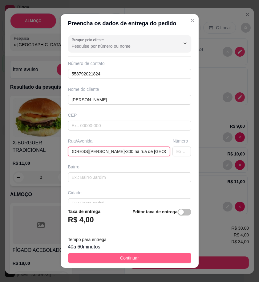
type input "nova sertania, rua eloide ramos,N•300 na rua de terra próximo ao sacolão"
click at [164, 260] on button "Continuar" at bounding box center [129, 258] width 123 height 10
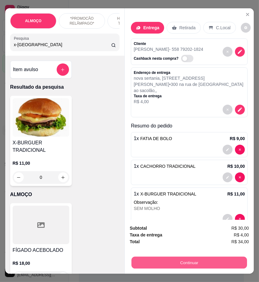
click at [230, 258] on button "Continuar" at bounding box center [190, 263] width 116 height 12
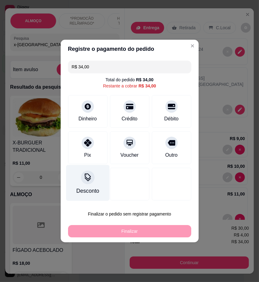
click at [94, 170] on div "Desconto" at bounding box center [87, 183] width 43 height 36
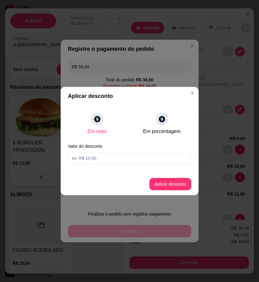
click at [118, 151] on div "Em reais Em porcentagem Valor do desconto" at bounding box center [130, 136] width 138 height 62
click at [136, 157] on input at bounding box center [129, 158] width 123 height 12
type input "9,00"
click at [180, 183] on button "Aplicar desconto" at bounding box center [170, 184] width 42 height 12
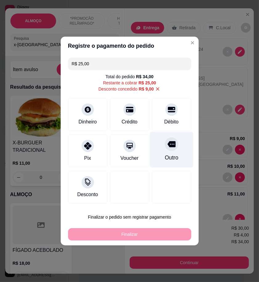
drag, startPoint x: 165, startPoint y: 120, endPoint x: 166, endPoint y: 131, distance: 10.9
click at [165, 120] on div "Débito" at bounding box center [171, 121] width 14 height 7
type input "R$ 0,00"
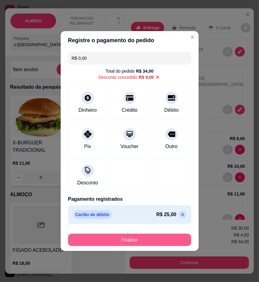
click at [169, 238] on button "Finalizar" at bounding box center [129, 240] width 123 height 12
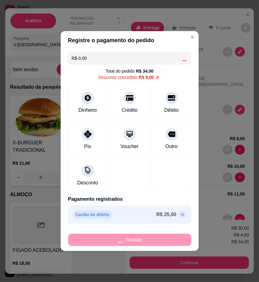
type input "0"
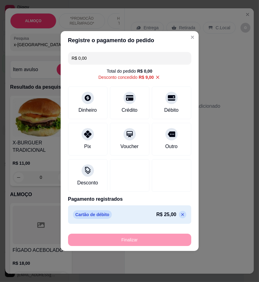
type input "-R$ 34,00"
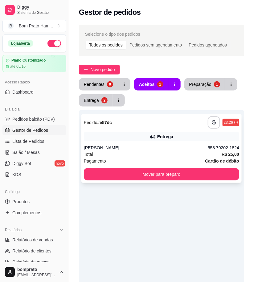
drag, startPoint x: 32, startPoint y: 201, endPoint x: 81, endPoint y: 152, distance: 69.3
click at [33, 201] on link "Produtos" at bounding box center [34, 202] width 64 height 10
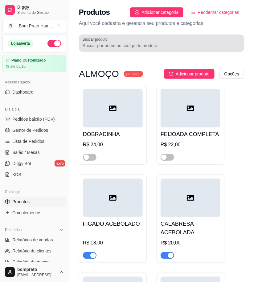
click at [108, 47] on input "Buscar produto" at bounding box center [162, 46] width 158 height 6
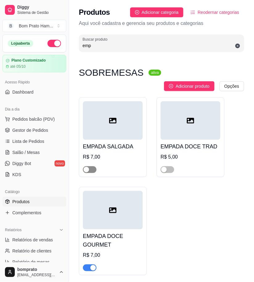
type input "emp"
click at [84, 167] on div "button" at bounding box center [86, 170] width 6 height 6
click at [168, 166] on span "button" at bounding box center [168, 169] width 14 height 7
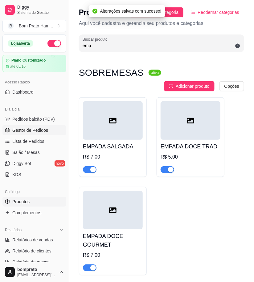
click at [24, 132] on span "Gestor de Pedidos" at bounding box center [30, 130] width 36 height 6
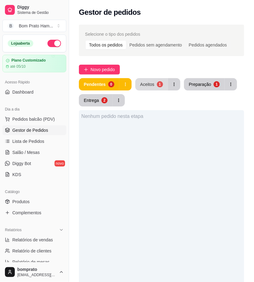
click at [148, 84] on div "Aceitos" at bounding box center [147, 84] width 14 height 6
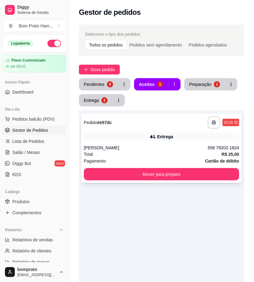
click at [155, 134] on icon at bounding box center [153, 137] width 6 height 6
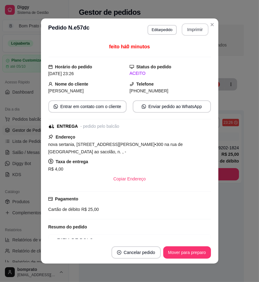
click at [187, 27] on button "Imprimir" at bounding box center [195, 29] width 27 height 12
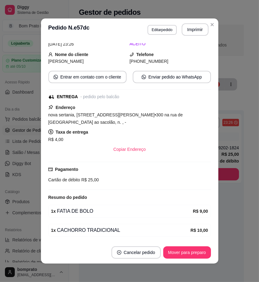
scroll to position [86, 0]
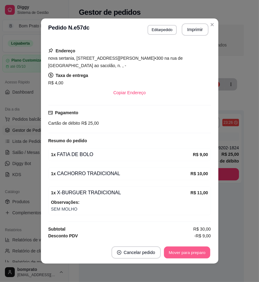
click at [190, 251] on button "Mover para preparo" at bounding box center [187, 253] width 46 height 12
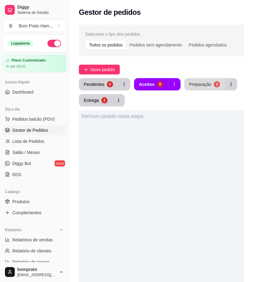
click at [189, 81] on div "Preparação" at bounding box center [200, 84] width 22 height 6
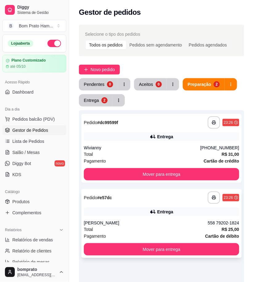
click at [152, 206] on div "**********" at bounding box center [161, 223] width 160 height 69
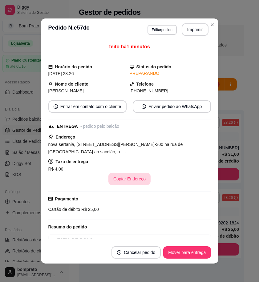
click at [136, 178] on div "Copiar Endereço" at bounding box center [129, 179] width 163 height 12
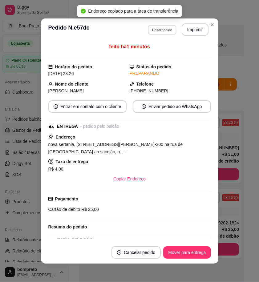
click at [167, 31] on button "Editar pedido" at bounding box center [162, 30] width 29 height 10
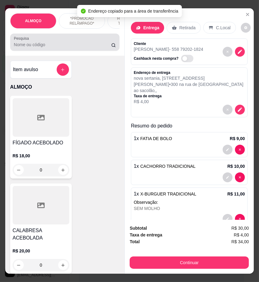
click at [68, 48] on input "Pesquisa" at bounding box center [62, 45] width 97 height 6
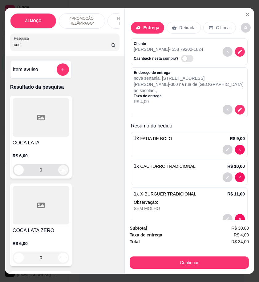
type input "coc"
click at [64, 174] on button "increase-product-quantity" at bounding box center [63, 170] width 10 height 10
type input "1"
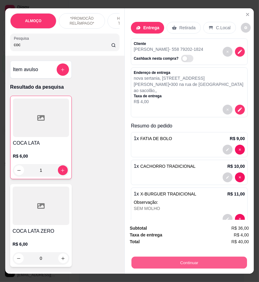
click at [225, 257] on button "Continuar" at bounding box center [190, 263] width 116 height 12
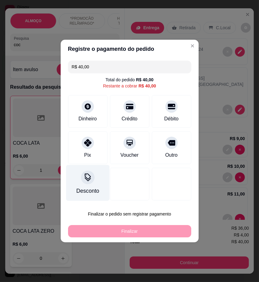
click at [88, 174] on div at bounding box center [88, 178] width 14 height 14
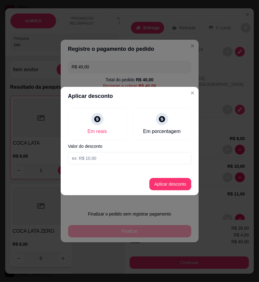
click at [102, 157] on input at bounding box center [129, 158] width 123 height 12
type input "9,00"
click at [158, 179] on button "Aplicar desconto" at bounding box center [170, 184] width 42 height 12
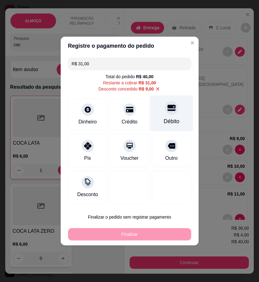
click at [167, 120] on div "Débito" at bounding box center [172, 121] width 16 height 8
type input "R$ 0,00"
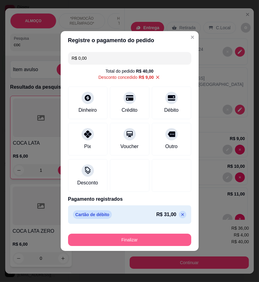
click at [137, 238] on button "Finalizar" at bounding box center [129, 240] width 123 height 12
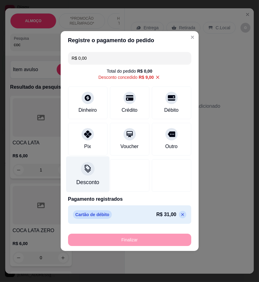
type input "0"
type input "-R$ 40,00"
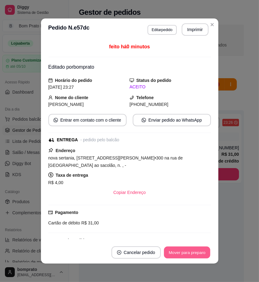
click at [187, 252] on button "Mover para preparo" at bounding box center [187, 253] width 46 height 12
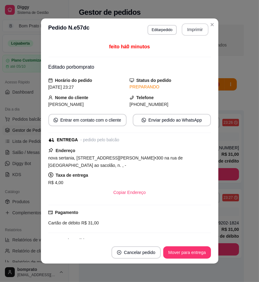
click at [192, 32] on button "Imprimir" at bounding box center [195, 29] width 27 height 12
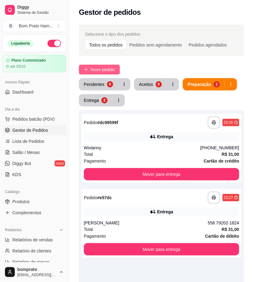
click at [115, 67] on span "Novo pedido" at bounding box center [103, 69] width 24 height 7
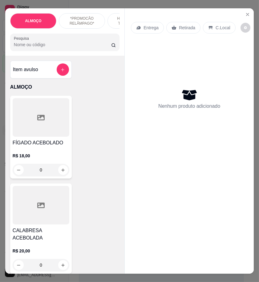
click at [39, 44] on input "Pesquisa" at bounding box center [62, 45] width 97 height 6
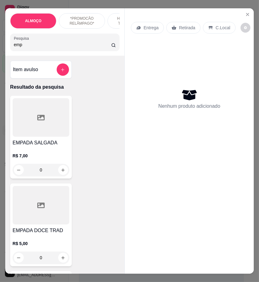
type input "emp"
click at [44, 111] on div at bounding box center [41, 117] width 57 height 39
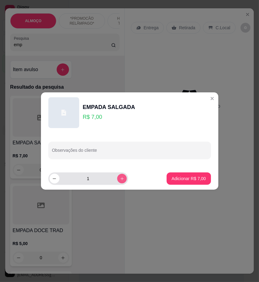
click at [120, 179] on icon "increase-product-quantity" at bounding box center [122, 179] width 5 height 5
type input "2"
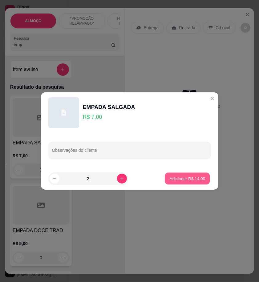
click at [183, 179] on p "Adicionar R$ 14,00" at bounding box center [188, 179] width 36 height 6
type input "2"
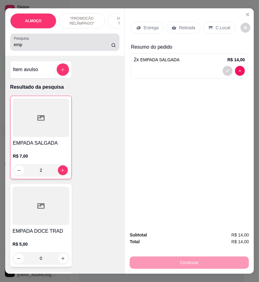
click at [22, 47] on input "emp" at bounding box center [62, 45] width 97 height 6
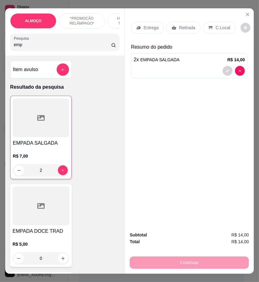
click at [22, 47] on input "emp" at bounding box center [62, 45] width 97 height 6
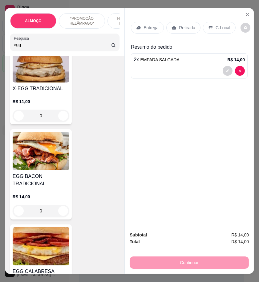
scroll to position [171, 0]
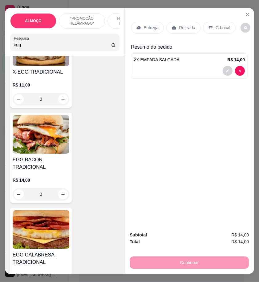
type input "egg"
click at [49, 157] on div "EGG BACON TRADICIONAL R$ 14,00 0" at bounding box center [41, 158] width 62 height 90
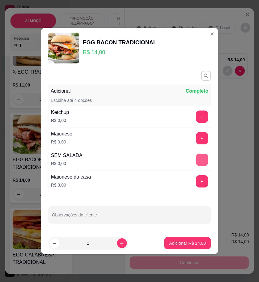
click at [196, 158] on button "+" at bounding box center [202, 160] width 12 height 12
click at [105, 219] on input "Observações do cliente" at bounding box center [129, 217] width 155 height 6
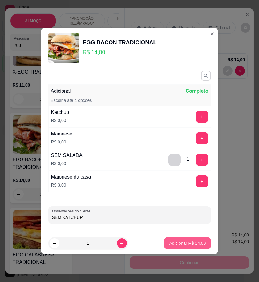
type input "SEM KATCHUP"
click at [195, 246] on p "Adicionar R$ 14,00" at bounding box center [187, 243] width 37 height 6
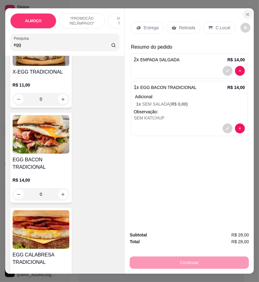
click at [245, 12] on icon "Close" at bounding box center [247, 14] width 5 height 5
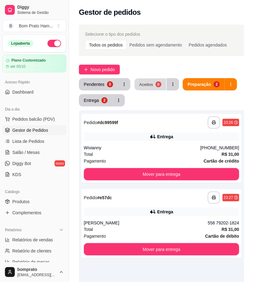
click at [143, 84] on div "Aceitos" at bounding box center [146, 84] width 14 height 6
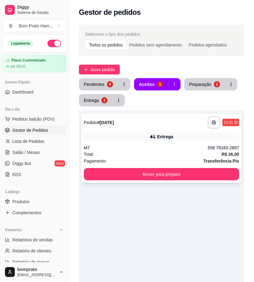
click at [166, 142] on div "**********" at bounding box center [161, 148] width 160 height 69
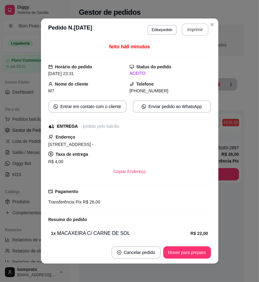
click at [188, 32] on button "Imprimir" at bounding box center [195, 29] width 27 height 12
click at [196, 251] on button "Mover para preparo" at bounding box center [187, 253] width 46 height 12
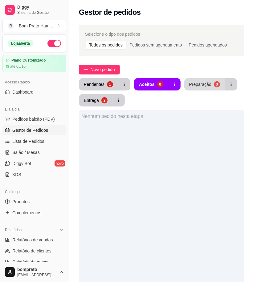
click at [214, 86] on div "3" at bounding box center [217, 84] width 6 height 6
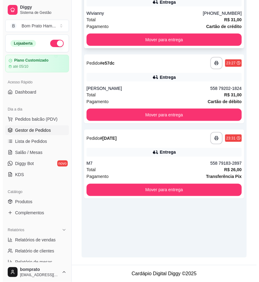
scroll to position [135, 0]
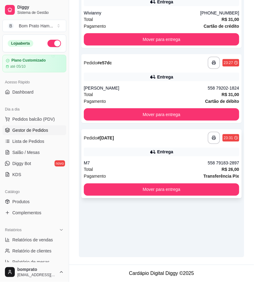
click at [183, 150] on div "Entrega" at bounding box center [161, 152] width 155 height 9
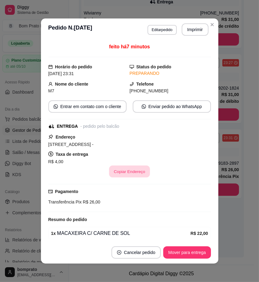
click at [129, 173] on button "Copiar Endereço" at bounding box center [129, 172] width 41 height 12
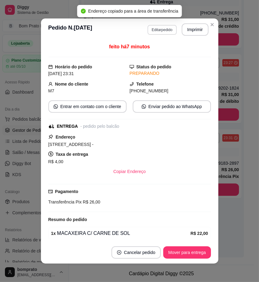
click at [162, 30] on button "Editar pedido" at bounding box center [162, 30] width 29 height 10
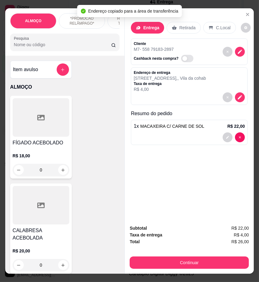
click at [66, 47] on input "Pesquisa" at bounding box center [62, 45] width 97 height 6
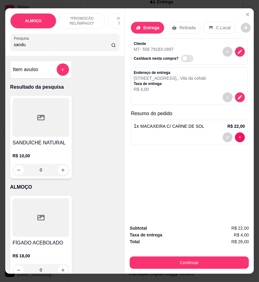
type input "sandu"
click at [59, 174] on div "0" at bounding box center [41, 170] width 57 height 12
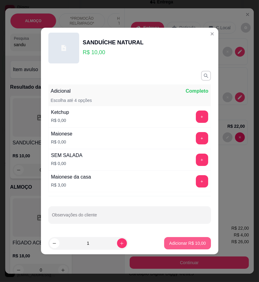
click at [187, 246] on p "Adicionar R$ 10,00" at bounding box center [187, 243] width 37 height 6
type input "1"
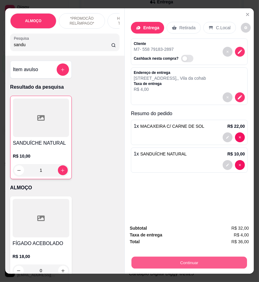
click at [236, 258] on button "Continuar" at bounding box center [190, 263] width 116 height 12
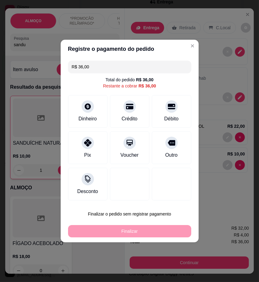
click at [79, 155] on div "Pix" at bounding box center [87, 148] width 39 height 33
type input "R$ 0,00"
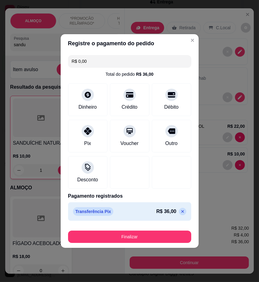
click at [167, 233] on button "Finalizar" at bounding box center [129, 237] width 123 height 12
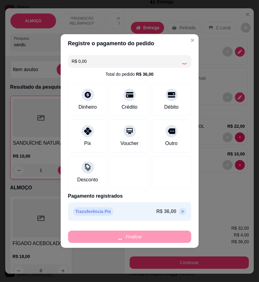
click at [167, 233] on div "Finalizar" at bounding box center [129, 237] width 123 height 12
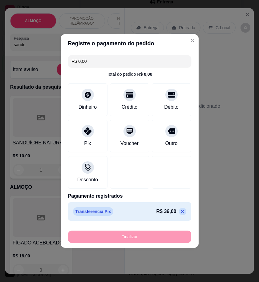
type input "0"
type input "-R$ 36,00"
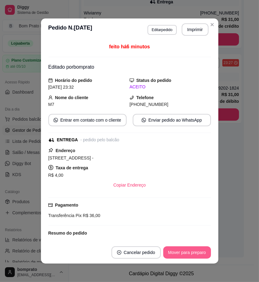
click at [199, 242] on footer "Cancelar pedido Mover para preparo" at bounding box center [129, 253] width 177 height 22
click at [185, 30] on button "Imprimir" at bounding box center [195, 29] width 27 height 12
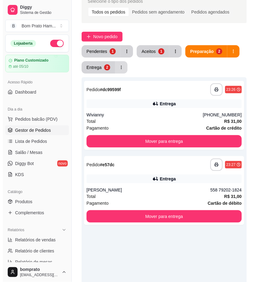
scroll to position [32, 0]
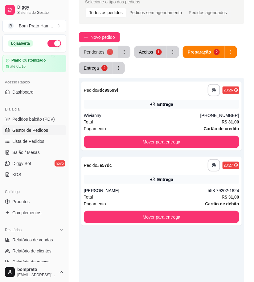
click at [94, 48] on button "Pendentes 1" at bounding box center [98, 52] width 39 height 12
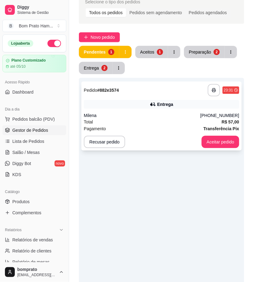
click at [161, 132] on div "Pagamento Transferência Pix" at bounding box center [161, 128] width 155 height 7
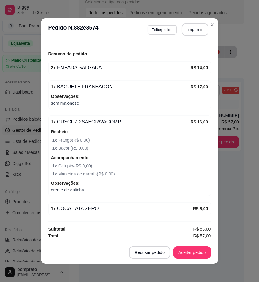
scroll to position [185, 0]
click at [189, 254] on button "Aceitar pedido" at bounding box center [192, 252] width 38 height 12
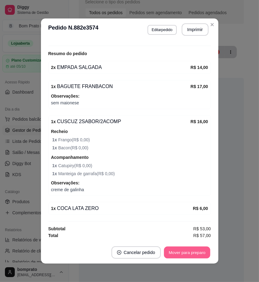
click at [189, 254] on button "Mover para preparo" at bounding box center [187, 253] width 46 height 12
click at [194, 32] on button "Imprimir" at bounding box center [195, 30] width 26 height 12
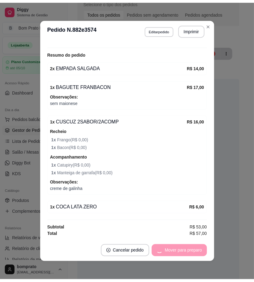
scroll to position [0, 0]
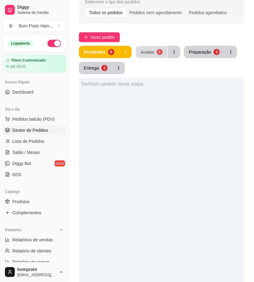
click at [147, 49] on div "Aceitos" at bounding box center [147, 52] width 14 height 6
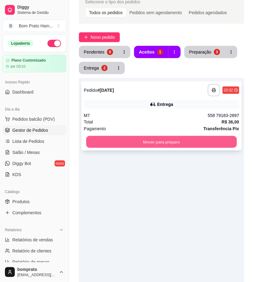
click at [170, 143] on button "Mover para preparo" at bounding box center [161, 142] width 151 height 12
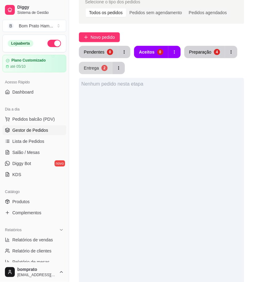
click at [96, 73] on button "Entrega 2" at bounding box center [96, 68] width 34 height 12
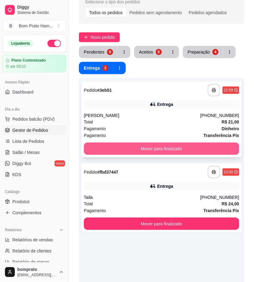
click at [177, 145] on button "Mover para finalizado" at bounding box center [161, 149] width 155 height 12
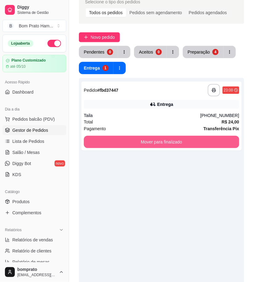
click at [177, 145] on button "Mover para finalizado" at bounding box center [161, 142] width 155 height 12
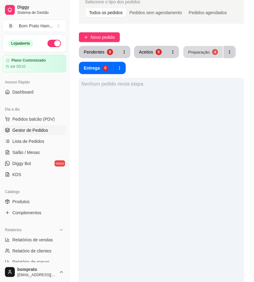
click at [205, 52] on div "Preparação" at bounding box center [199, 52] width 22 height 6
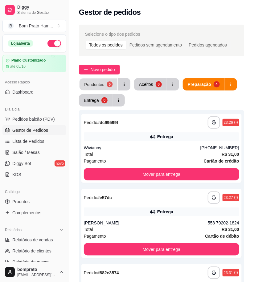
click at [101, 85] on div "Pendentes" at bounding box center [94, 84] width 20 height 6
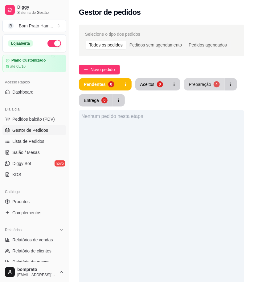
click at [201, 88] on button "Preparação 4" at bounding box center [204, 84] width 41 height 12
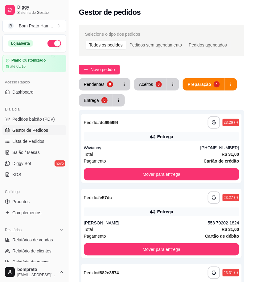
click at [47, 42] on button "button" at bounding box center [54, 43] width 14 height 7
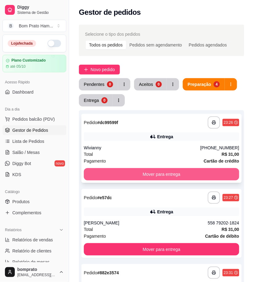
click at [165, 173] on button "Mover para entrega" at bounding box center [161, 174] width 155 height 12
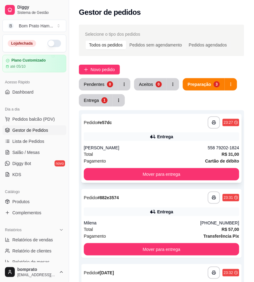
click at [182, 180] on div "Mover para entrega" at bounding box center [161, 174] width 155 height 12
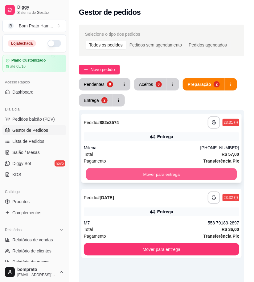
click at [215, 176] on button "Mover para entrega" at bounding box center [161, 175] width 151 height 12
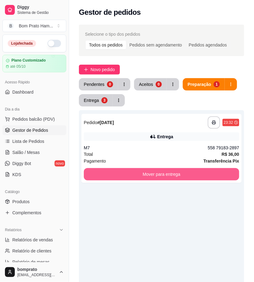
click at [215, 176] on button "Mover para entrega" at bounding box center [161, 174] width 155 height 12
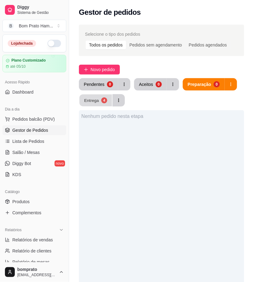
click at [97, 103] on button "Entrega 4" at bounding box center [95, 101] width 33 height 12
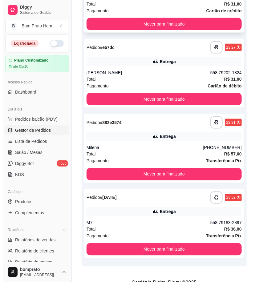
scroll to position [159, 0]
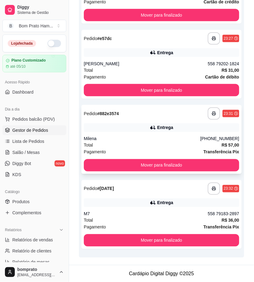
click at [140, 138] on div "Milena" at bounding box center [142, 139] width 116 height 6
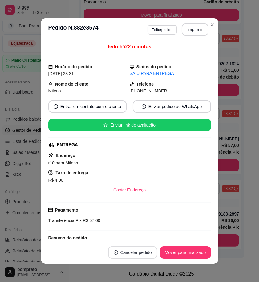
click at [143, 252] on button "Cancelar pedido" at bounding box center [132, 252] width 49 height 12
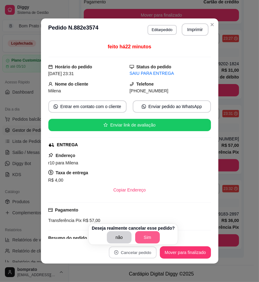
click at [145, 238] on button "Sim" at bounding box center [147, 237] width 25 height 12
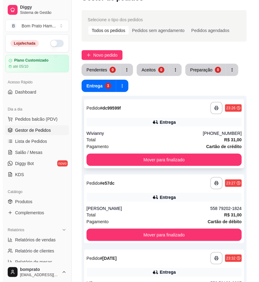
scroll to position [0, 0]
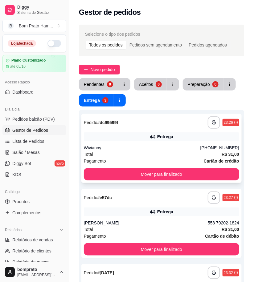
click at [162, 155] on div "Total R$ 31,00" at bounding box center [161, 154] width 155 height 7
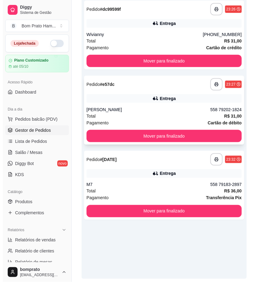
scroll to position [135, 0]
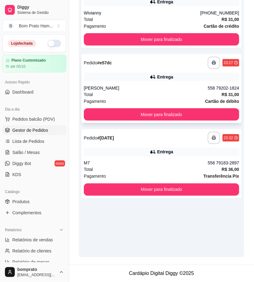
click at [155, 79] on icon at bounding box center [153, 77] width 6 height 6
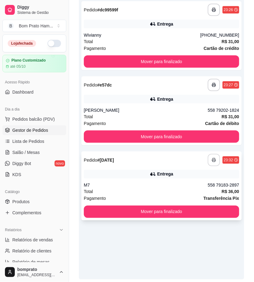
scroll to position [101, 0]
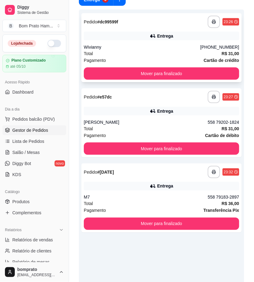
click at [165, 67] on div "**********" at bounding box center [161, 47] width 160 height 69
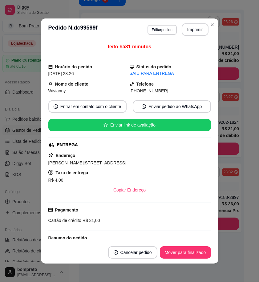
click at [173, 80] on div "feito há 31 minutos Horário do pedido 03/10/2025 23:26 Status do pedido SAIU PA…" at bounding box center [129, 141] width 163 height 196
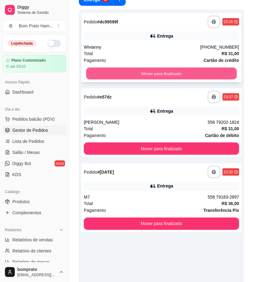
click at [210, 79] on button "Mover para finalizado" at bounding box center [161, 74] width 151 height 12
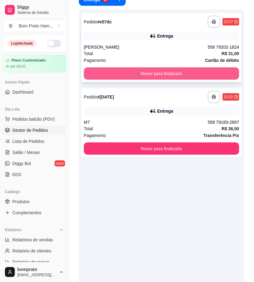
click at [205, 76] on button "Mover para finalizado" at bounding box center [161, 73] width 155 height 12
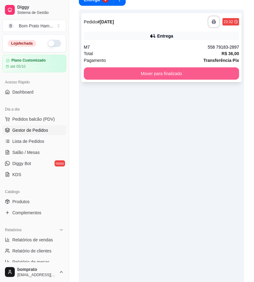
click at [202, 76] on button "Mover para finalizado" at bounding box center [161, 73] width 155 height 12
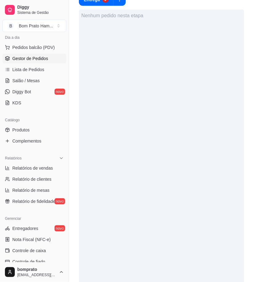
scroll to position [137, 0]
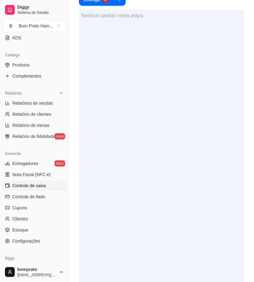
click at [47, 188] on link "Controle de caixa" at bounding box center [34, 186] width 64 height 10
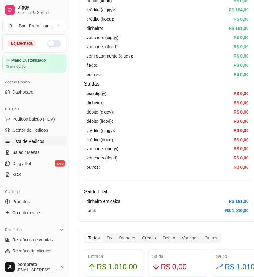
click at [40, 144] on span "Lista de Pedidos" at bounding box center [28, 141] width 32 height 6
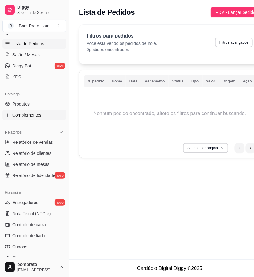
scroll to position [137, 0]
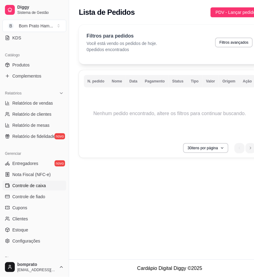
click at [42, 188] on span "Controle de caixa" at bounding box center [29, 186] width 34 height 6
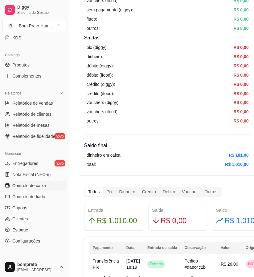
scroll to position [171, 0]
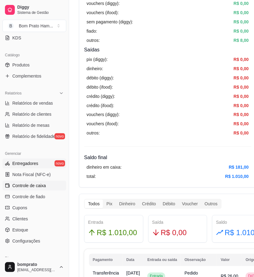
click at [57, 165] on link "Entregadores novo" at bounding box center [34, 164] width 64 height 10
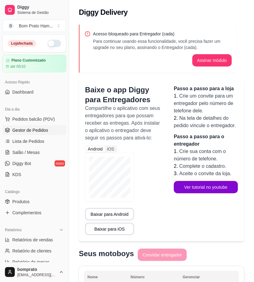
click at [47, 130] on link "Gestor de Pedidos" at bounding box center [34, 130] width 64 height 10
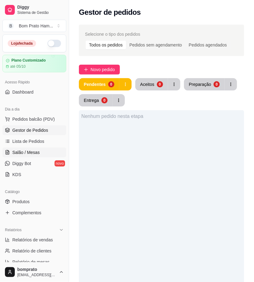
click at [35, 149] on span "Salão / Mesas" at bounding box center [25, 152] width 27 height 6
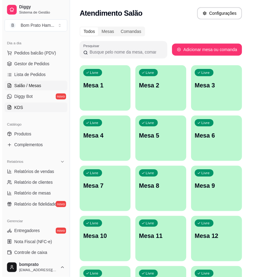
scroll to position [68, 0]
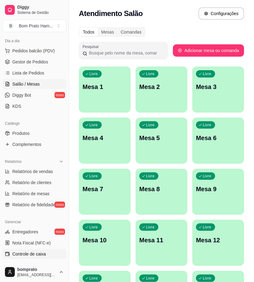
click at [49, 250] on link "Controle de caixa" at bounding box center [34, 254] width 64 height 10
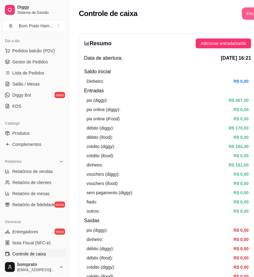
click at [246, 6] on div "Controle de caixa Fechar caixa" at bounding box center [177, 11] width 217 height 23
click at [246, 10] on button "Fechar caixa" at bounding box center [259, 14] width 34 height 12
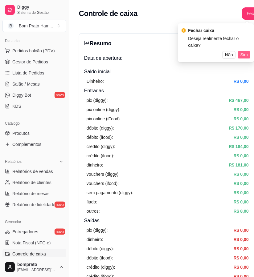
click at [241, 51] on span "Sim" at bounding box center [243, 54] width 7 height 7
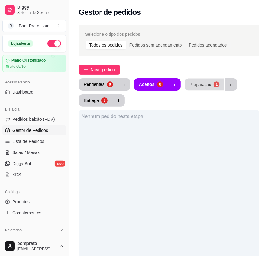
click at [199, 87] on div "Preparação" at bounding box center [200, 84] width 22 height 6
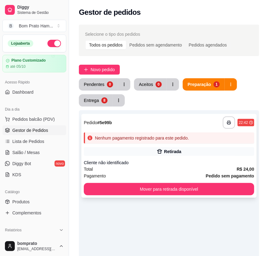
click at [164, 151] on div "Retirada" at bounding box center [169, 151] width 170 height 9
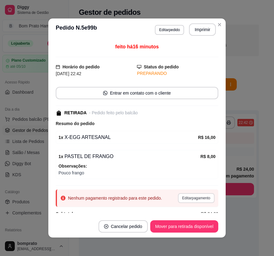
click at [193, 202] on button "Editar pagamento" at bounding box center [196, 198] width 37 height 10
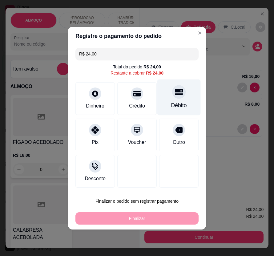
click at [166, 108] on div "Débito" at bounding box center [178, 97] width 43 height 36
type input "R$ 0,00"
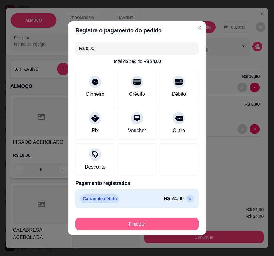
click at [171, 221] on button "Finalizar" at bounding box center [136, 224] width 123 height 12
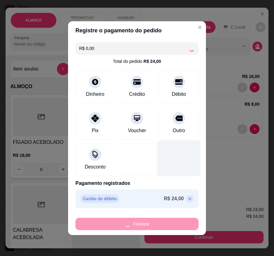
type input "0"
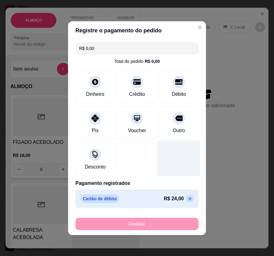
type input "-R$ 24,00"
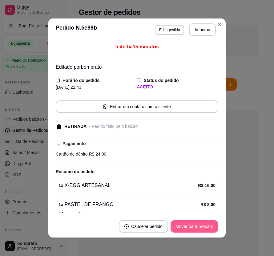
click at [201, 230] on button "Mover para preparo" at bounding box center [195, 226] width 48 height 12
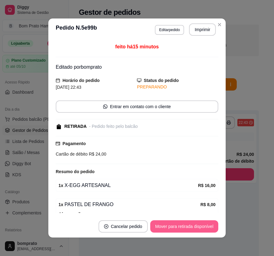
click at [202, 230] on button "Mover para retirada disponível" at bounding box center [184, 226] width 68 height 12
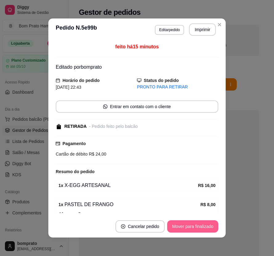
click at [202, 230] on button "Mover para finalizado" at bounding box center [192, 226] width 51 height 12
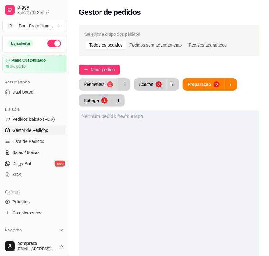
click at [94, 89] on button "Pendentes 1" at bounding box center [98, 84] width 39 height 12
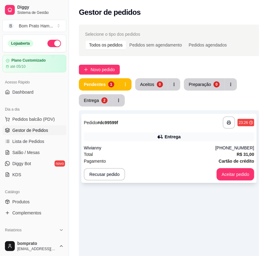
click at [140, 139] on div "Entrega" at bounding box center [169, 136] width 170 height 9
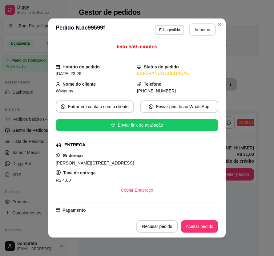
click at [196, 32] on button "Imprimir" at bounding box center [202, 29] width 27 height 12
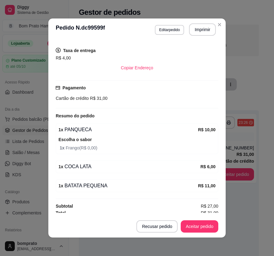
scroll to position [126, 0]
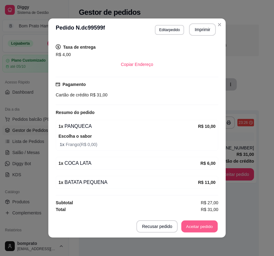
click at [200, 226] on button "Aceitar pedido" at bounding box center [199, 227] width 36 height 12
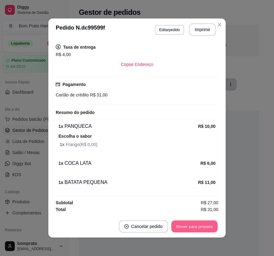
click at [200, 226] on button "Mover para preparo" at bounding box center [194, 227] width 46 height 12
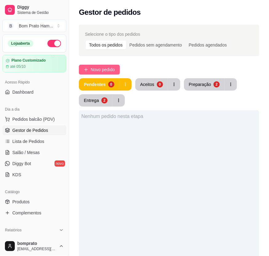
click at [104, 73] on span "Novo pedido" at bounding box center [103, 69] width 24 height 7
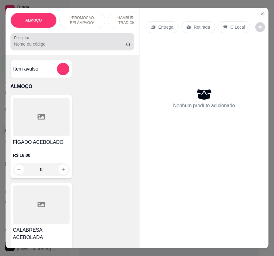
click at [75, 48] on div at bounding box center [72, 41] width 116 height 12
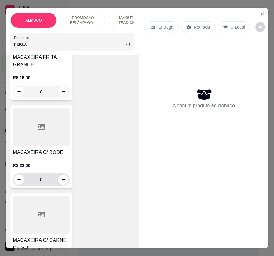
scroll to position [308, 0]
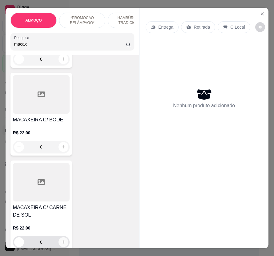
type input "macax"
click at [61, 240] on icon "increase-product-quantity" at bounding box center [63, 242] width 5 height 5
type input "1"
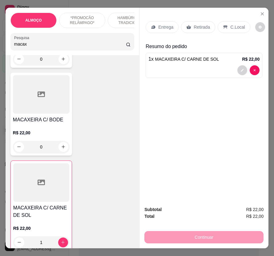
click at [167, 25] on p "Entrega" at bounding box center [165, 27] width 15 height 6
click at [162, 26] on p "Entrega" at bounding box center [165, 27] width 15 height 6
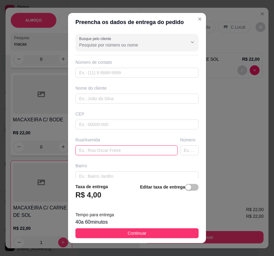
paste input "[STREET_ADDRESS]"
type input "[STREET_ADDRESS]"
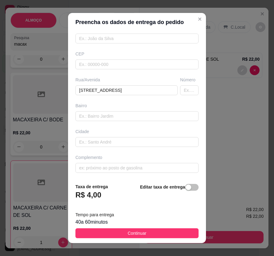
scroll to position [60, 0]
paste input "Vila da cohab"
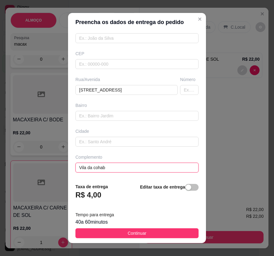
type input "Vila da cohab"
click at [114, 163] on input "Vila da cohab" at bounding box center [136, 168] width 123 height 10
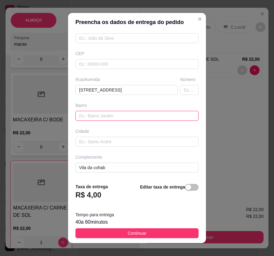
click at [111, 115] on input "text" at bounding box center [136, 116] width 123 height 10
paste input "Vila da cohab"
type input "Vila da cohab"
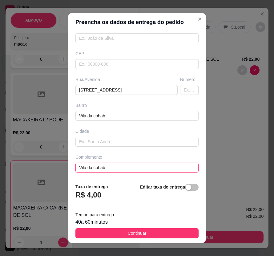
click at [114, 172] on input "Vila da cohab" at bounding box center [136, 168] width 123 height 10
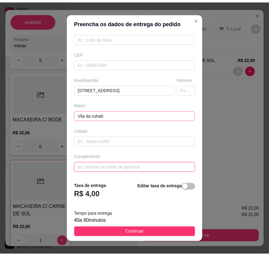
scroll to position [0, 0]
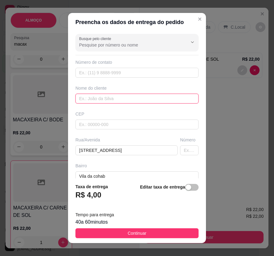
paste input "M7"
type input "M7"
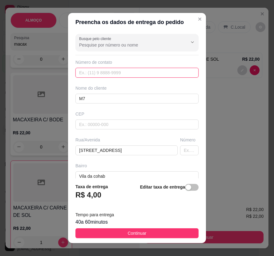
paste input "558 79183-2897"
type input "558 79183-2897"
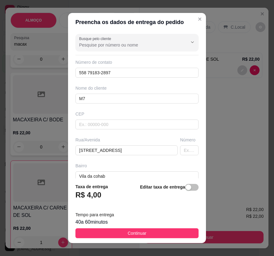
drag, startPoint x: 177, startPoint y: 231, endPoint x: 242, endPoint y: 184, distance: 81.0
click at [177, 231] on button "Continuar" at bounding box center [136, 233] width 123 height 10
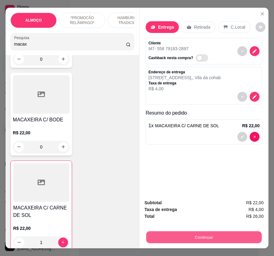
click at [209, 238] on button "Continuar" at bounding box center [204, 237] width 116 height 12
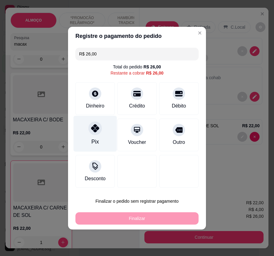
click at [96, 127] on icon at bounding box center [95, 128] width 8 height 8
type input "R$ 0,00"
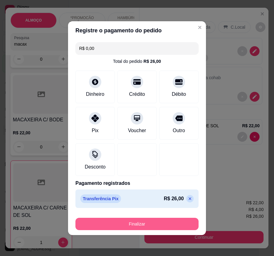
click at [147, 220] on button "Finalizar" at bounding box center [136, 224] width 123 height 12
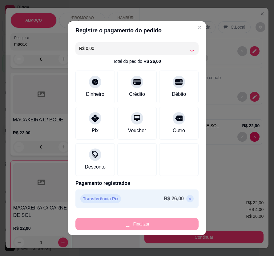
type input "0"
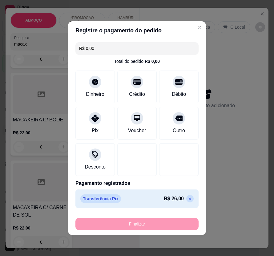
type input "-R$ 26,00"
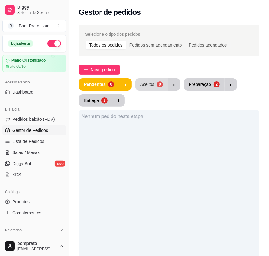
click at [159, 84] on div "0" at bounding box center [160, 84] width 6 height 6
